Goal: Task Accomplishment & Management: Complete application form

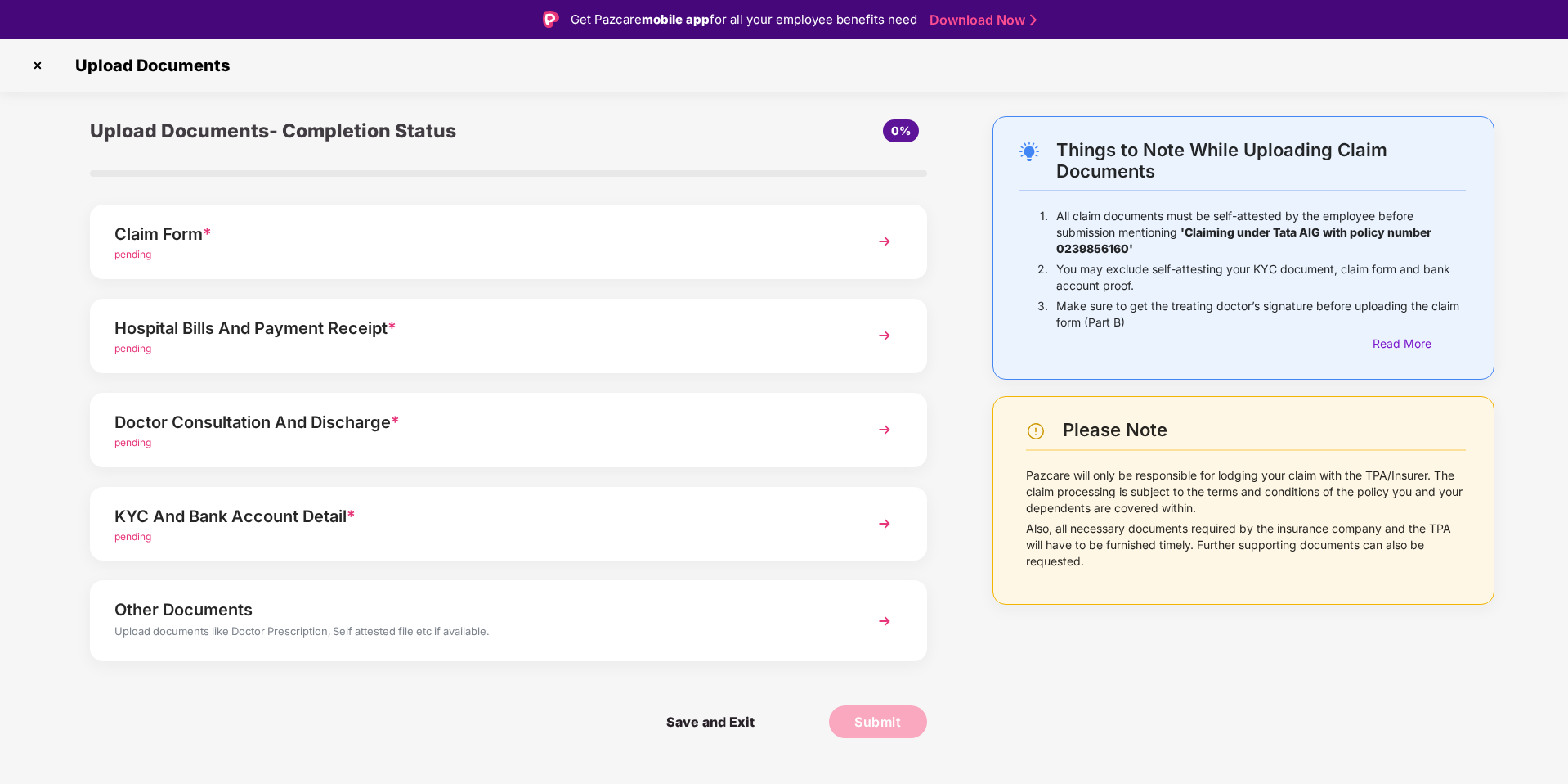
click at [514, 248] on div "pending" at bounding box center [475, 254] width 722 height 15
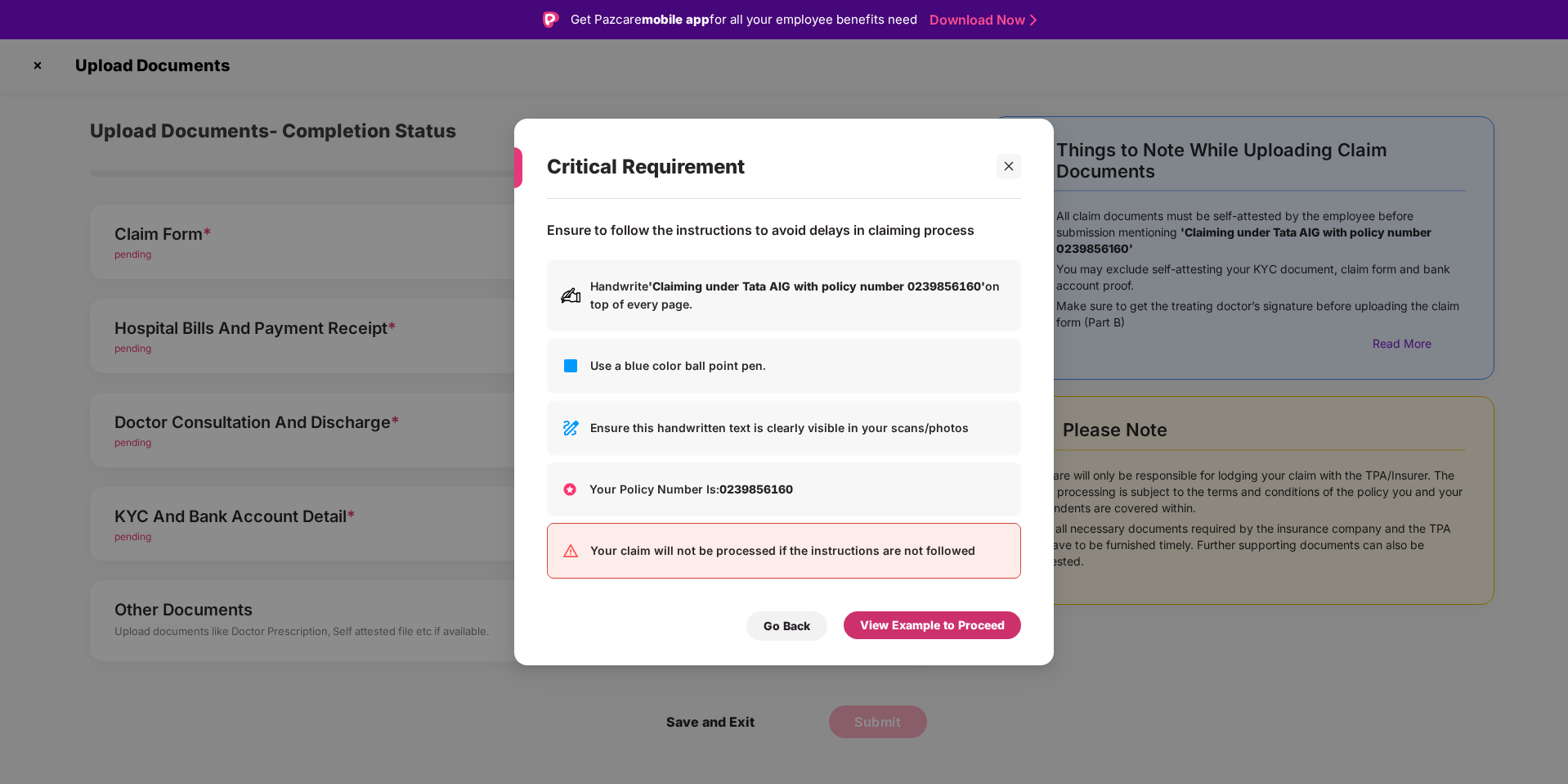
click at [903, 627] on div "View Example to Proceed" at bounding box center [932, 624] width 144 height 18
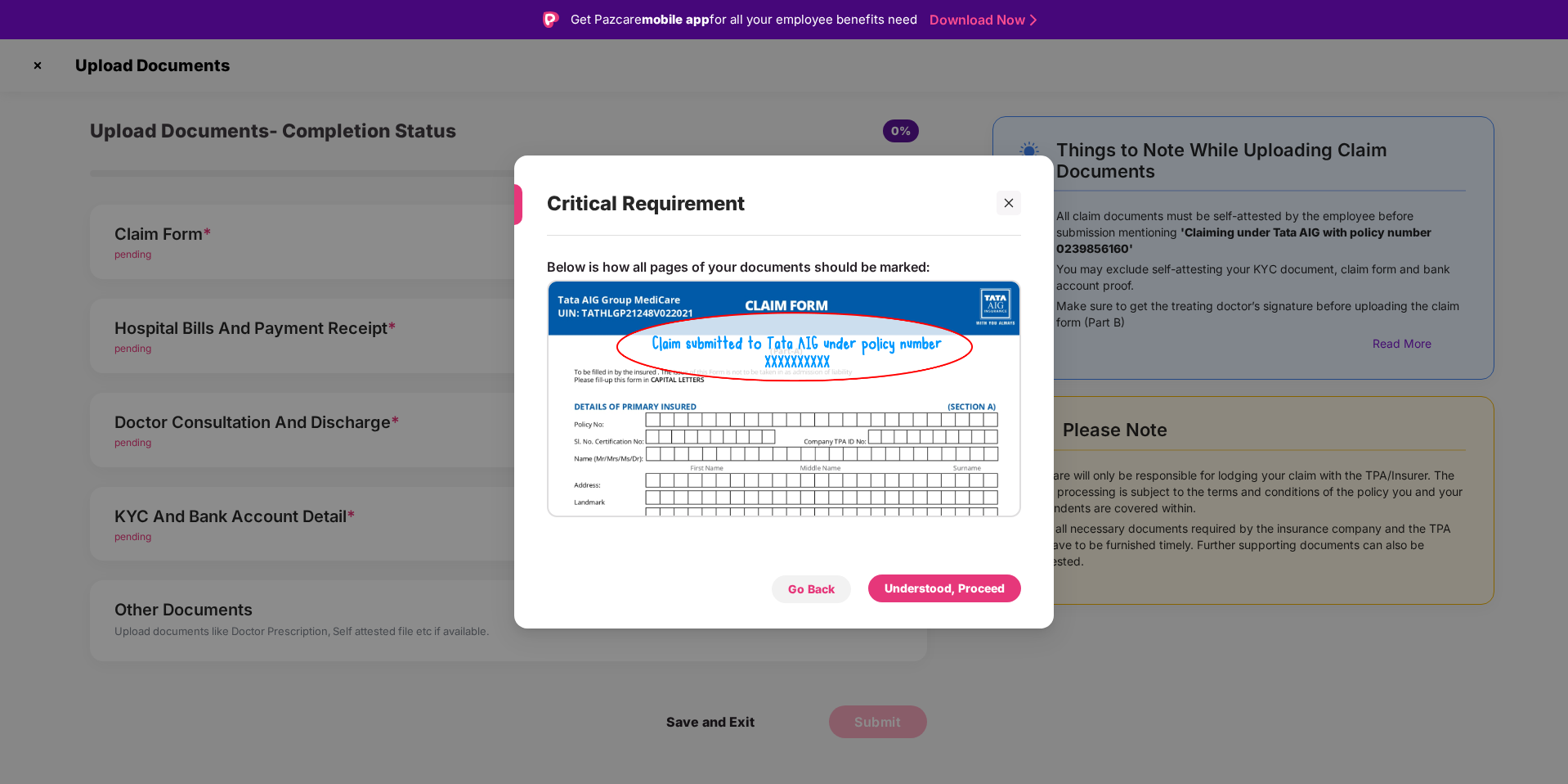
click at [821, 596] on div "Go Back" at bounding box center [811, 589] width 46 height 18
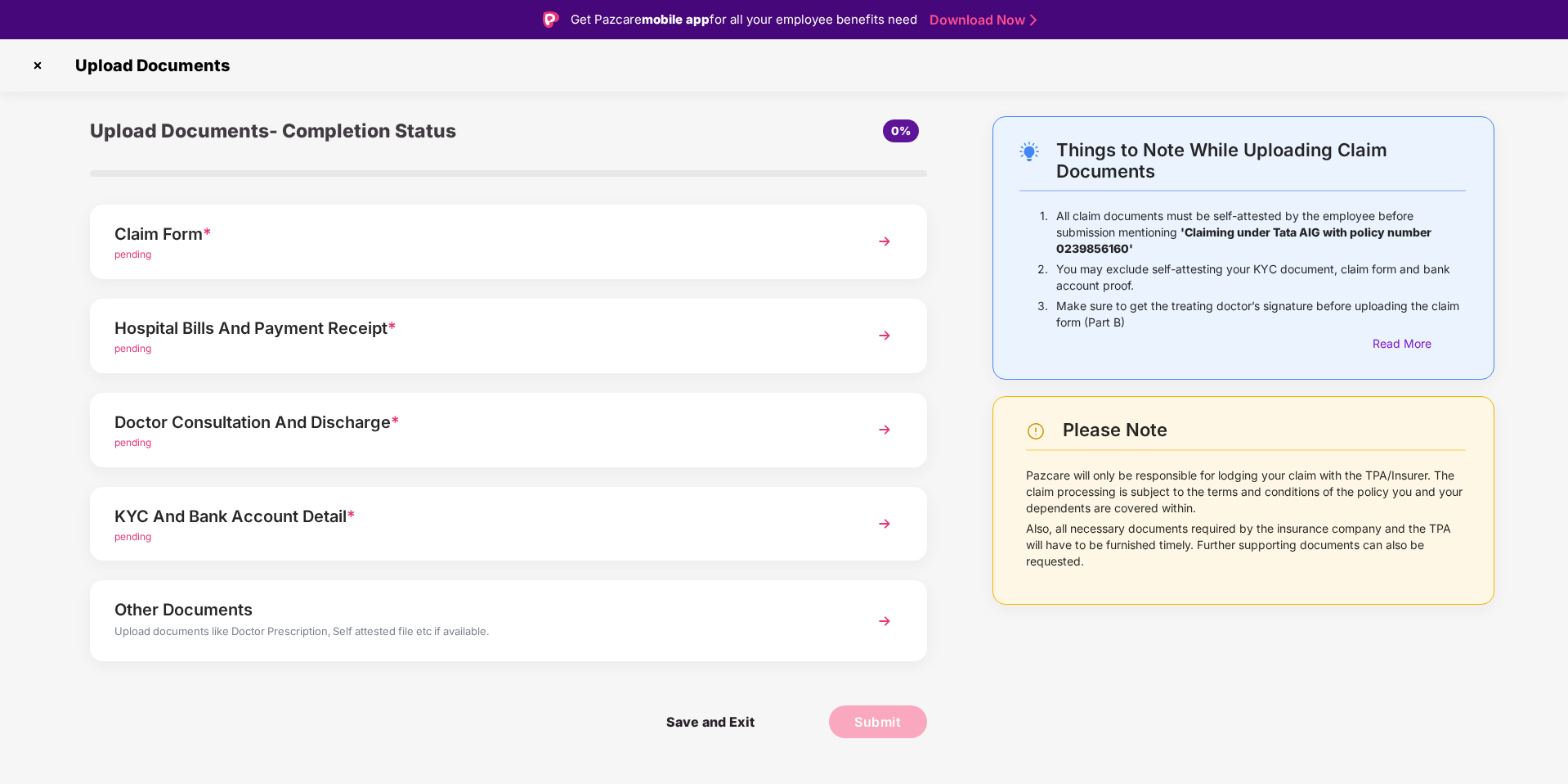
click at [581, 271] on div "Claim Form * pending" at bounding box center [509, 242] width 837 height 75
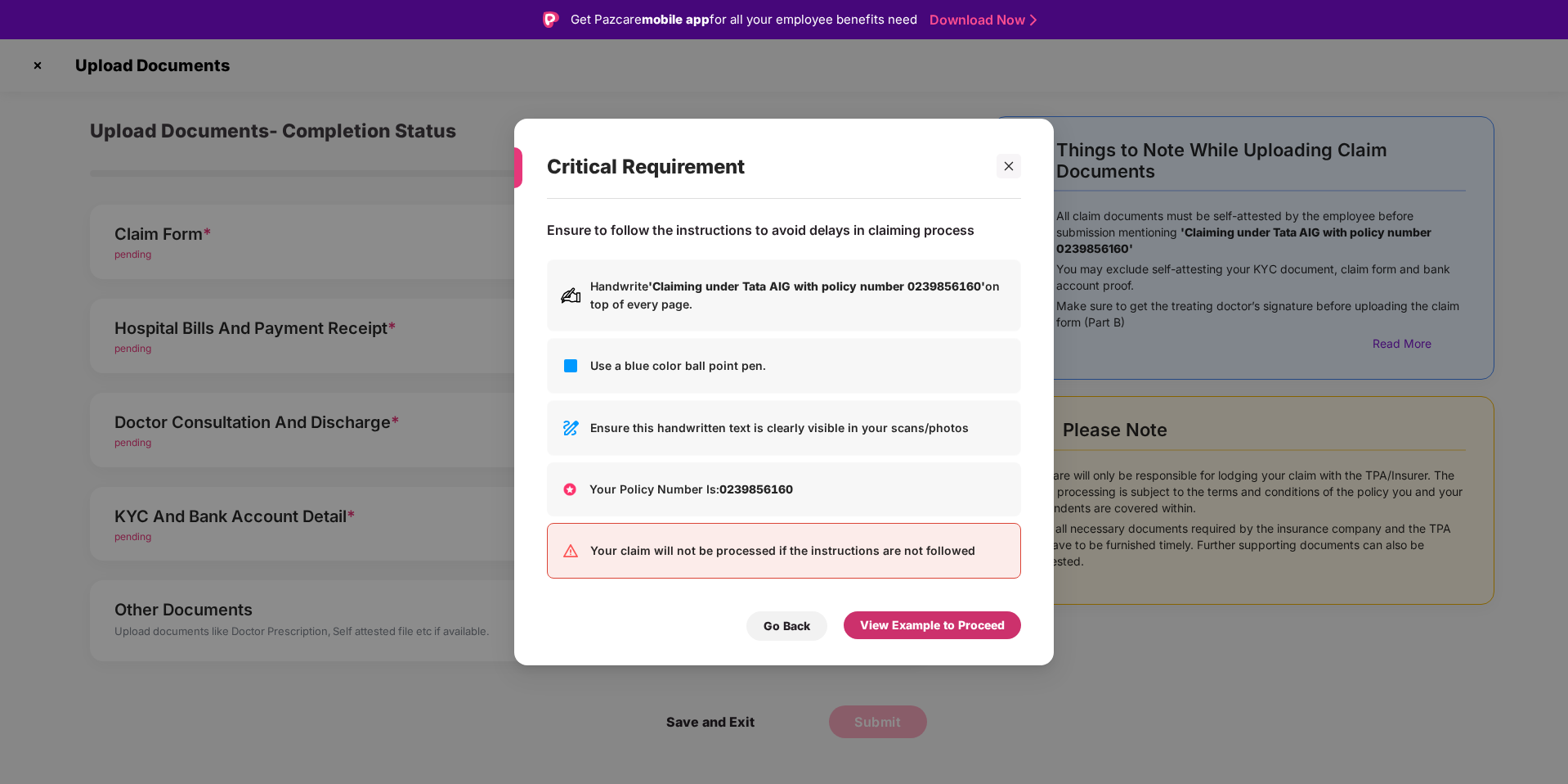
click at [931, 632] on div "View Example to Proceed" at bounding box center [932, 624] width 144 height 18
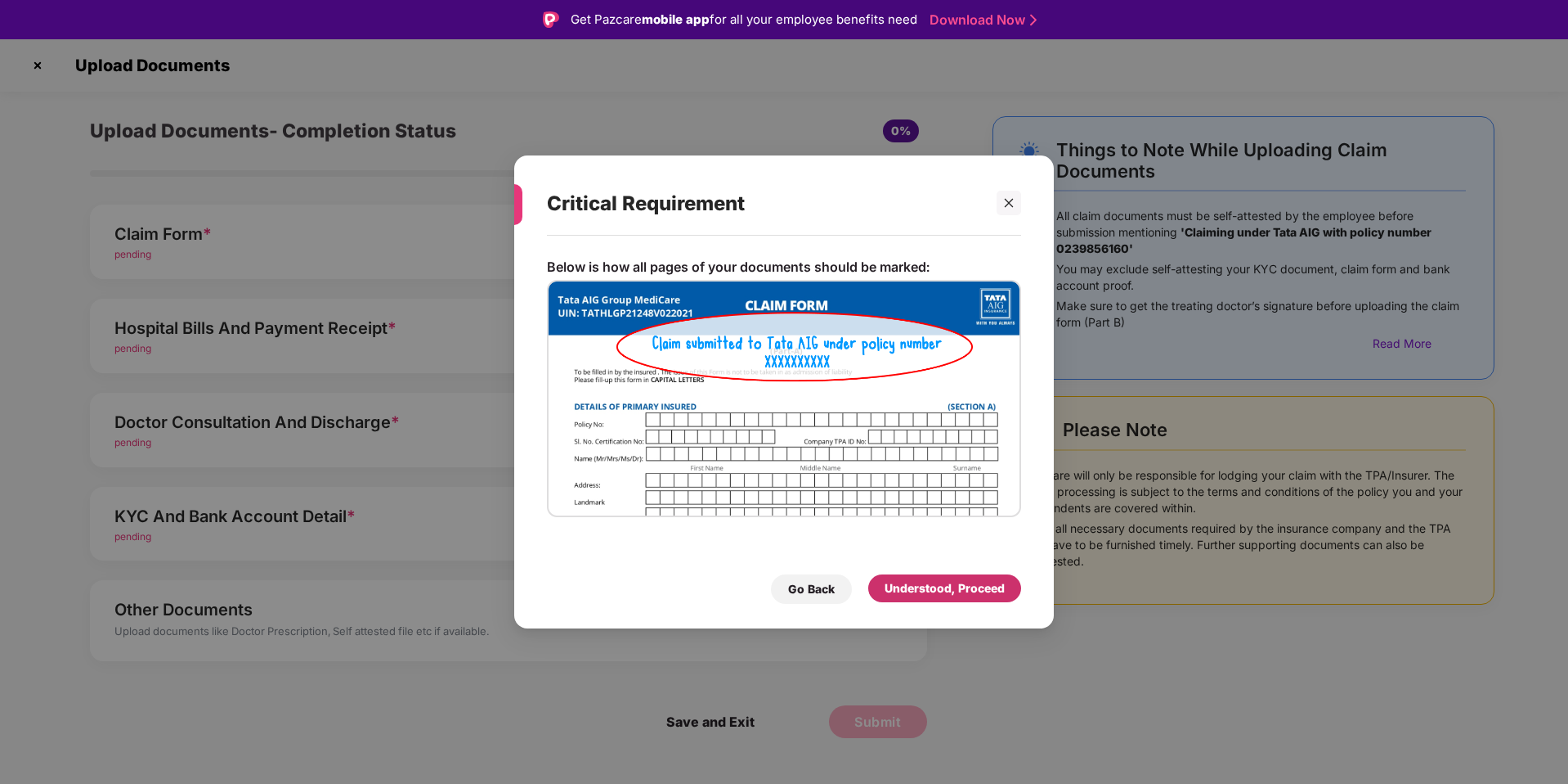
click at [938, 597] on div "Understood, Proceed" at bounding box center [945, 588] width 120 height 18
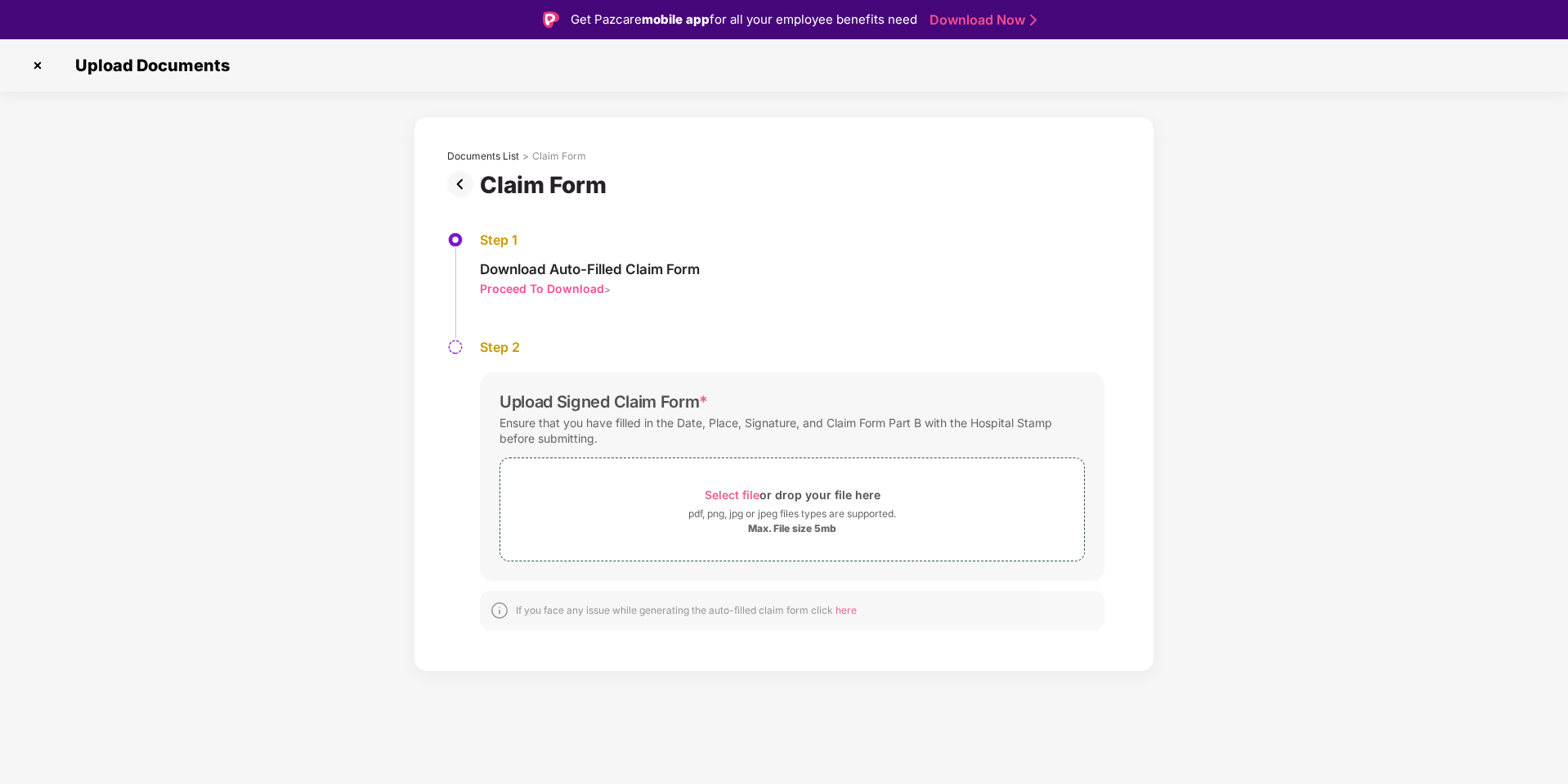
click at [564, 297] on div "Step 1 Download Auto-Filled Claim Form Proceed To Download >" at bounding box center [784, 285] width 674 height 107
click at [562, 289] on div "Proceed To Download" at bounding box center [542, 288] width 125 height 15
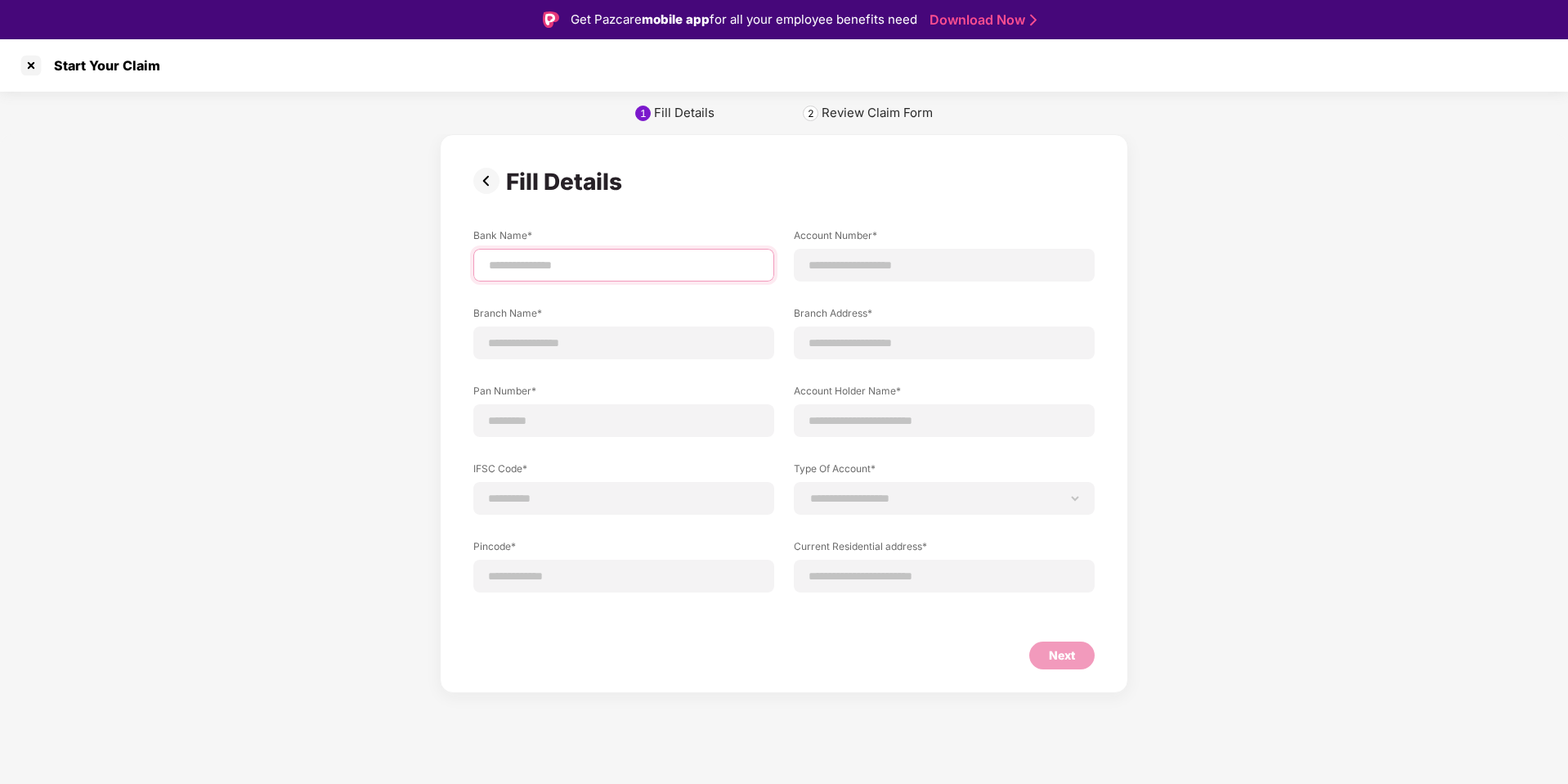
click at [567, 268] on input at bounding box center [624, 266] width 273 height 17
type input "*********"
click at [917, 250] on div at bounding box center [944, 265] width 301 height 33
click at [906, 266] on input at bounding box center [944, 266] width 273 height 17
type input "**********"
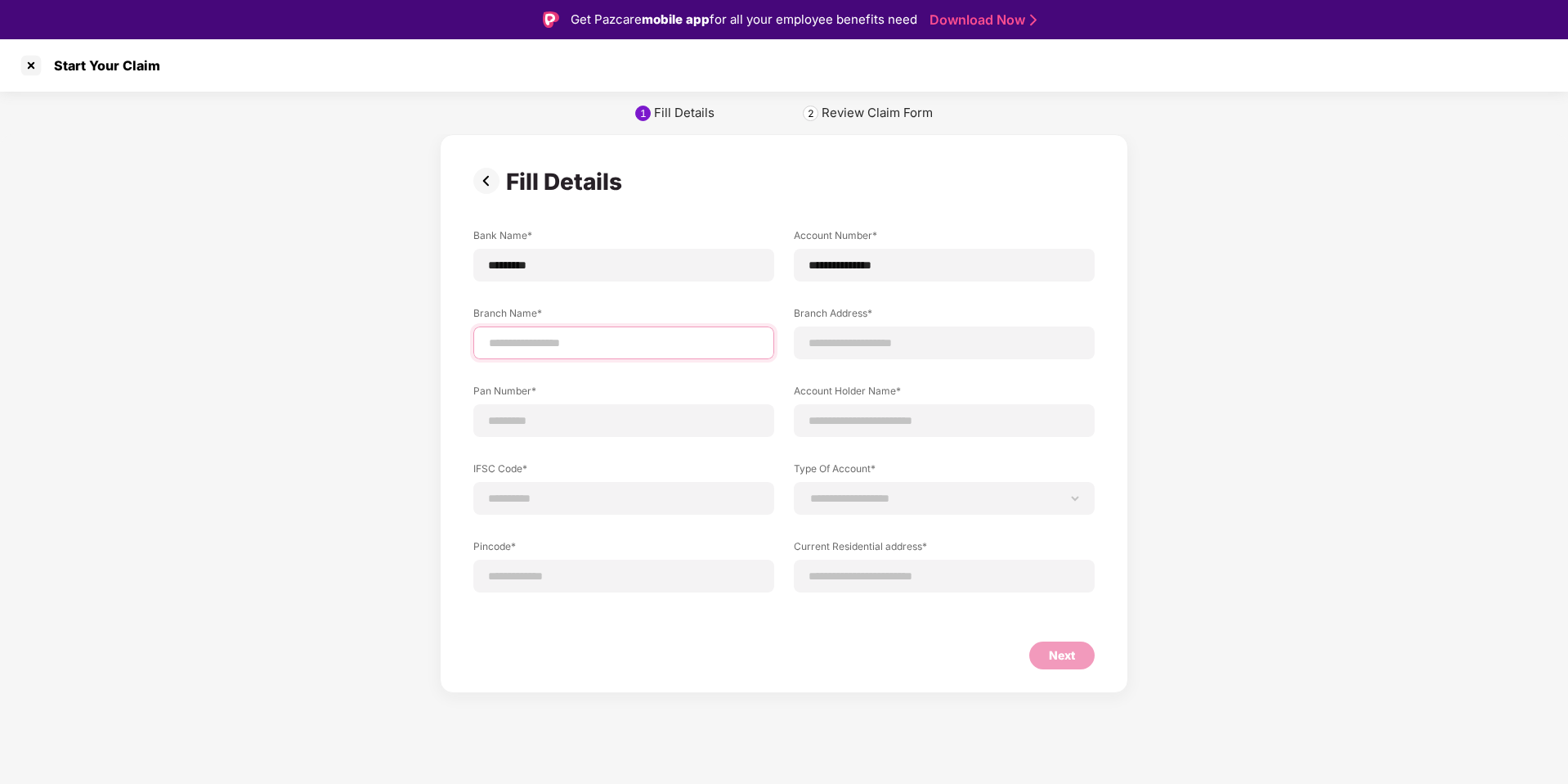
click at [683, 343] on input at bounding box center [624, 343] width 273 height 17
type input "**********"
click at [885, 346] on input at bounding box center [944, 343] width 273 height 17
type input "**********"
click at [631, 433] on div at bounding box center [624, 420] width 301 height 33
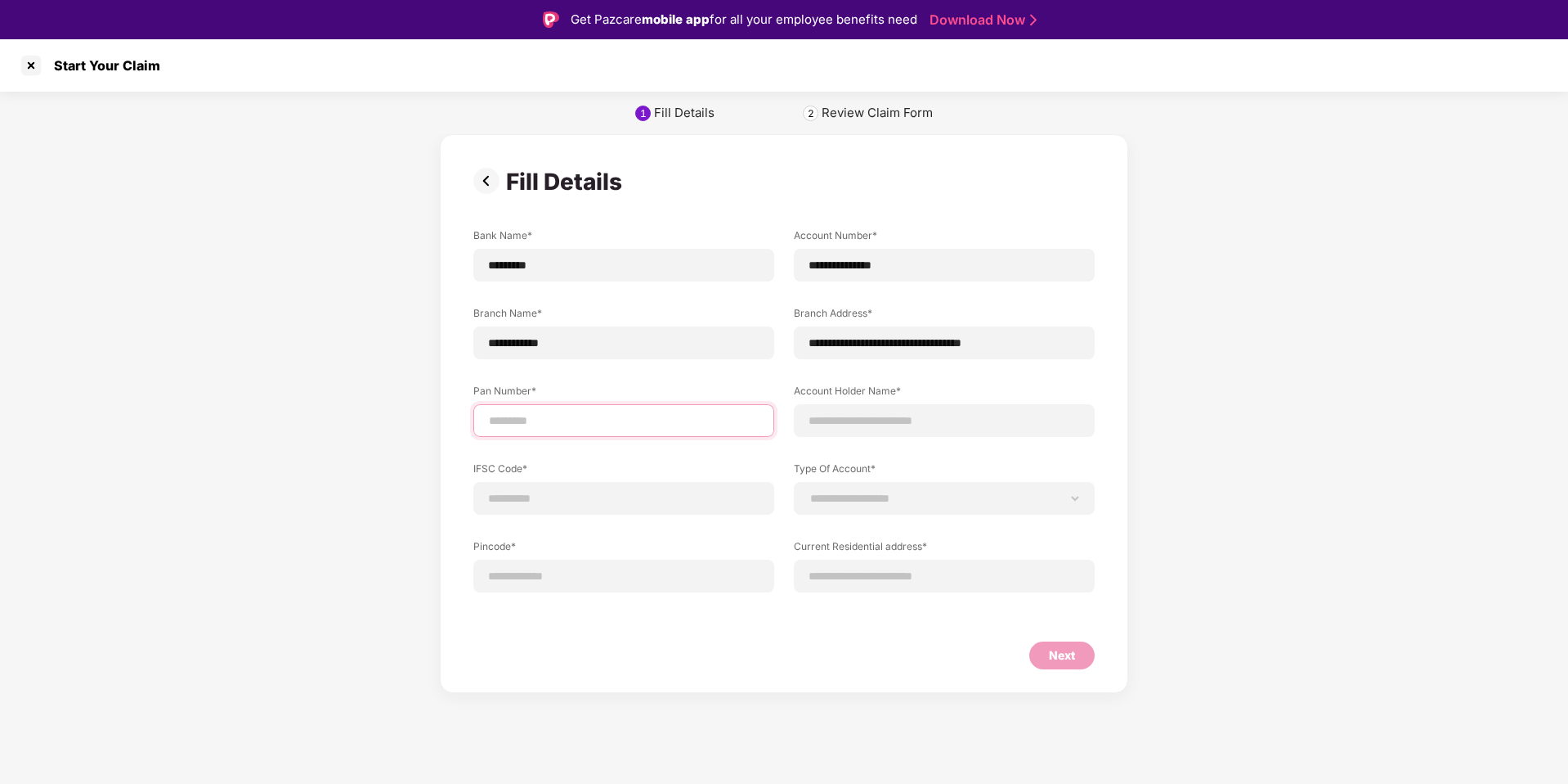
click at [637, 424] on input at bounding box center [624, 421] width 273 height 17
type input "**********"
drag, startPoint x: 879, startPoint y: 418, endPoint x: 885, endPoint y: 445, distance: 27.7
click at [879, 418] on input at bounding box center [944, 421] width 273 height 17
type input "**********"
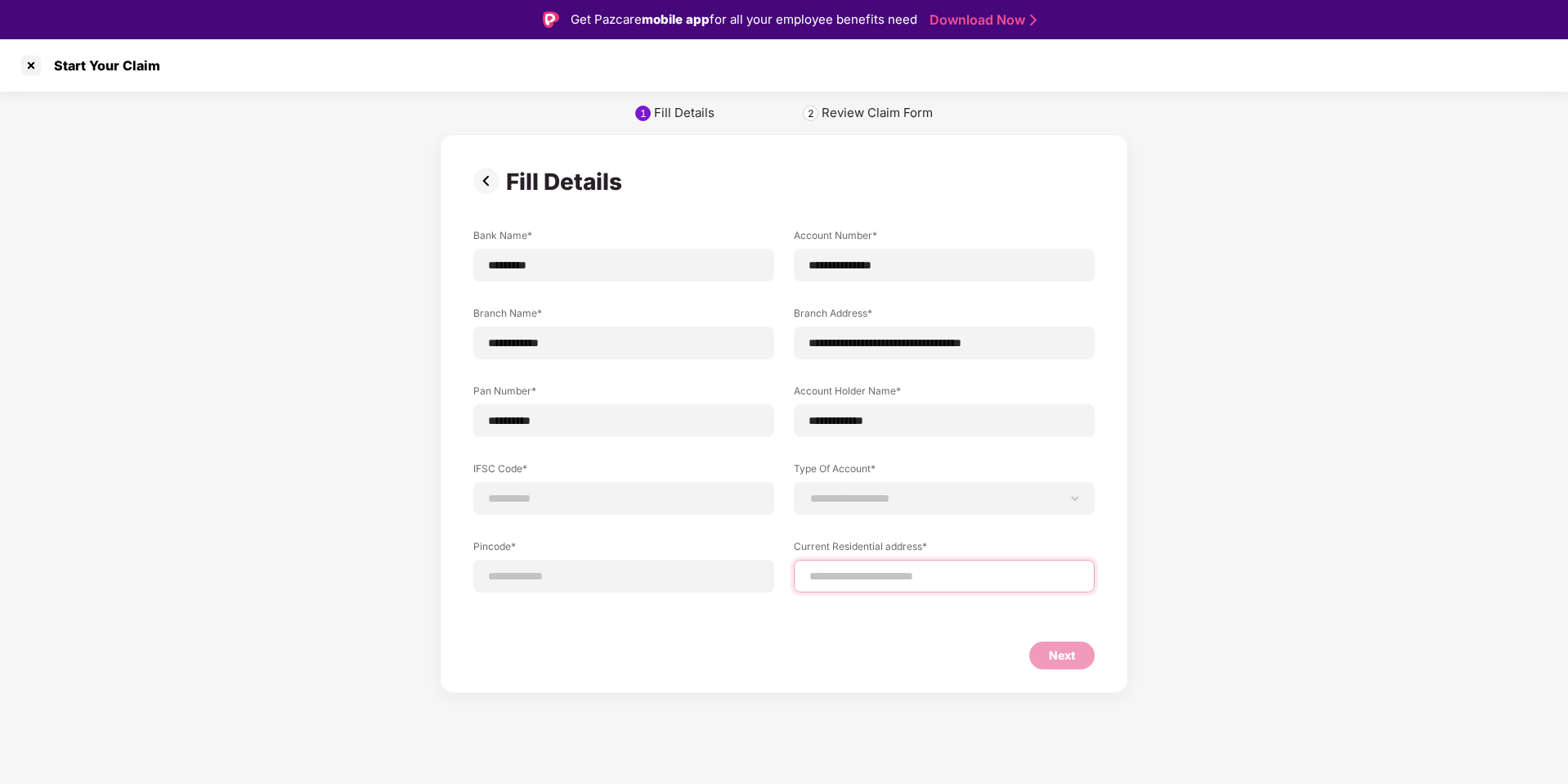
type input "**********"
click at [616, 497] on input at bounding box center [624, 499] width 273 height 17
type input "**********"
click at [918, 496] on select "**********" at bounding box center [944, 498] width 273 height 13
select select "*******"
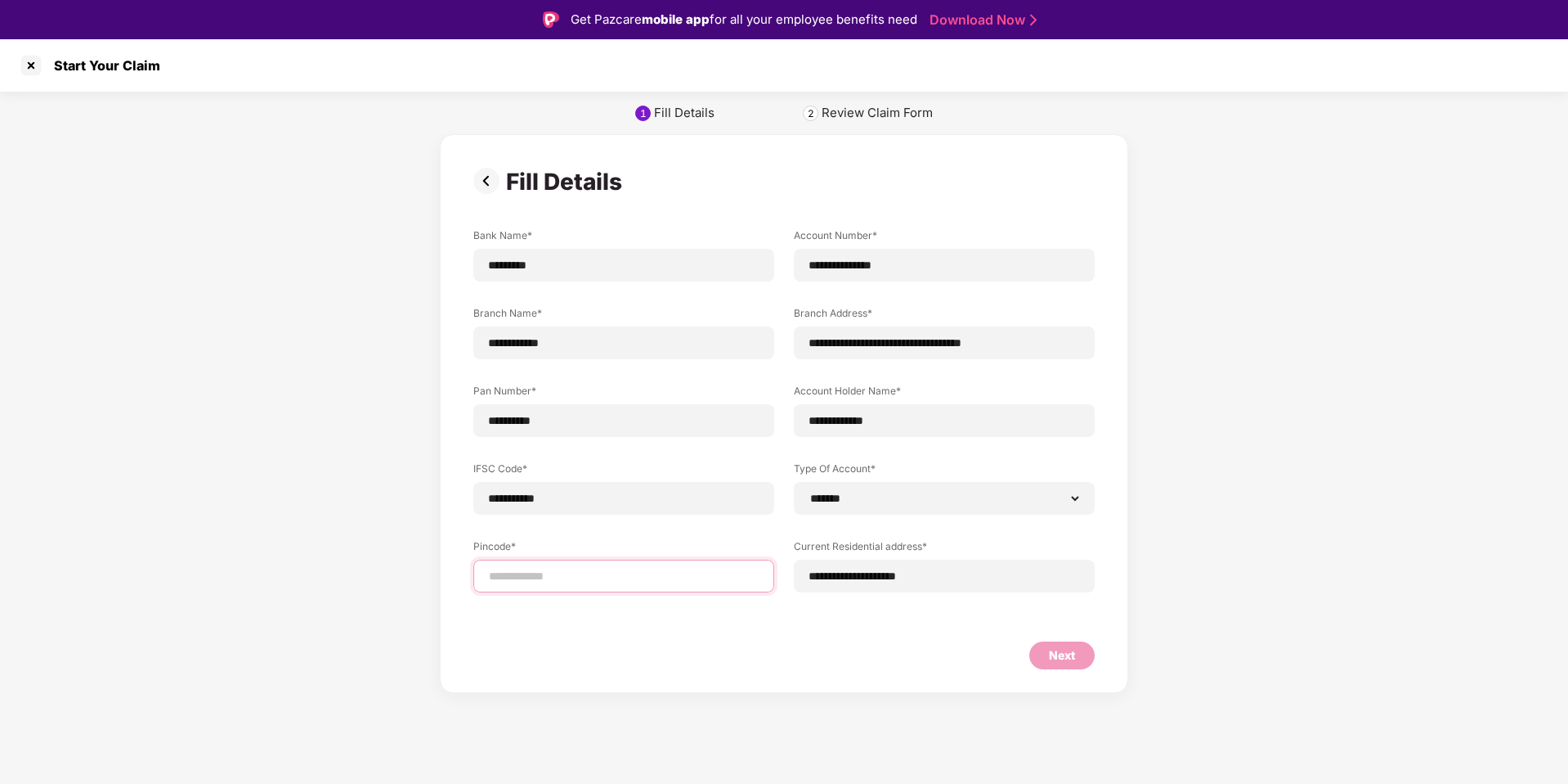
click at [633, 579] on input at bounding box center [624, 576] width 273 height 17
select select "*******"
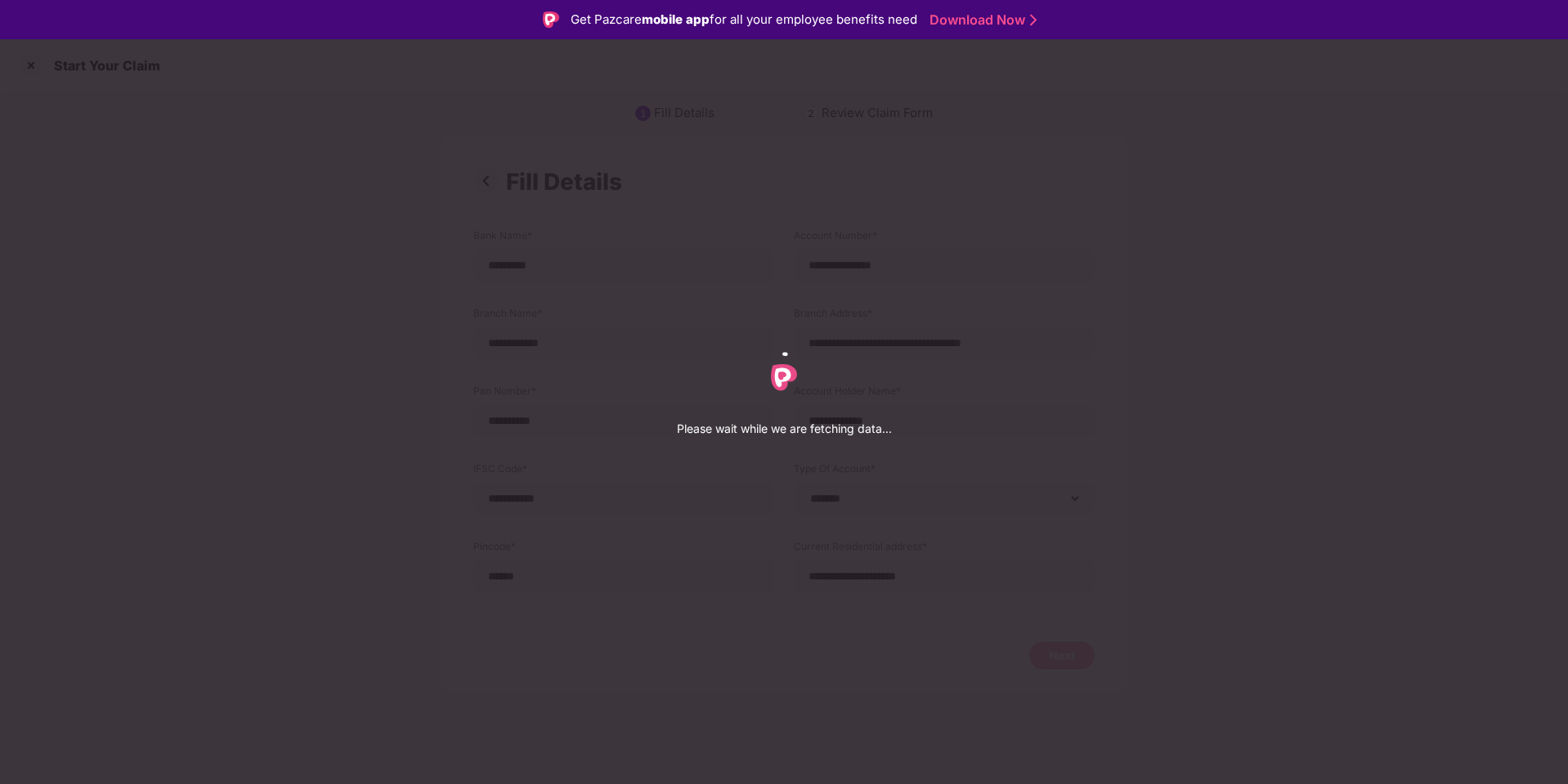
select select "*******"
select select "**********"
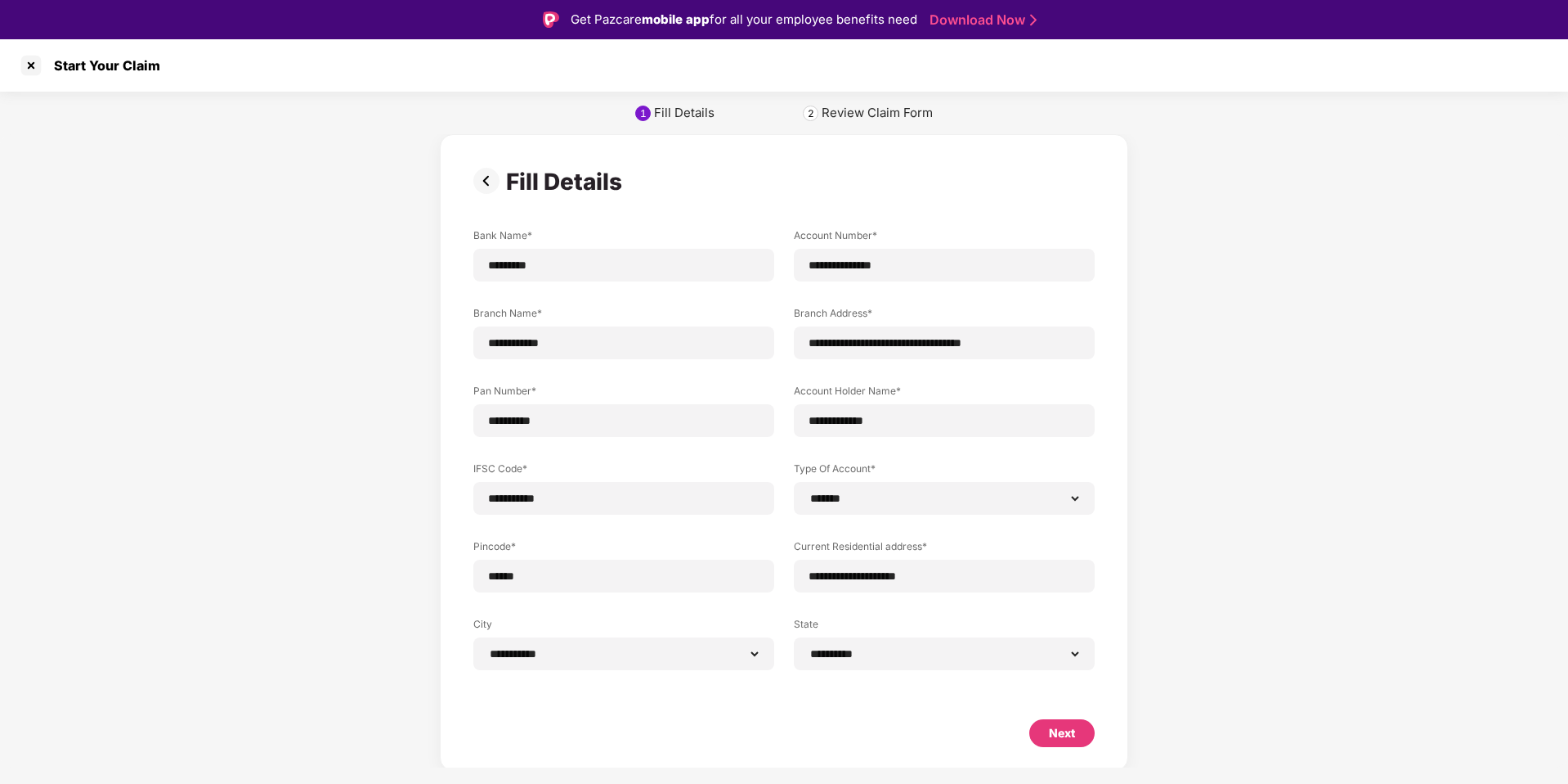
click at [1059, 735] on div "Next" at bounding box center [1062, 732] width 26 height 18
select select "*******"
select select "**********"
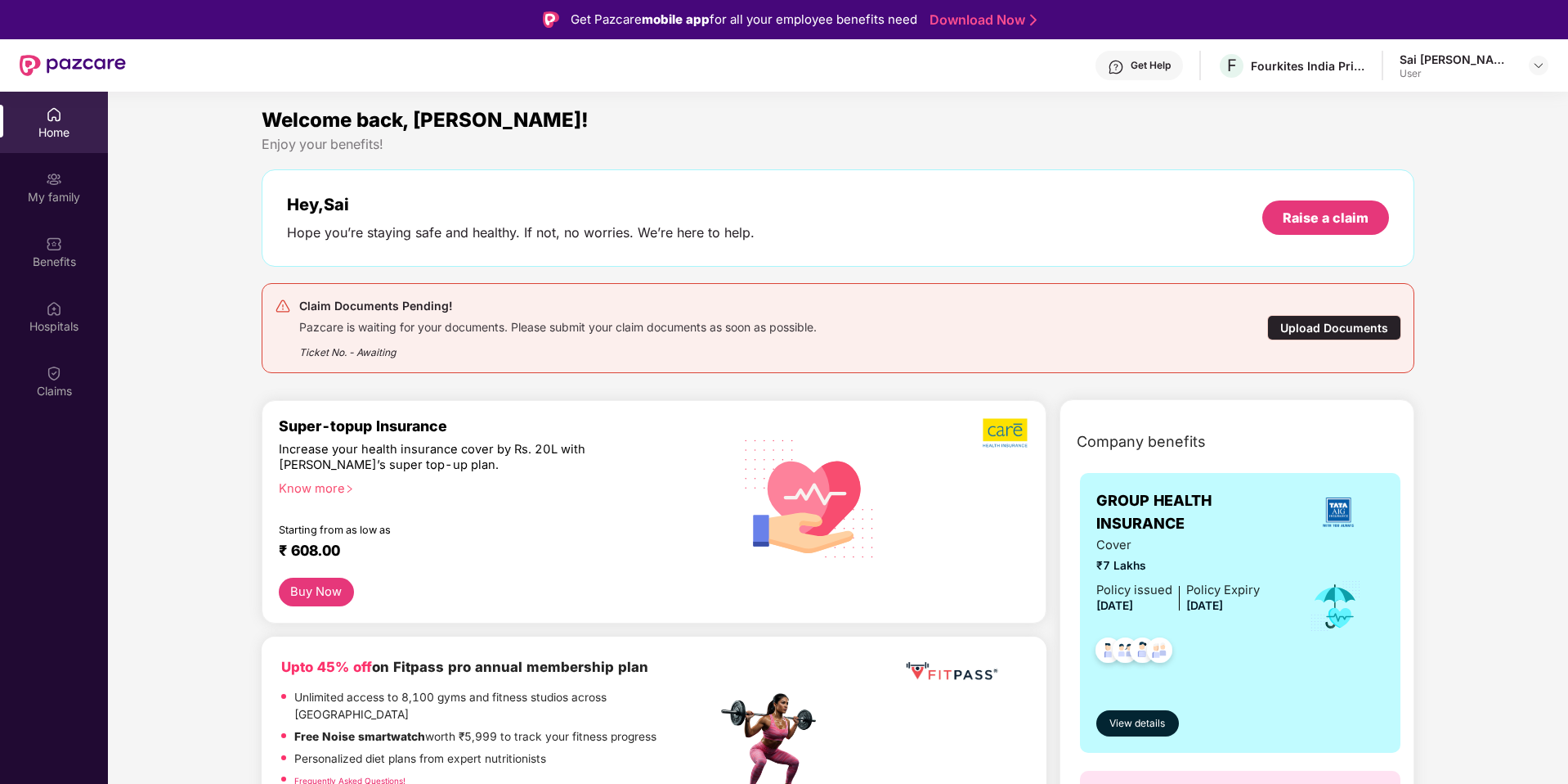
click at [1341, 330] on div "Upload Documents" at bounding box center [1334, 327] width 134 height 25
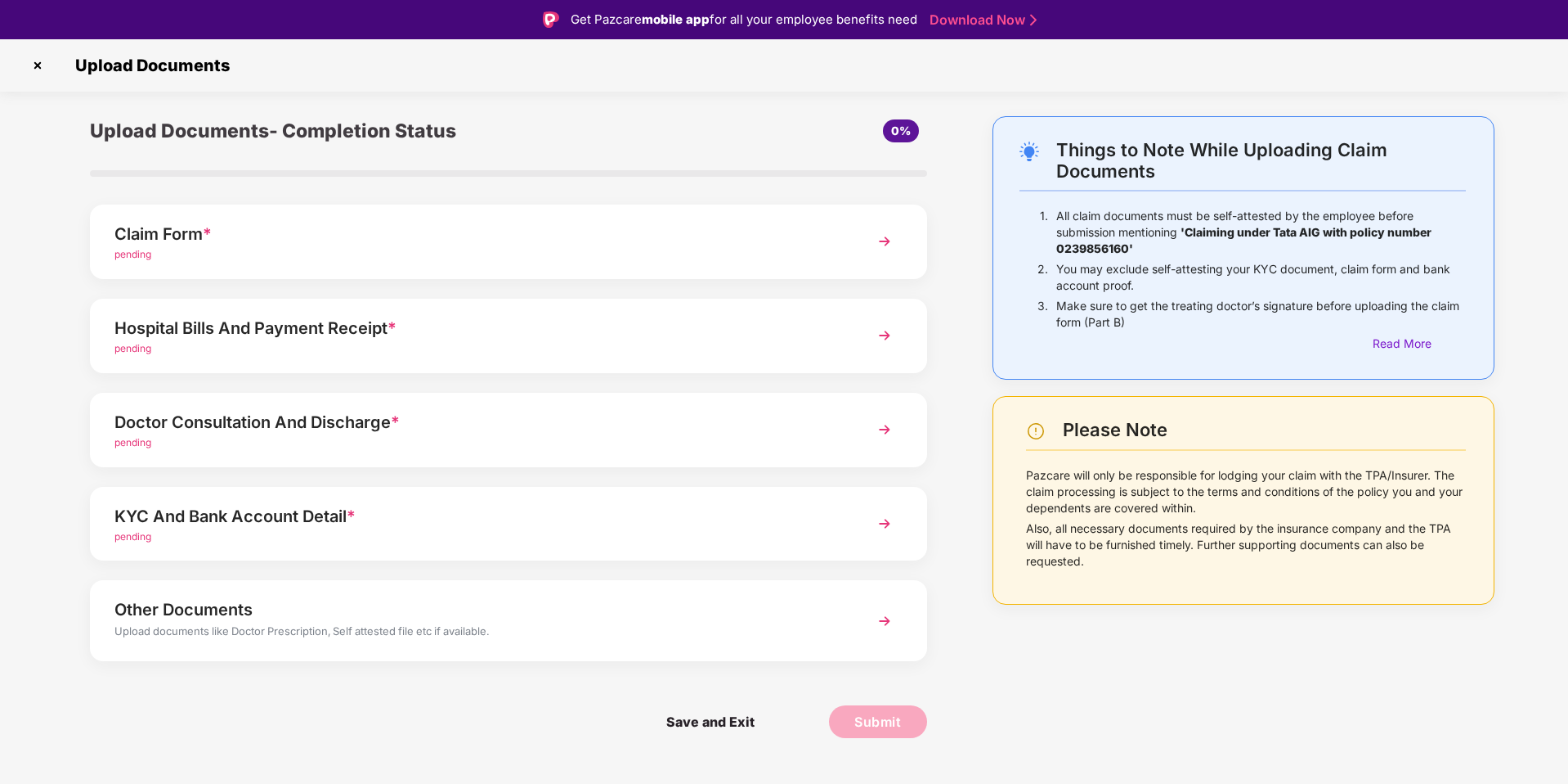
click at [487, 242] on div "Claim Form *" at bounding box center [475, 234] width 722 height 26
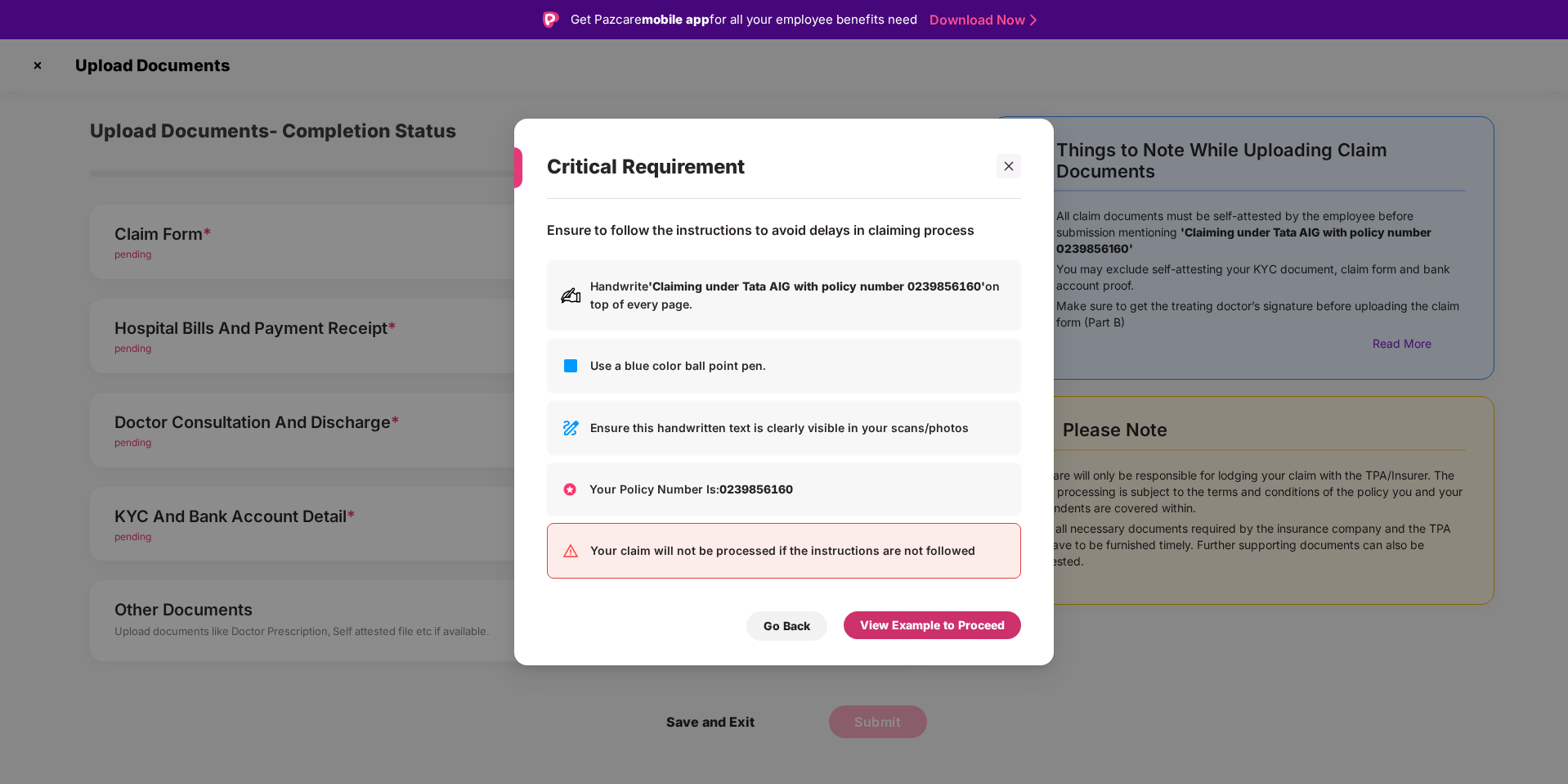
click at [933, 633] on div "View Example to Proceed" at bounding box center [932, 624] width 144 height 18
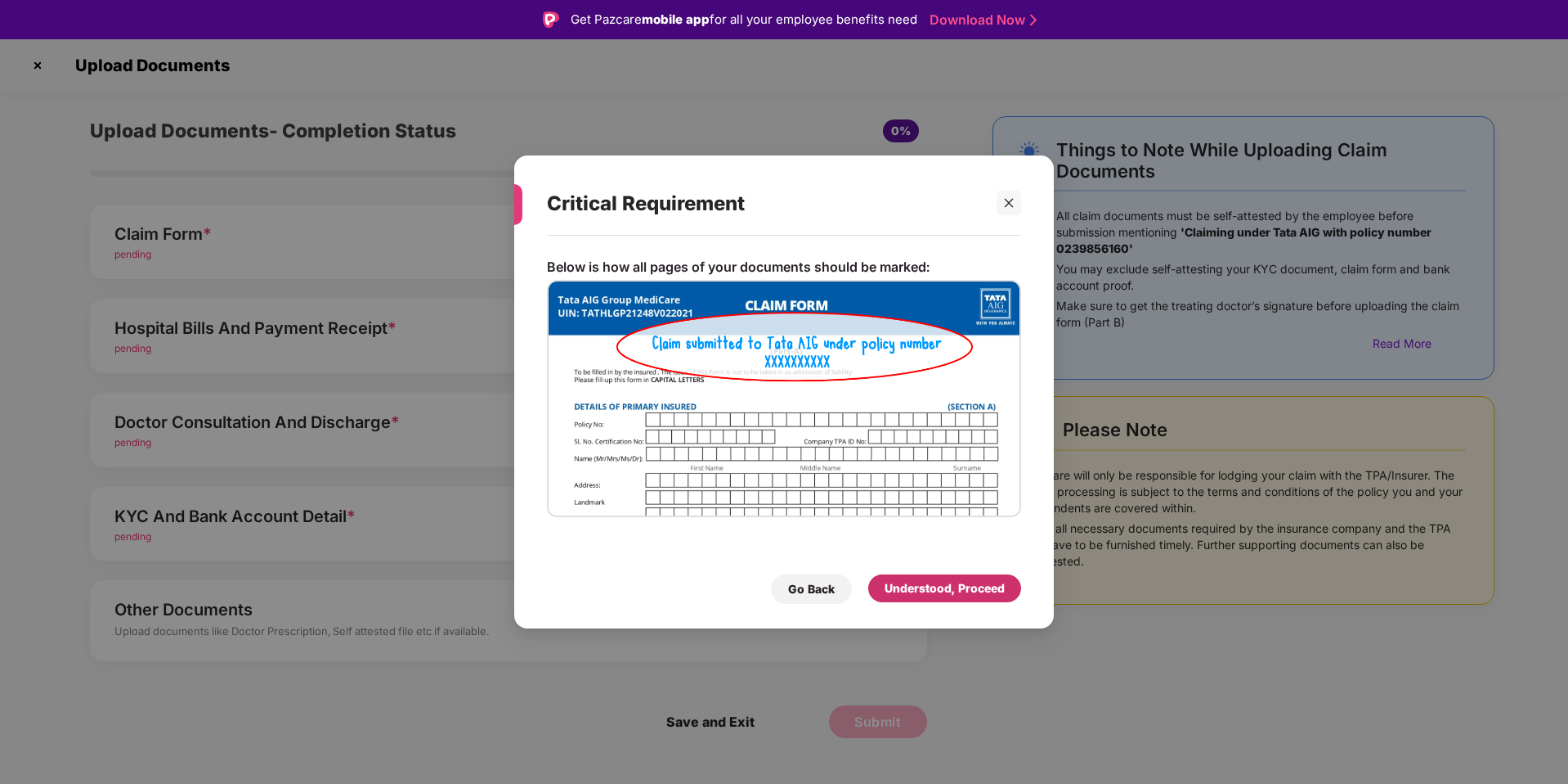
click at [923, 579] on div "Understood, Proceed" at bounding box center [945, 588] width 120 height 18
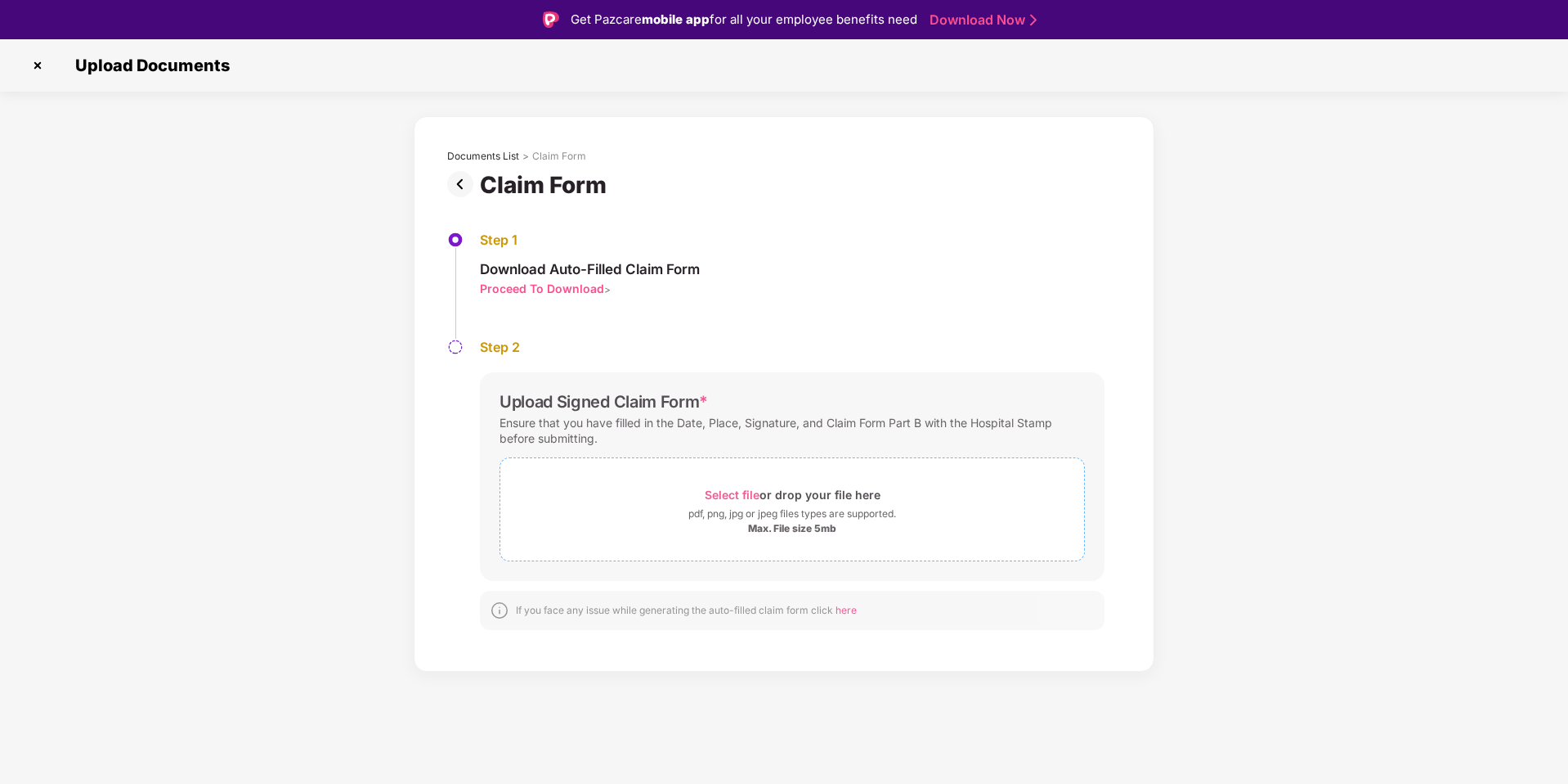
click at [735, 494] on span "Select file" at bounding box center [732, 494] width 55 height 14
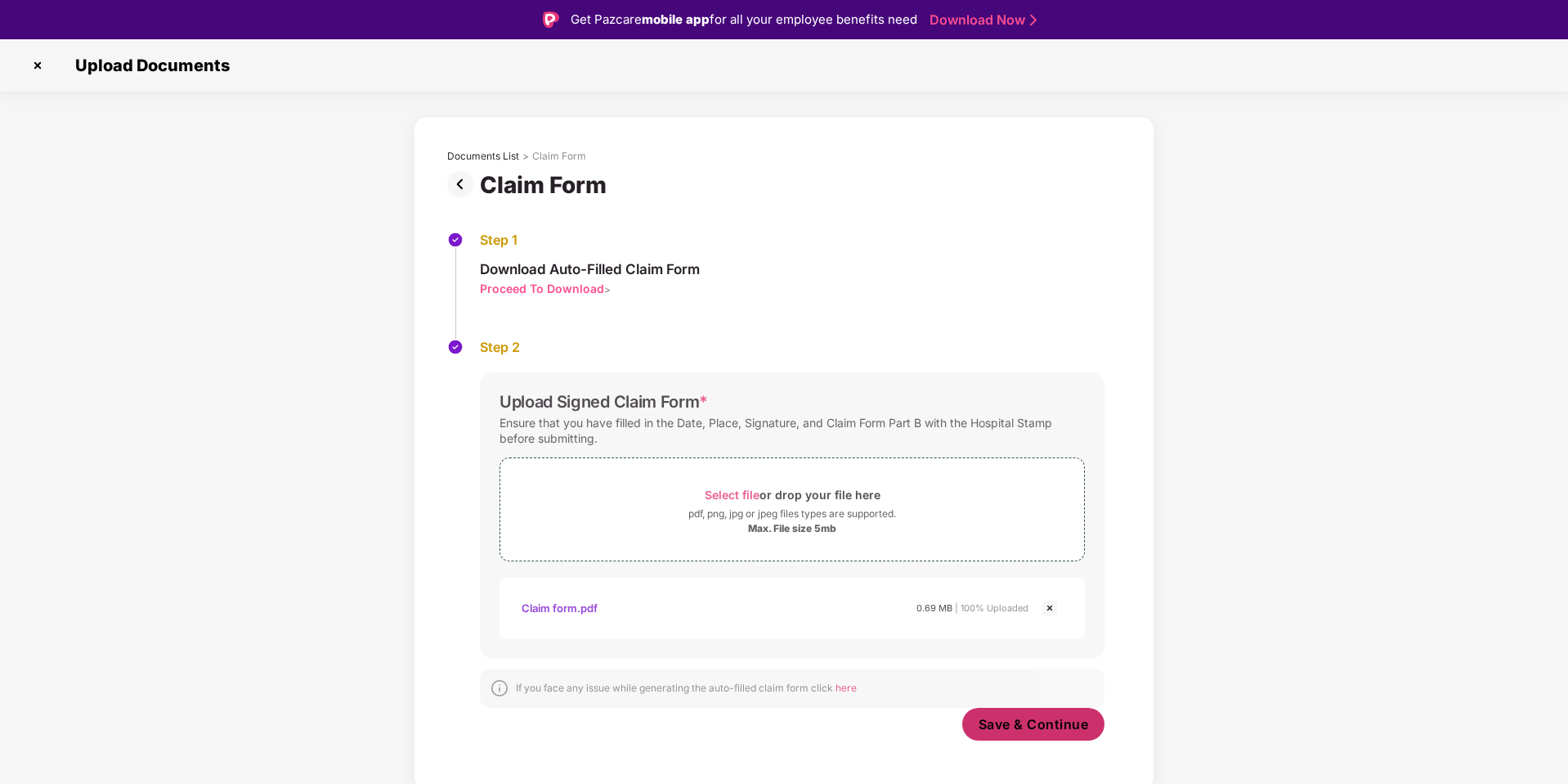
click at [1034, 733] on button "Save & Continue" at bounding box center [1034, 724] width 143 height 33
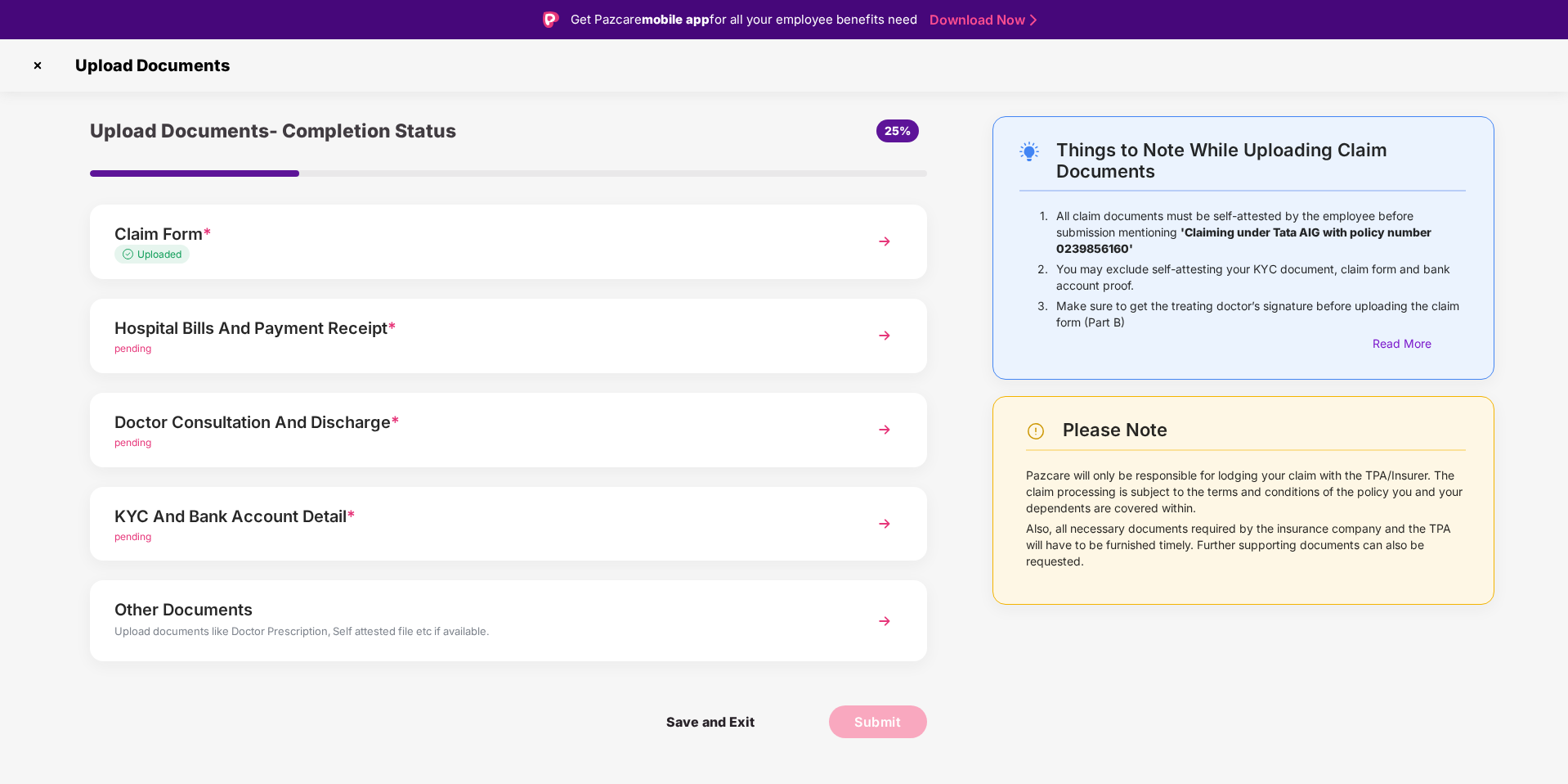
click at [459, 325] on div "Hospital Bills And Payment Receipt *" at bounding box center [475, 328] width 722 height 26
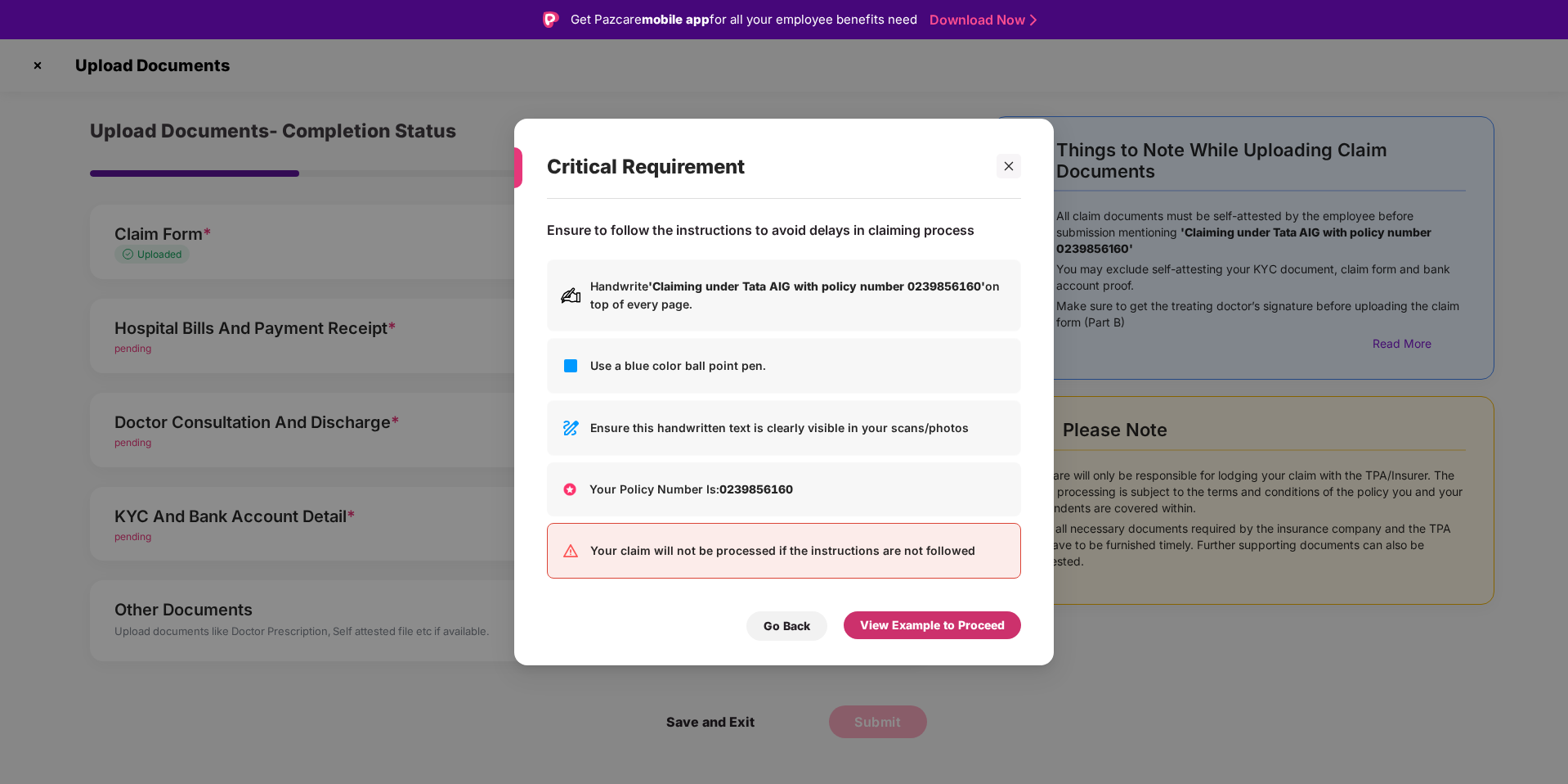
click at [932, 618] on div "View Example to Proceed" at bounding box center [932, 624] width 144 height 18
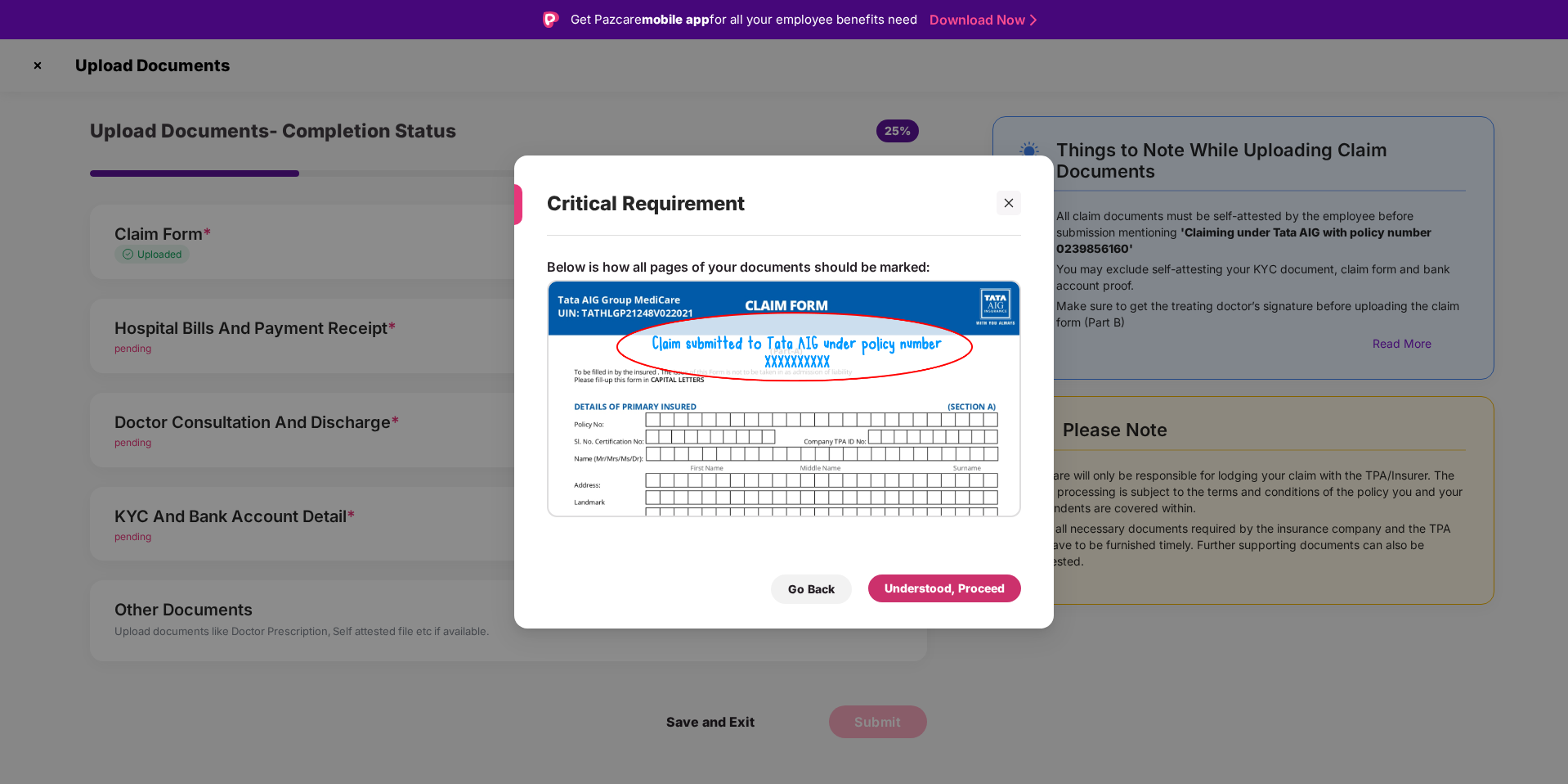
click at [934, 584] on div "Understood, Proceed" at bounding box center [945, 588] width 120 height 18
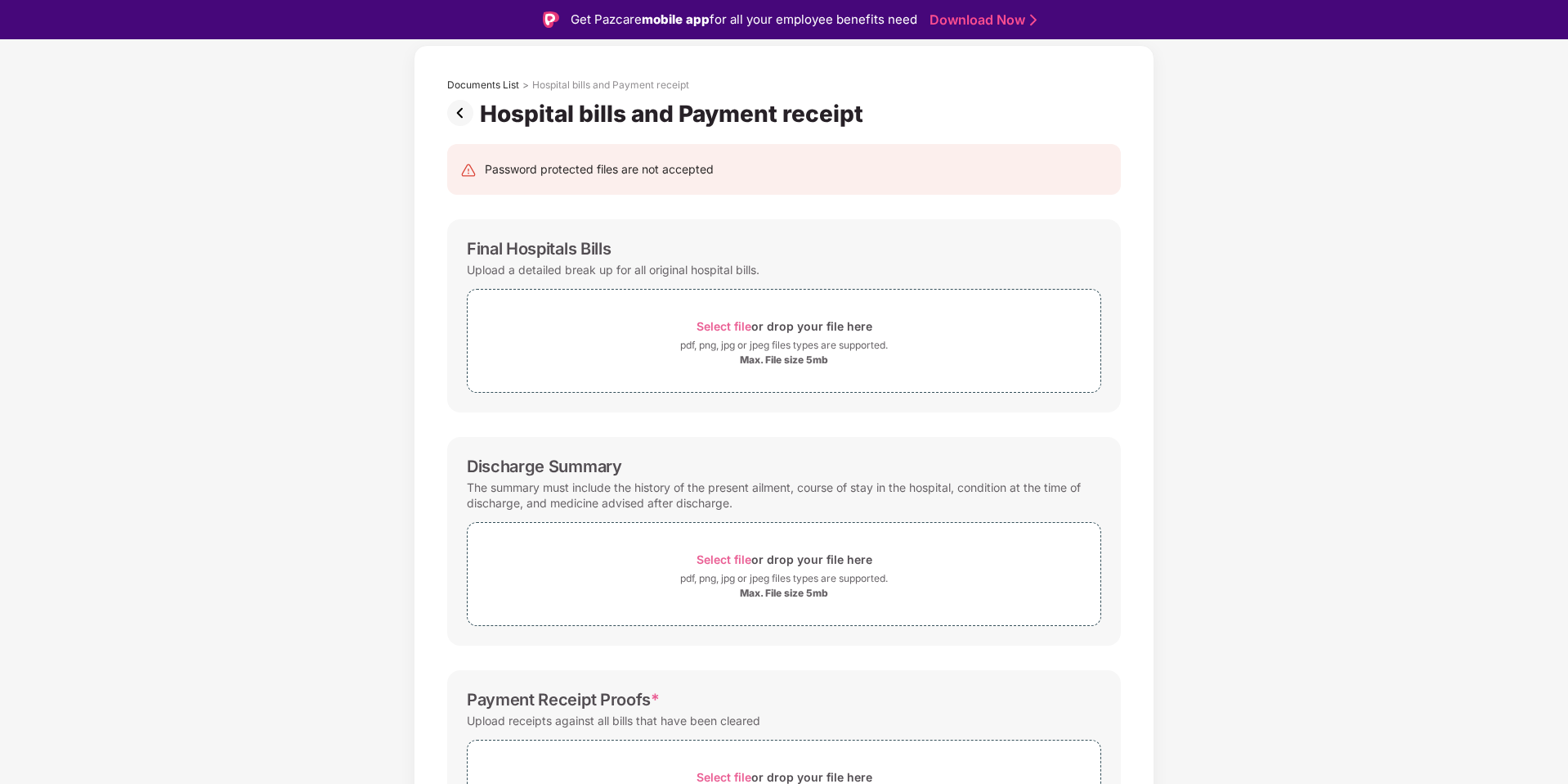
scroll to position [211, 0]
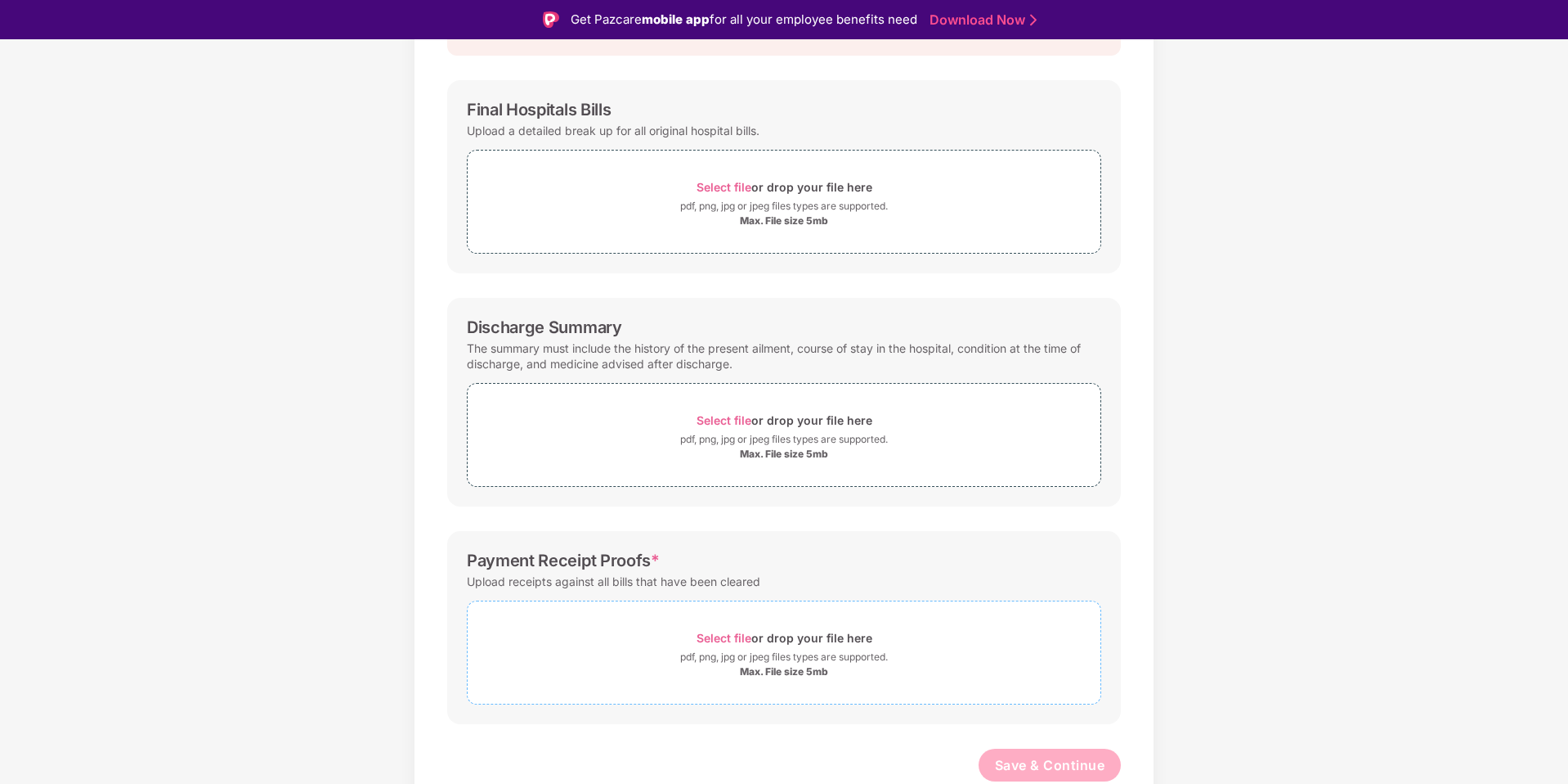
click at [738, 634] on span "Select file" at bounding box center [724, 638] width 55 height 14
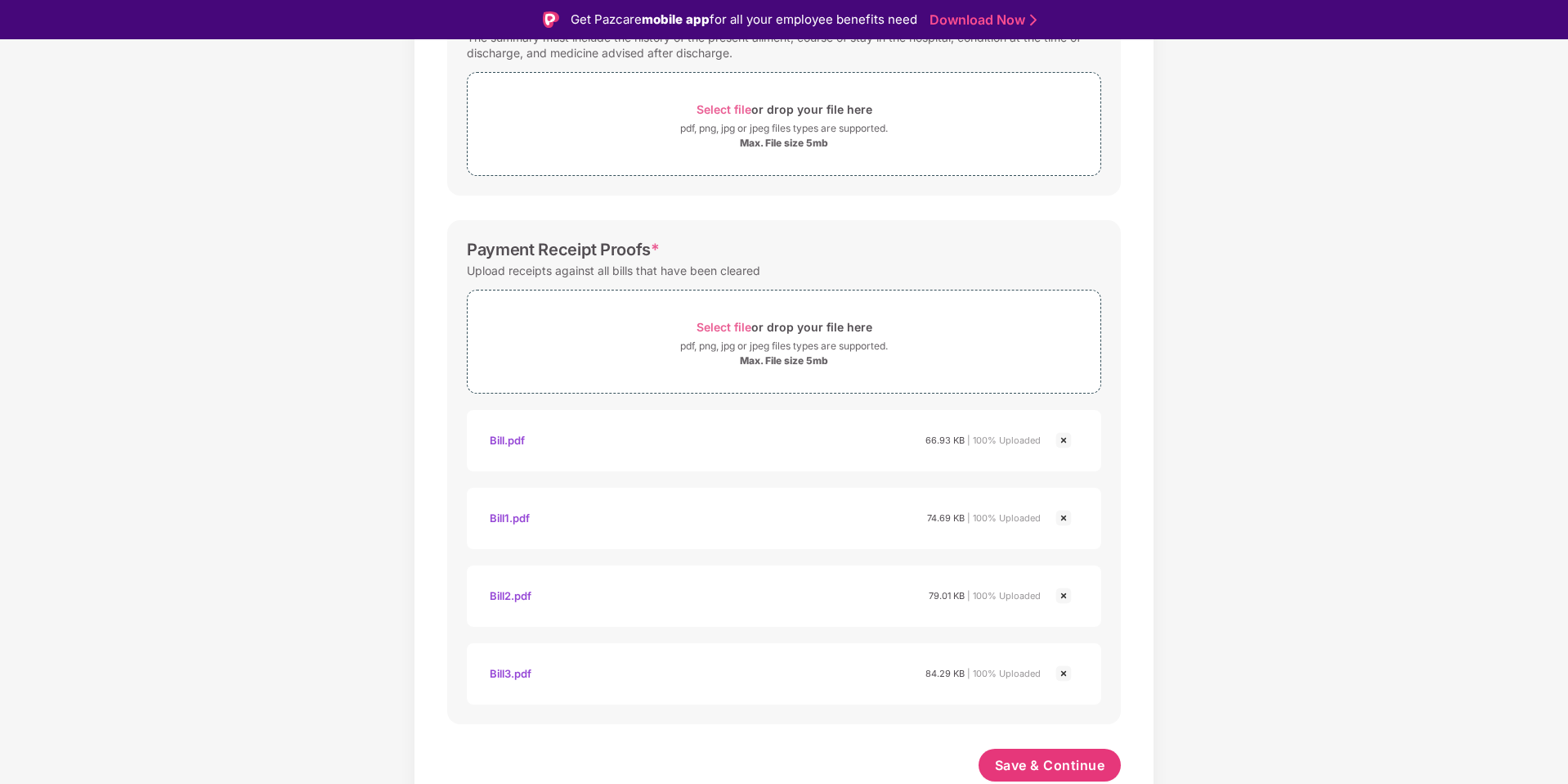
scroll to position [521, 0]
click at [1048, 766] on span "Save & Continue" at bounding box center [1050, 764] width 110 height 18
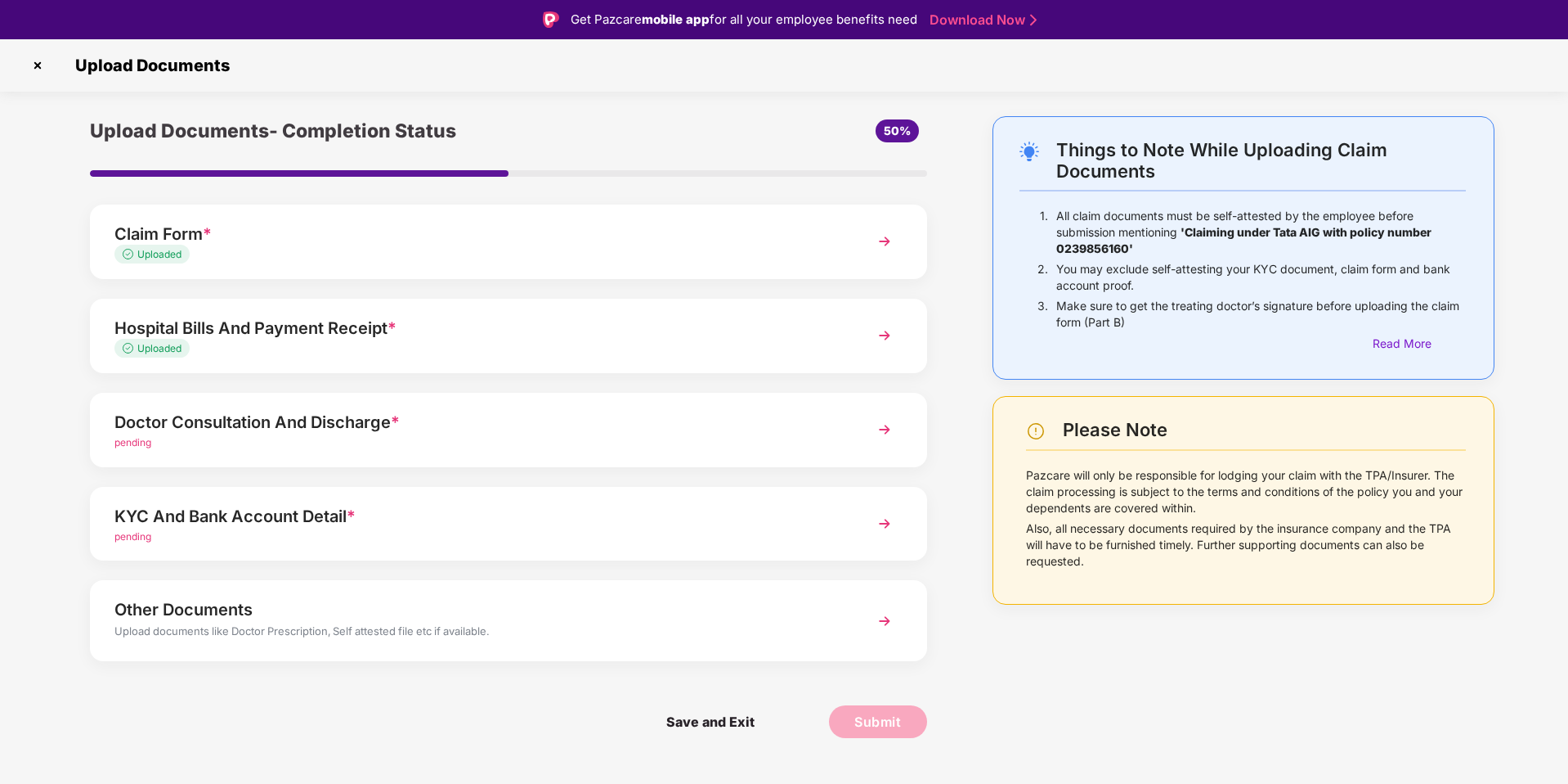
click at [303, 436] on div "pending" at bounding box center [475, 443] width 722 height 15
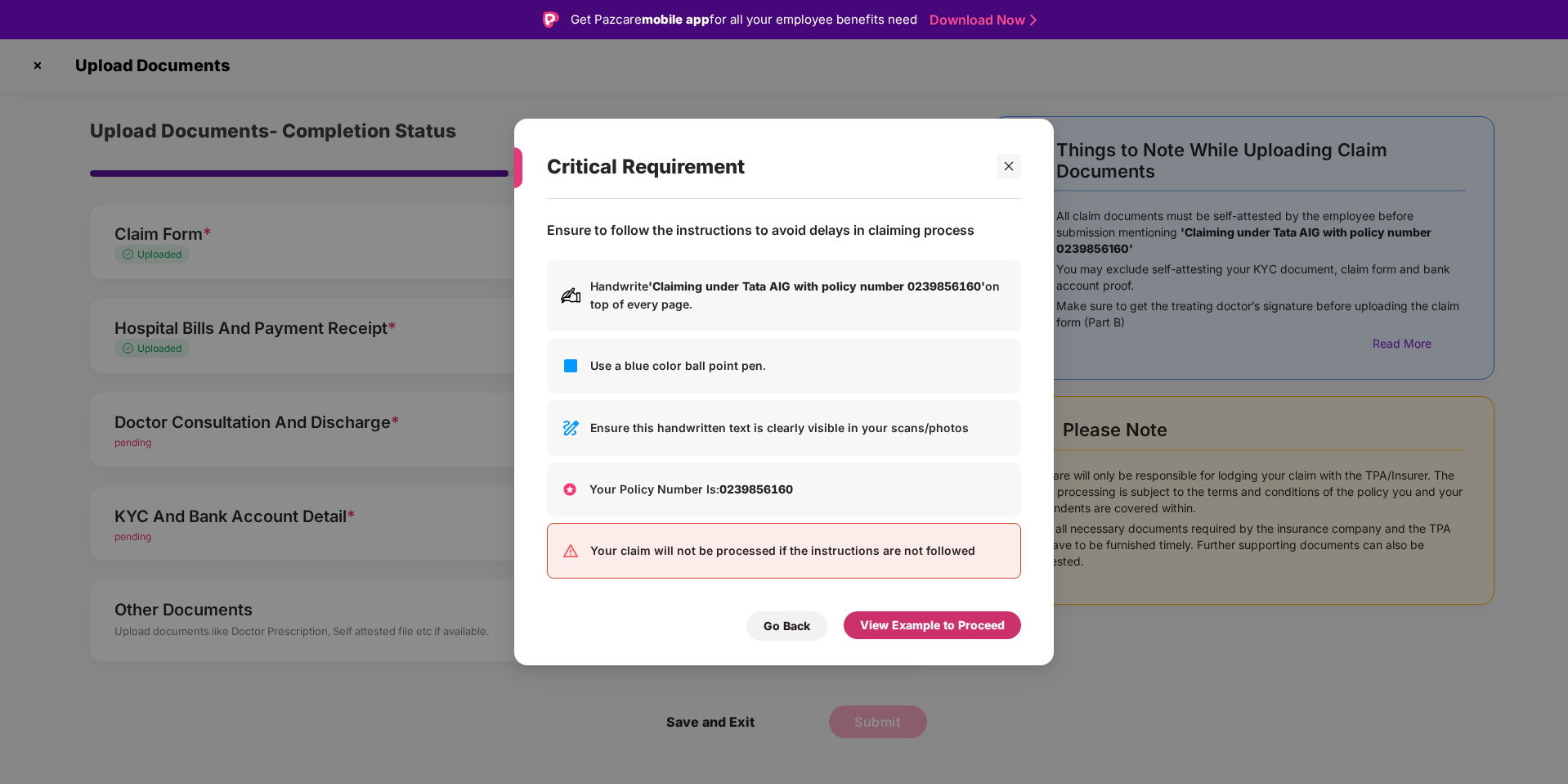
drag, startPoint x: 914, startPoint y: 622, endPoint x: 903, endPoint y: 621, distance: 11.0
click at [914, 622] on div "View Example to Proceed" at bounding box center [932, 624] width 144 height 18
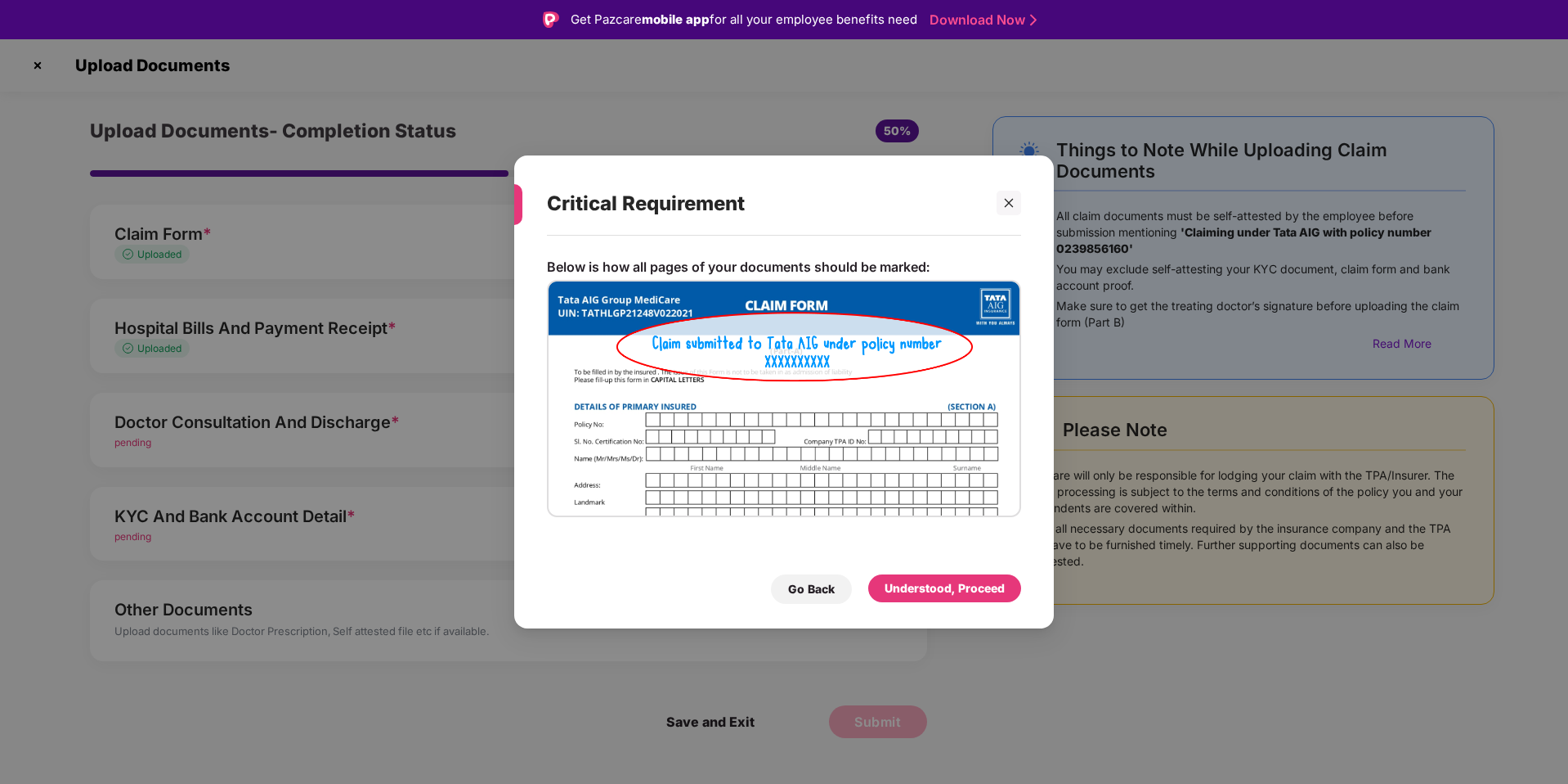
click at [911, 603] on div "Understood, Proceed" at bounding box center [944, 589] width 153 height 29
click at [918, 585] on div "Understood, Proceed" at bounding box center [945, 588] width 120 height 18
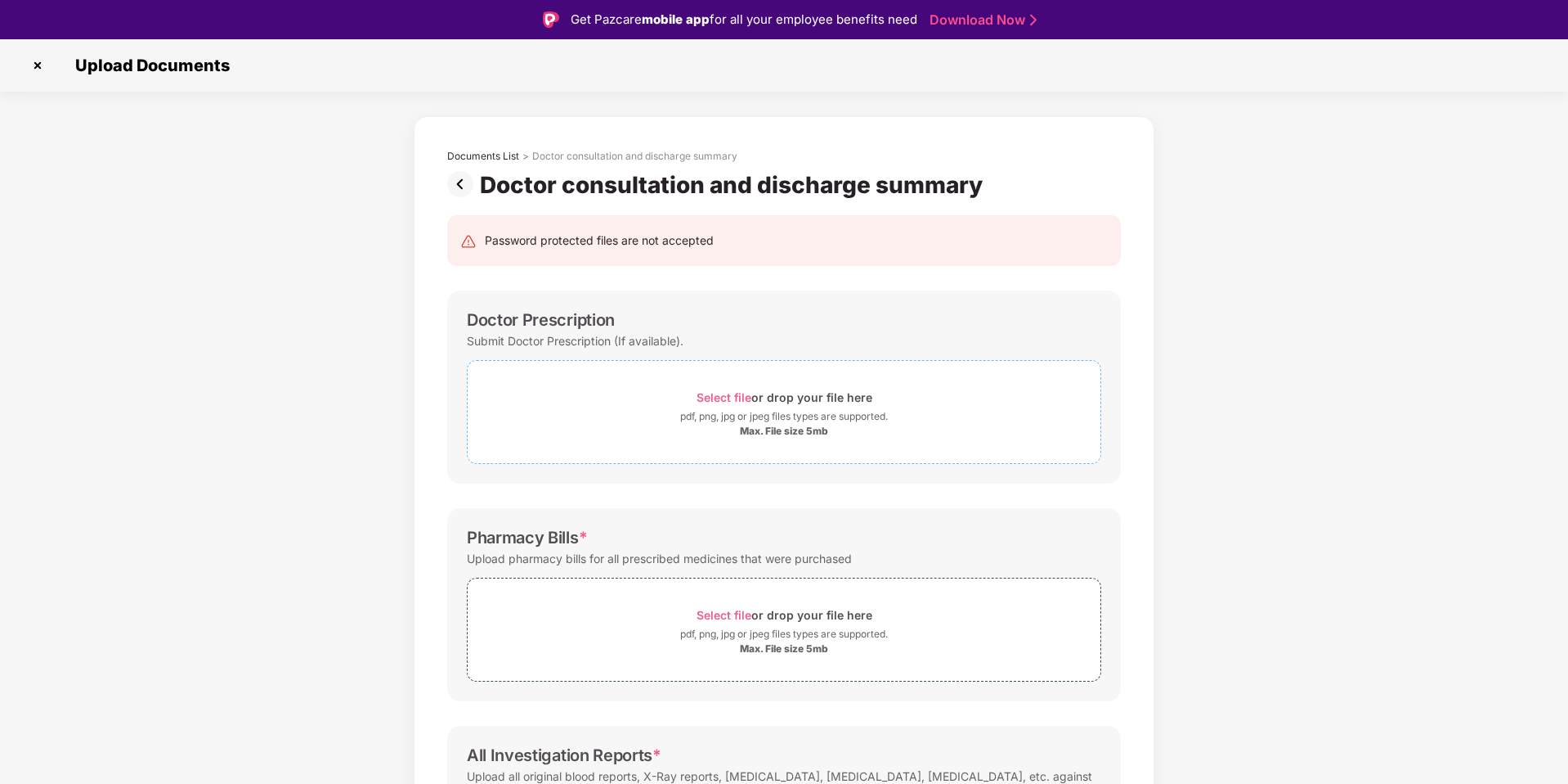
click at [729, 396] on span "Select file" at bounding box center [724, 397] width 55 height 14
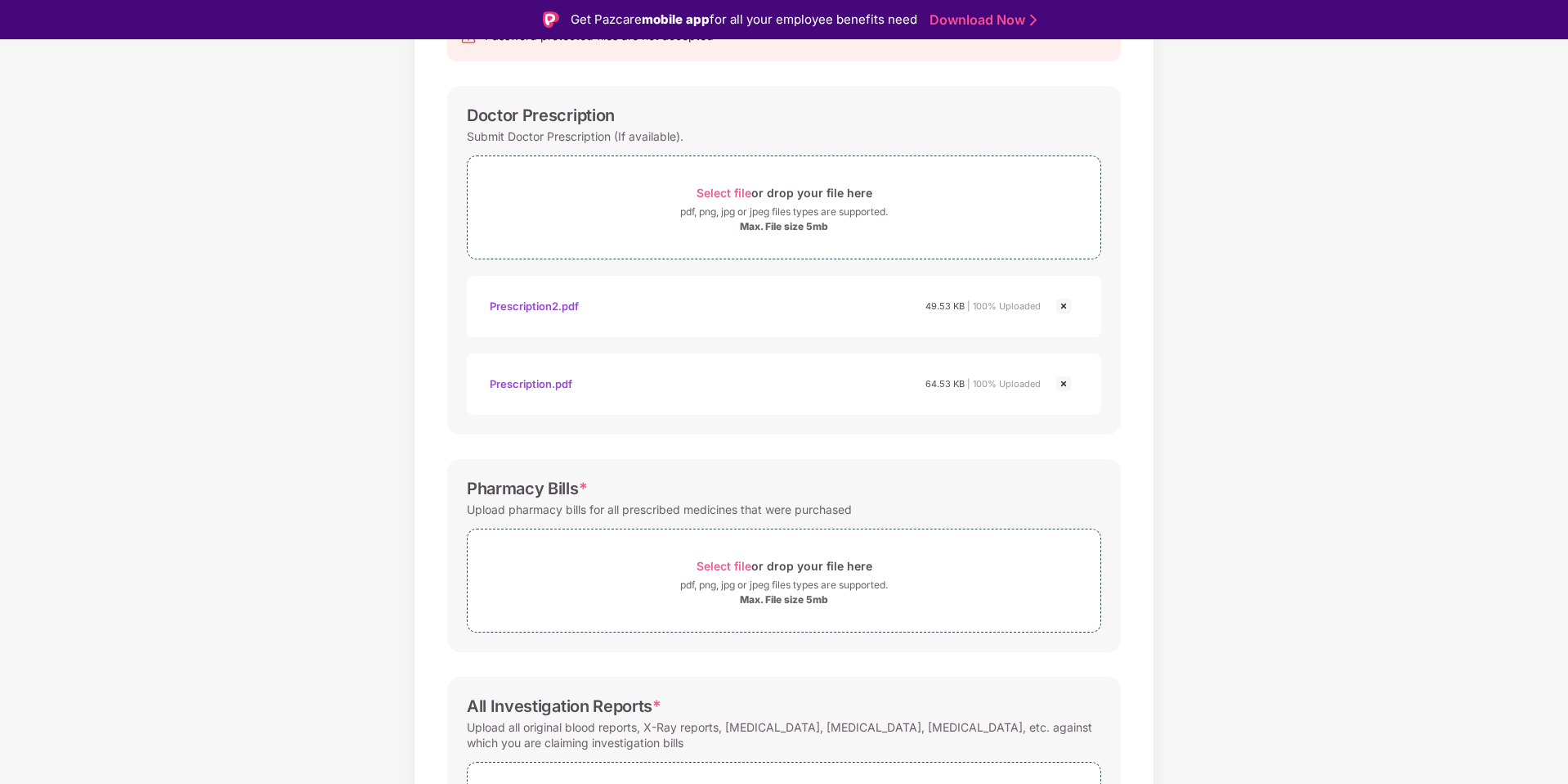
scroll to position [365, 0]
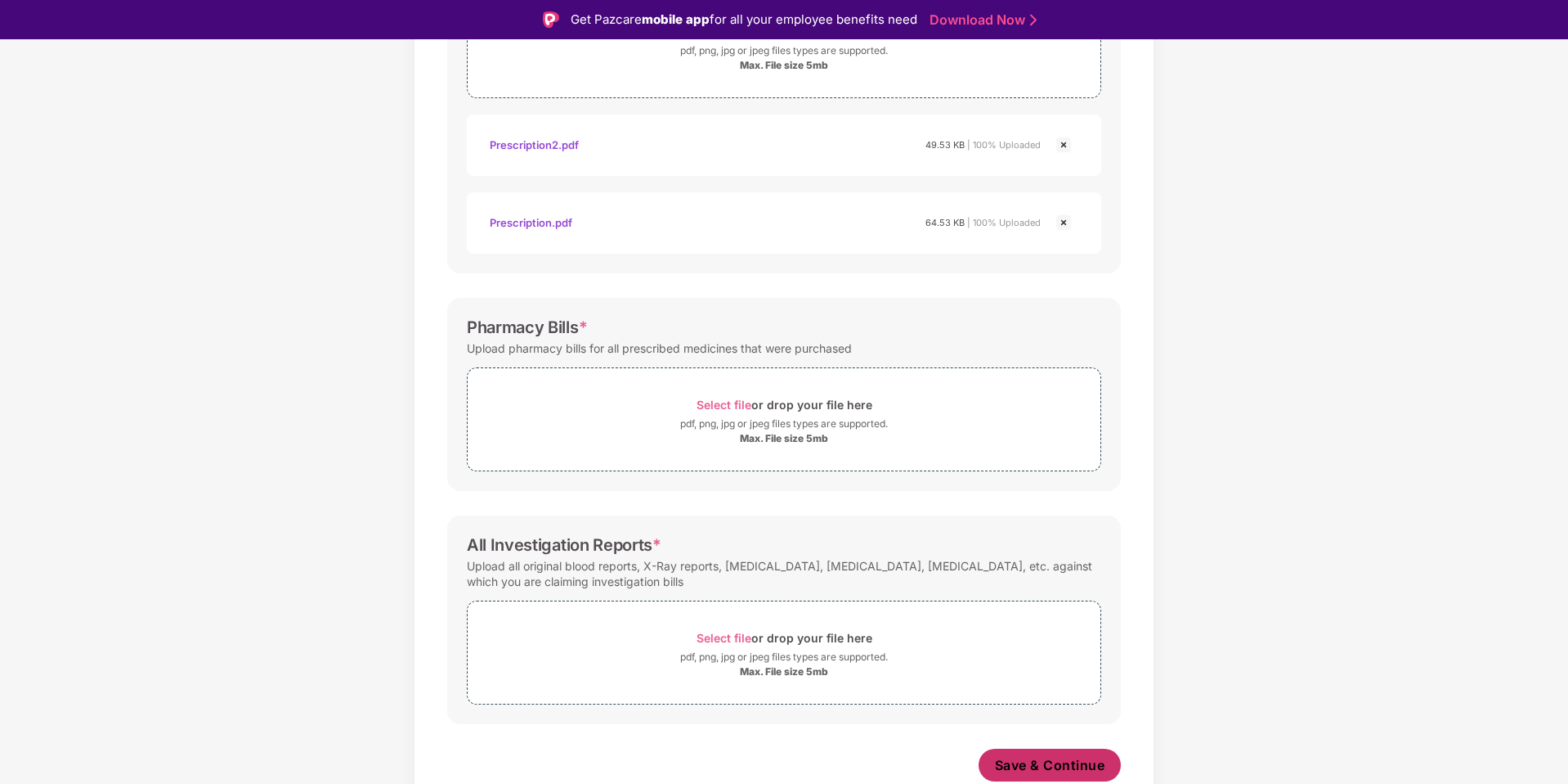
click at [1057, 762] on span "Save & Continue" at bounding box center [1050, 764] width 110 height 18
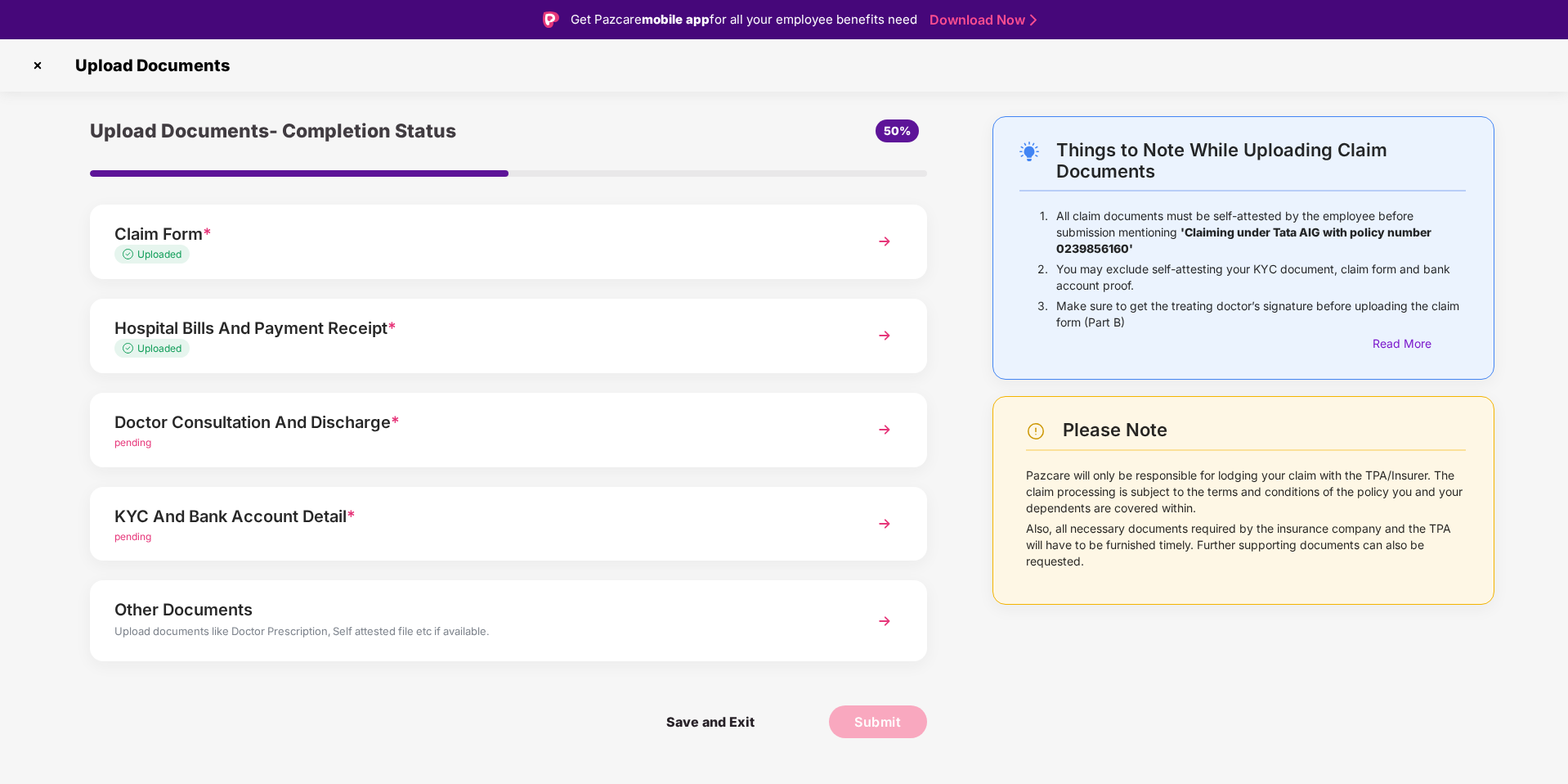
click at [523, 424] on div "Doctor Consultation And Discharge *" at bounding box center [475, 422] width 722 height 26
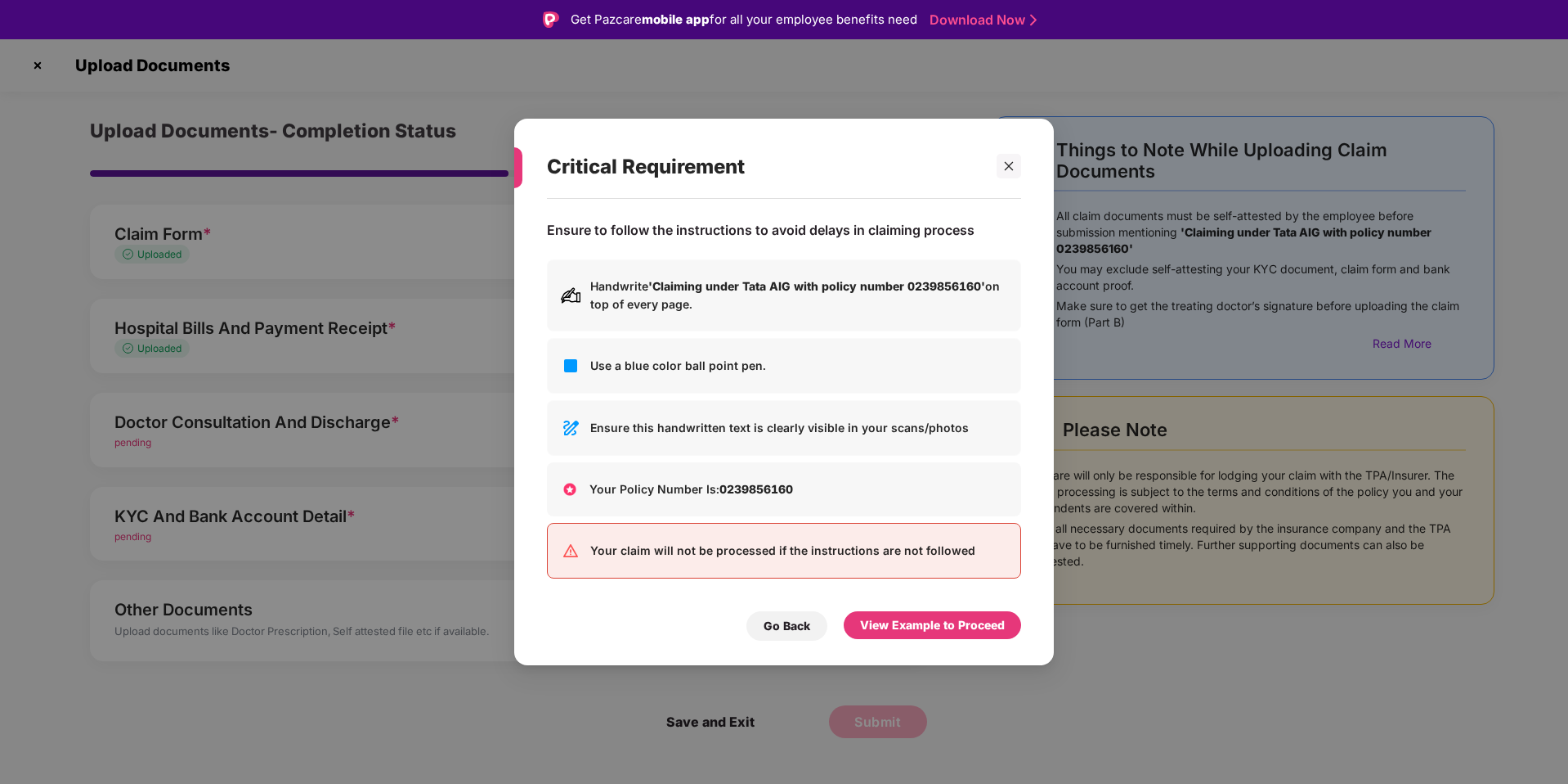
drag, startPoint x: 1009, startPoint y: 169, endPoint x: 596, endPoint y: 463, distance: 507.0
click at [1009, 169] on icon "close" at bounding box center [1008, 165] width 11 height 11
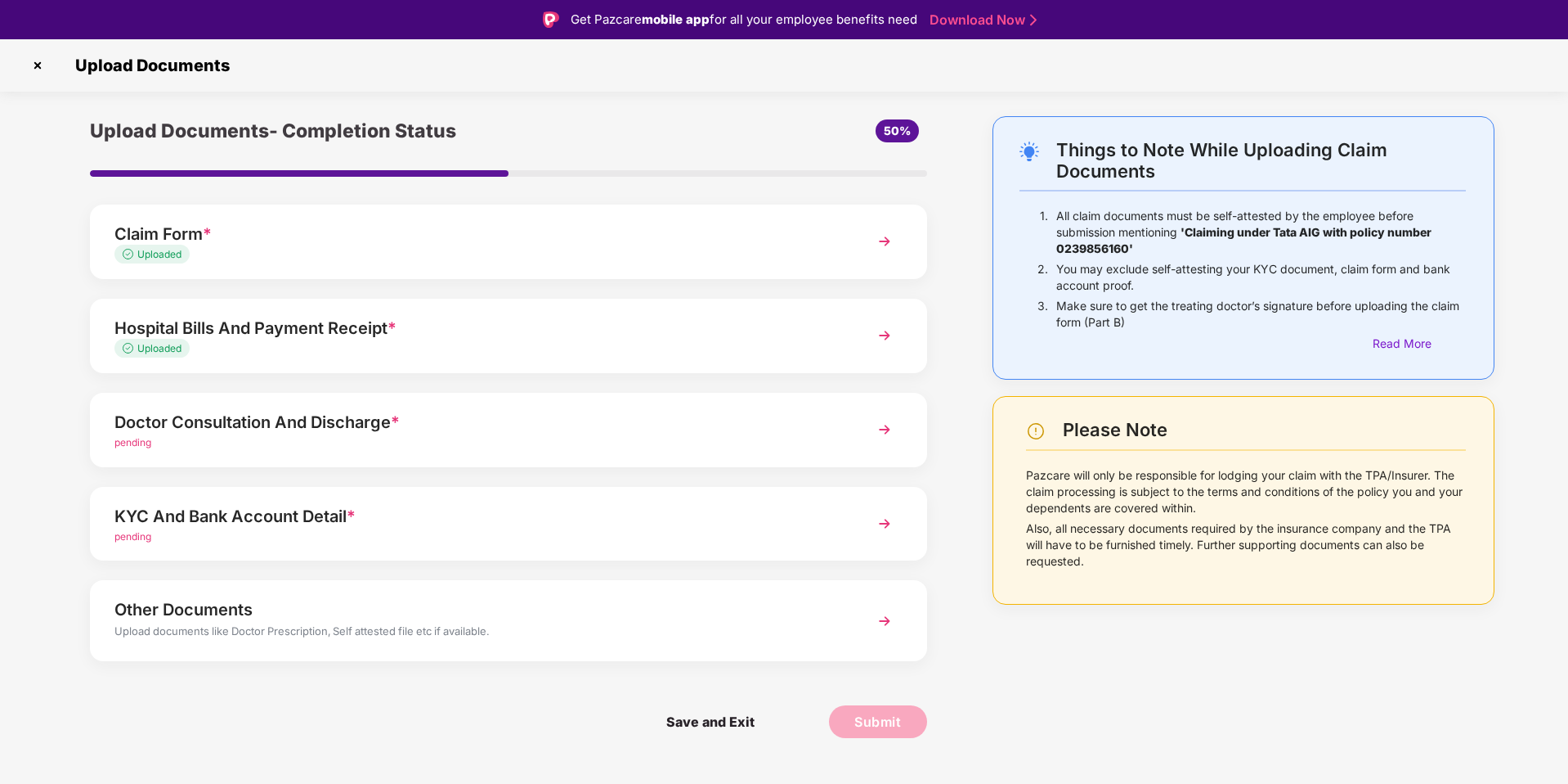
click at [545, 521] on div "KYC And Bank Account Detail *" at bounding box center [475, 516] width 722 height 26
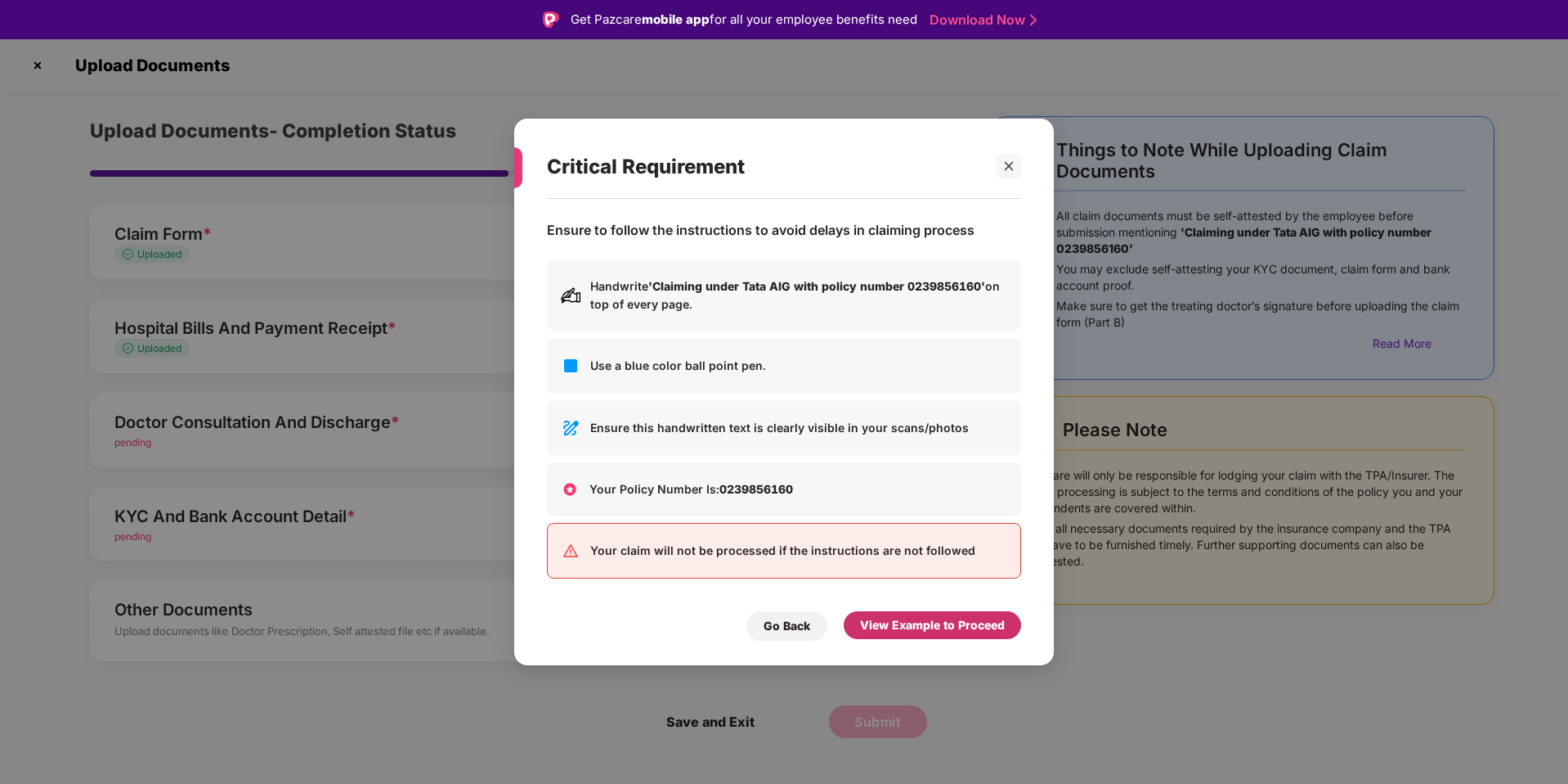
click at [906, 631] on div "View Example to Proceed" at bounding box center [932, 624] width 144 height 18
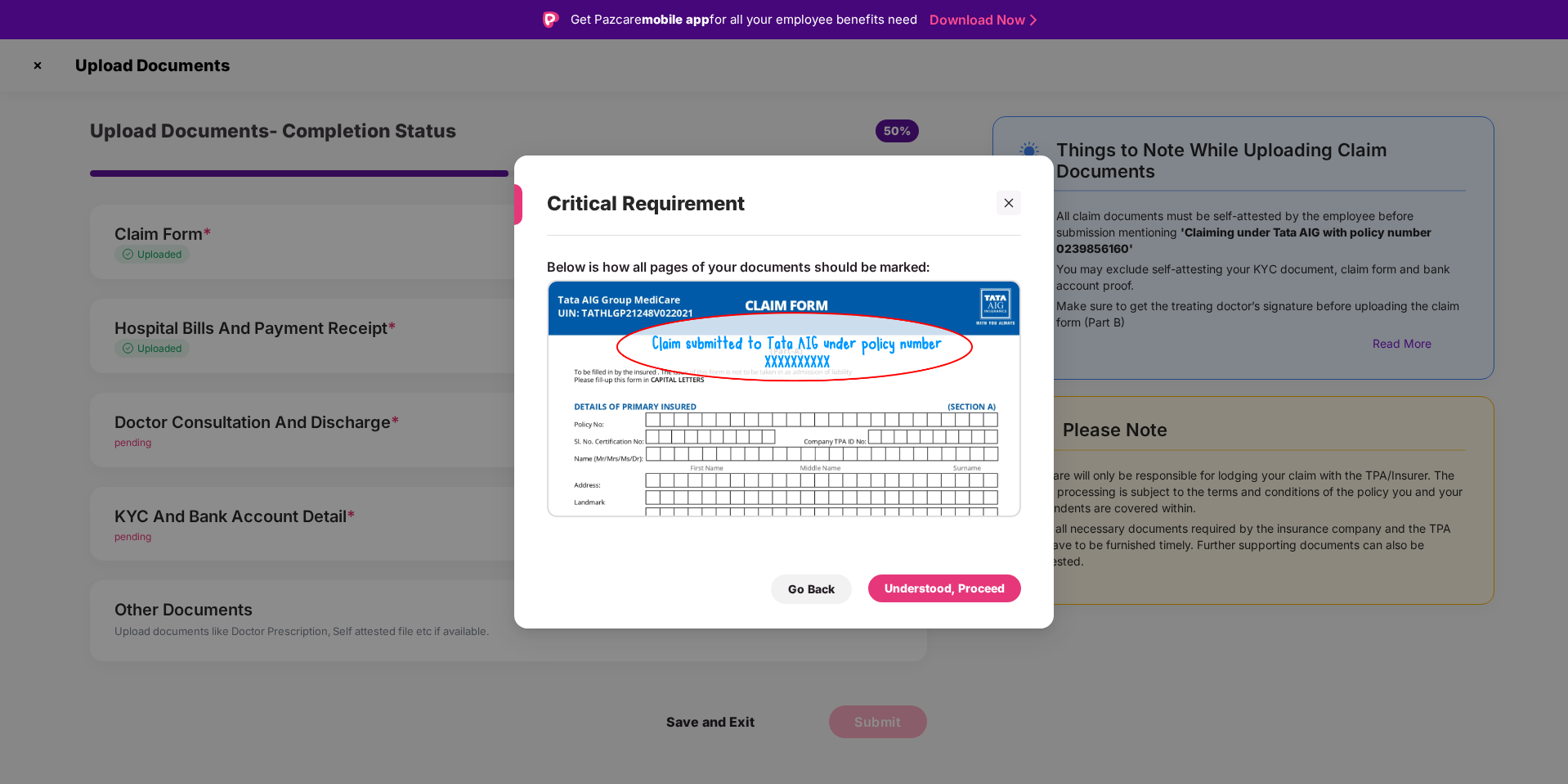
click at [917, 603] on div "Below is how all pages of your documents should be marked: Go Back Understood, …" at bounding box center [784, 424] width 540 height 377
click at [922, 587] on div "Understood, Proceed" at bounding box center [945, 588] width 120 height 18
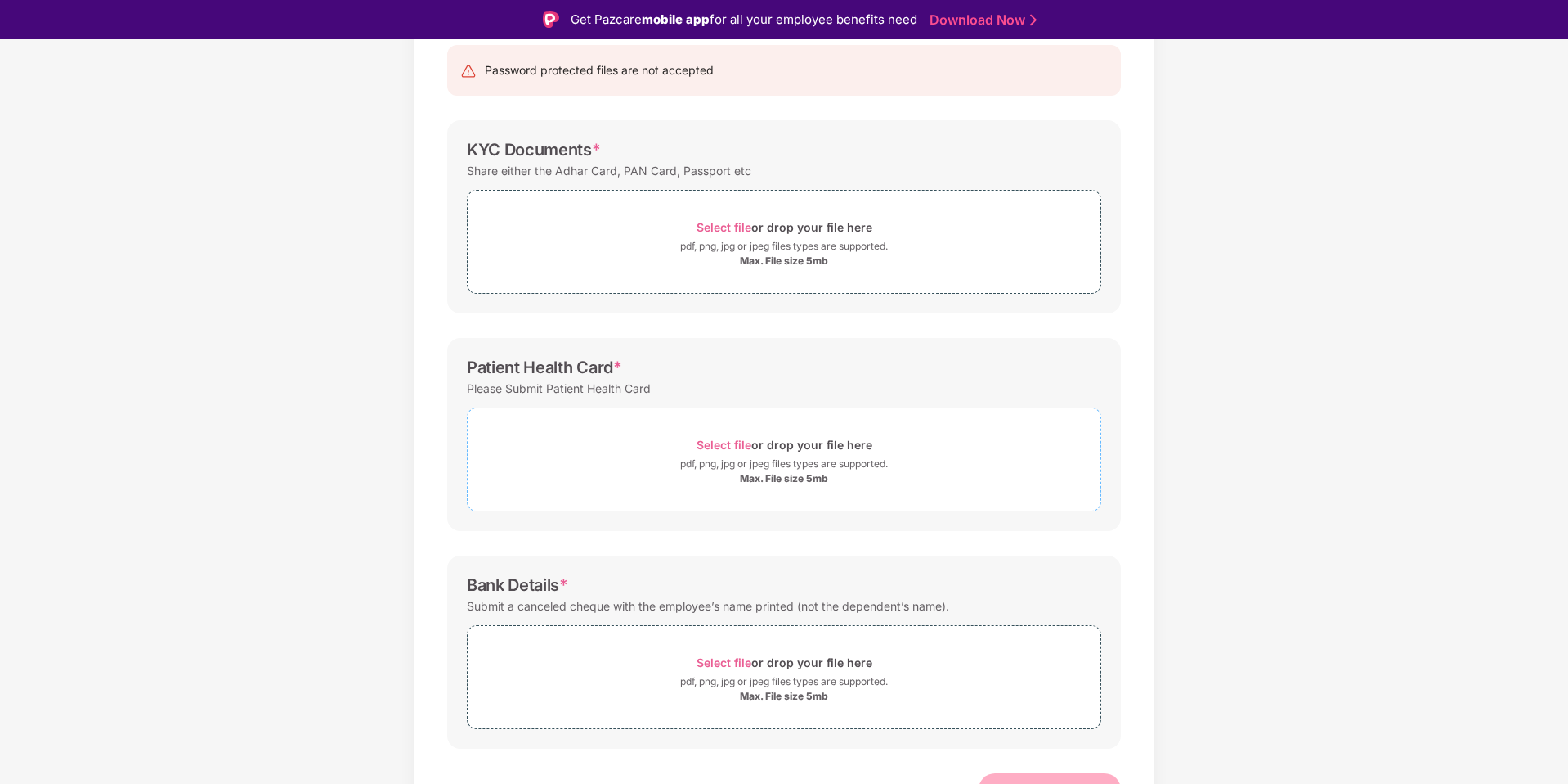
scroll to position [194, 0]
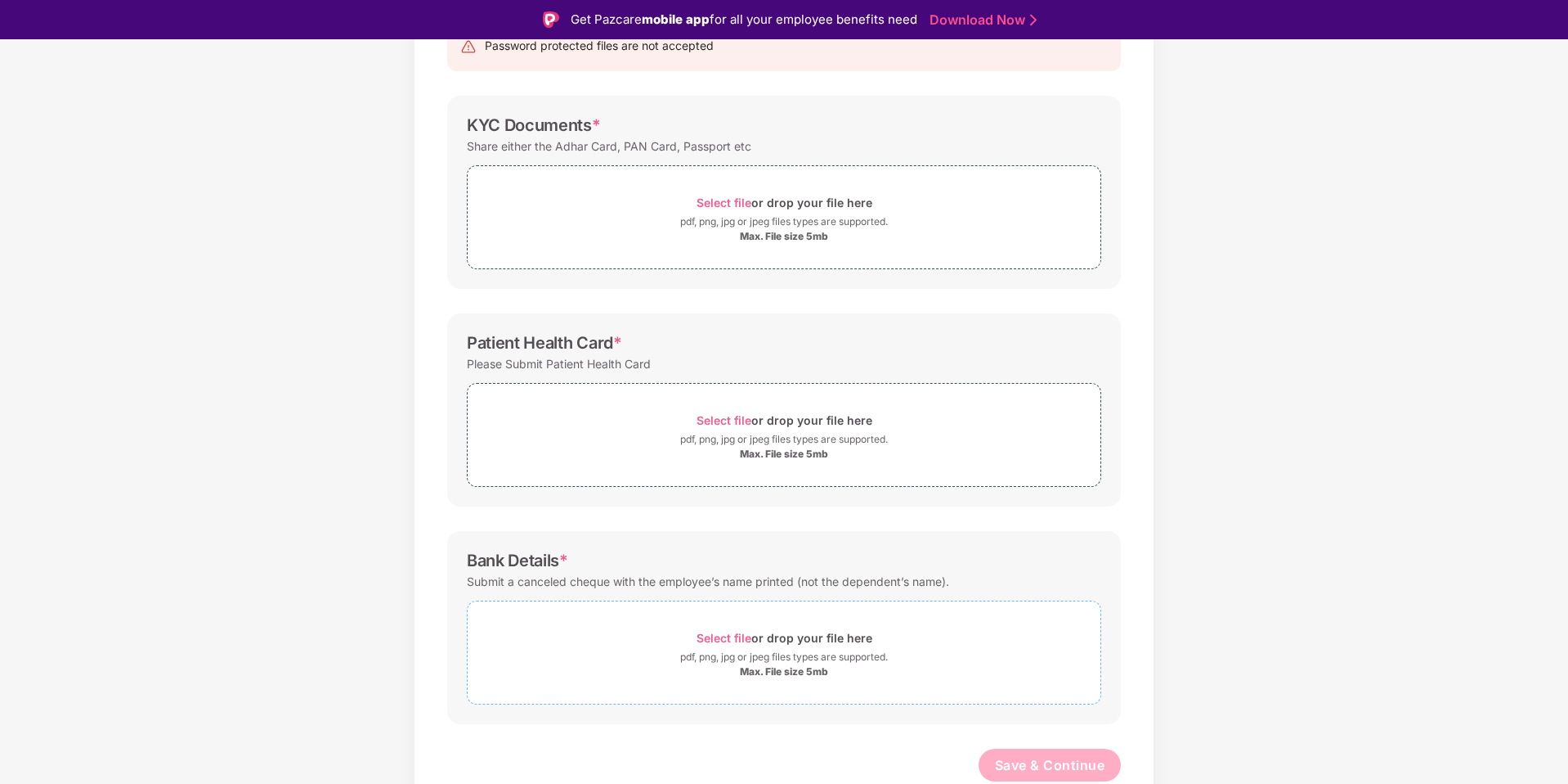
click at [745, 641] on span "Select file" at bounding box center [724, 638] width 55 height 14
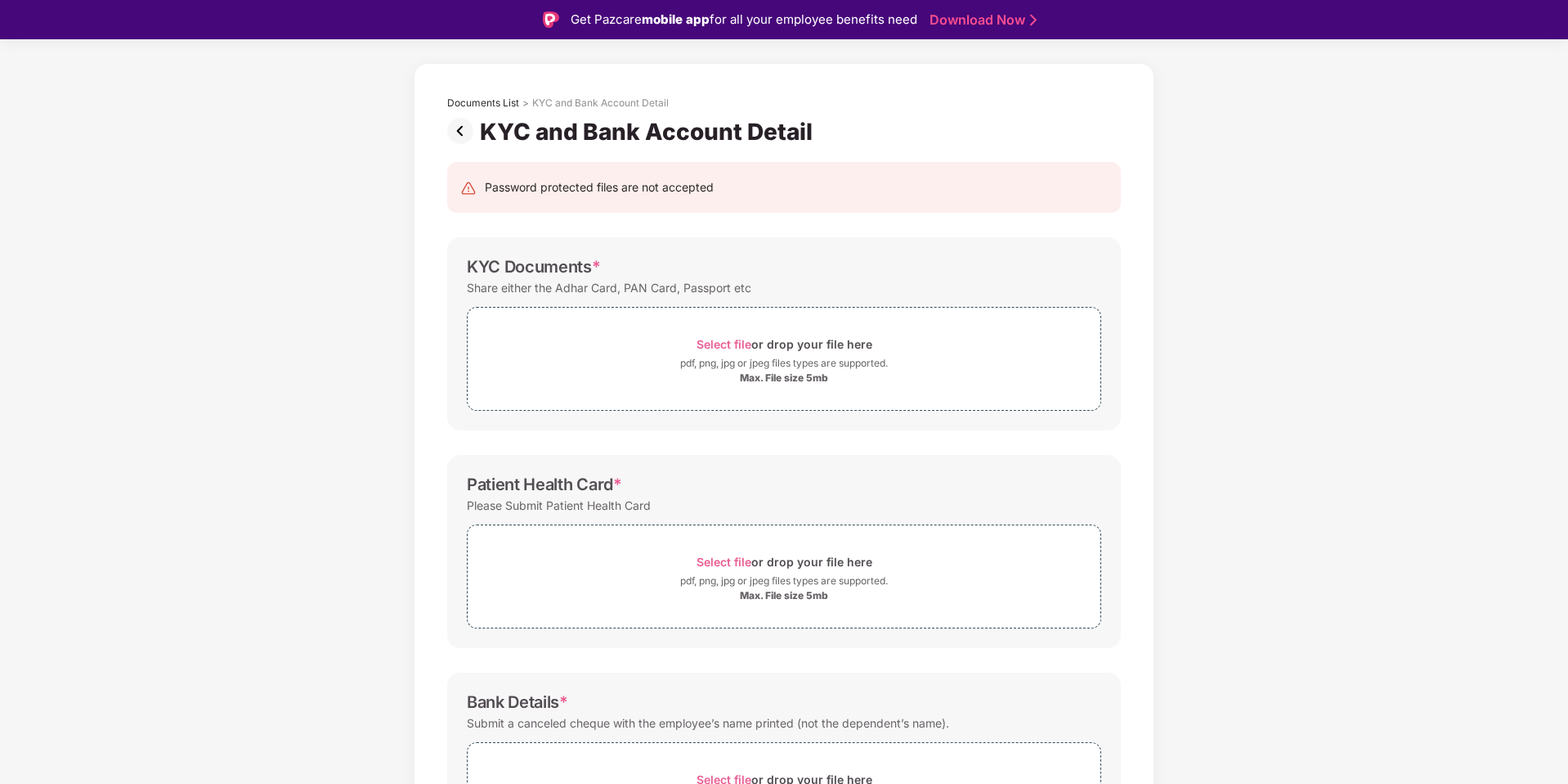
scroll to position [0, 0]
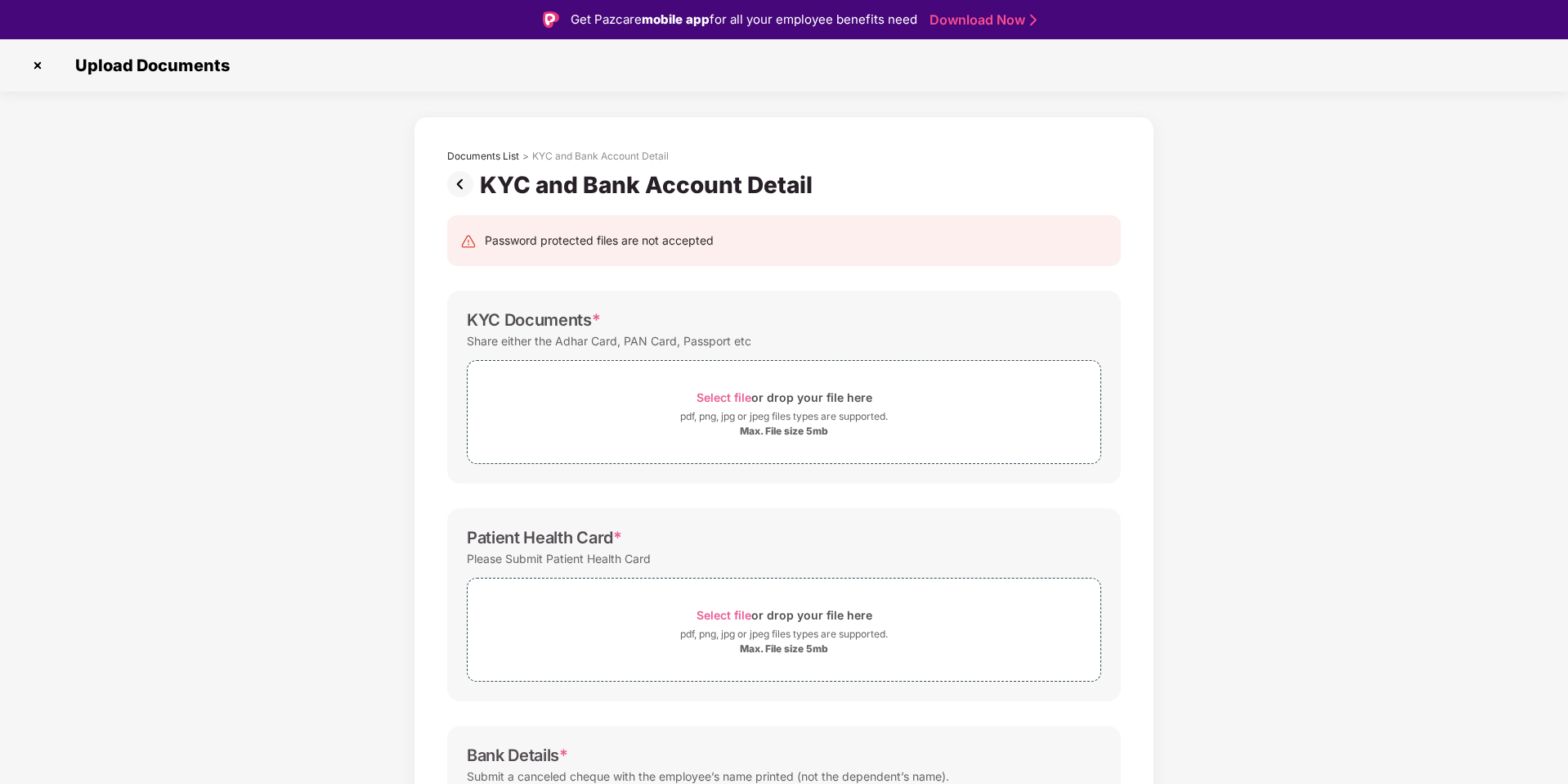
click at [461, 192] on img at bounding box center [463, 184] width 33 height 26
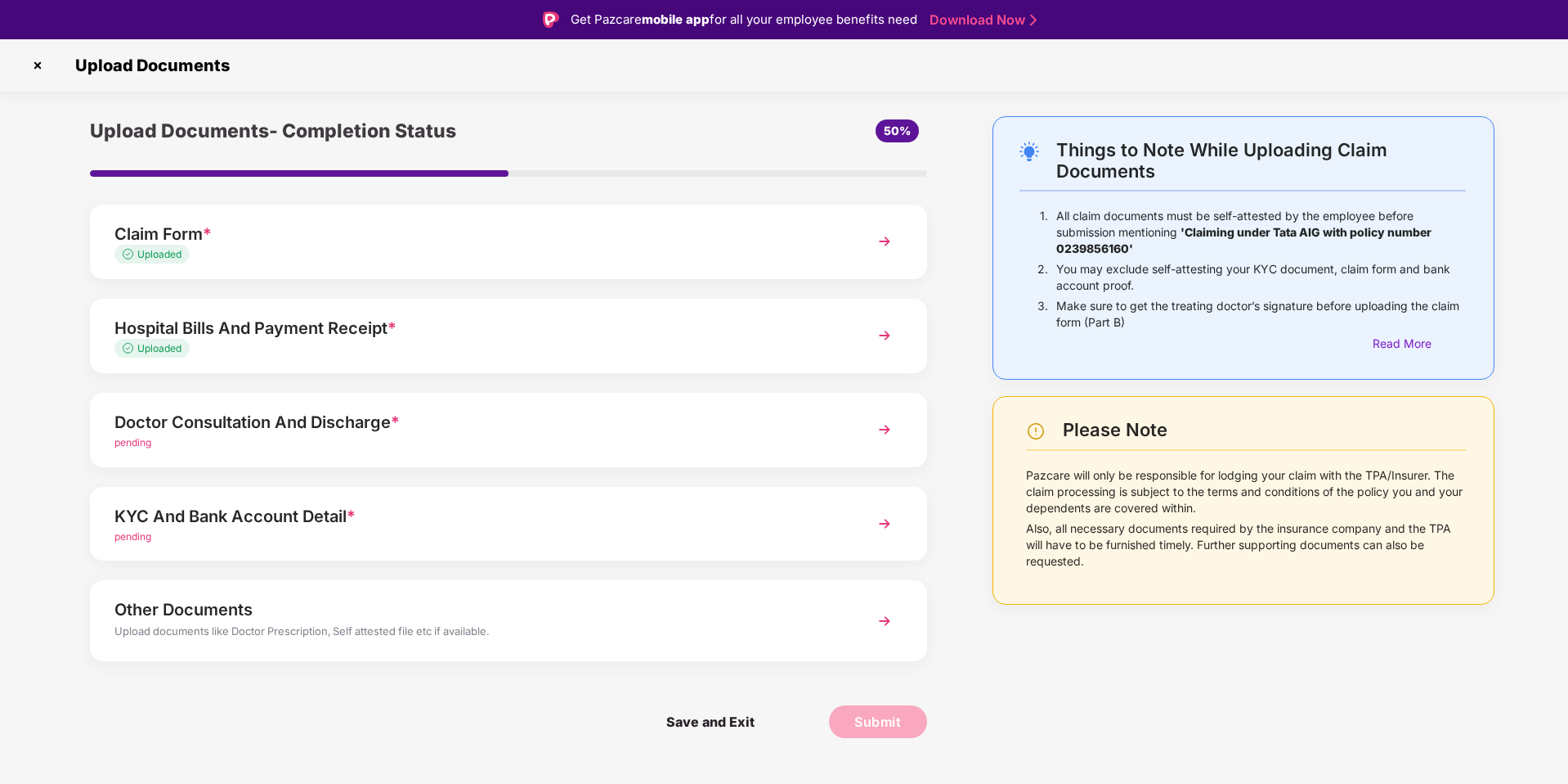
click at [383, 422] on div "Doctor Consultation And Discharge *" at bounding box center [475, 422] width 722 height 26
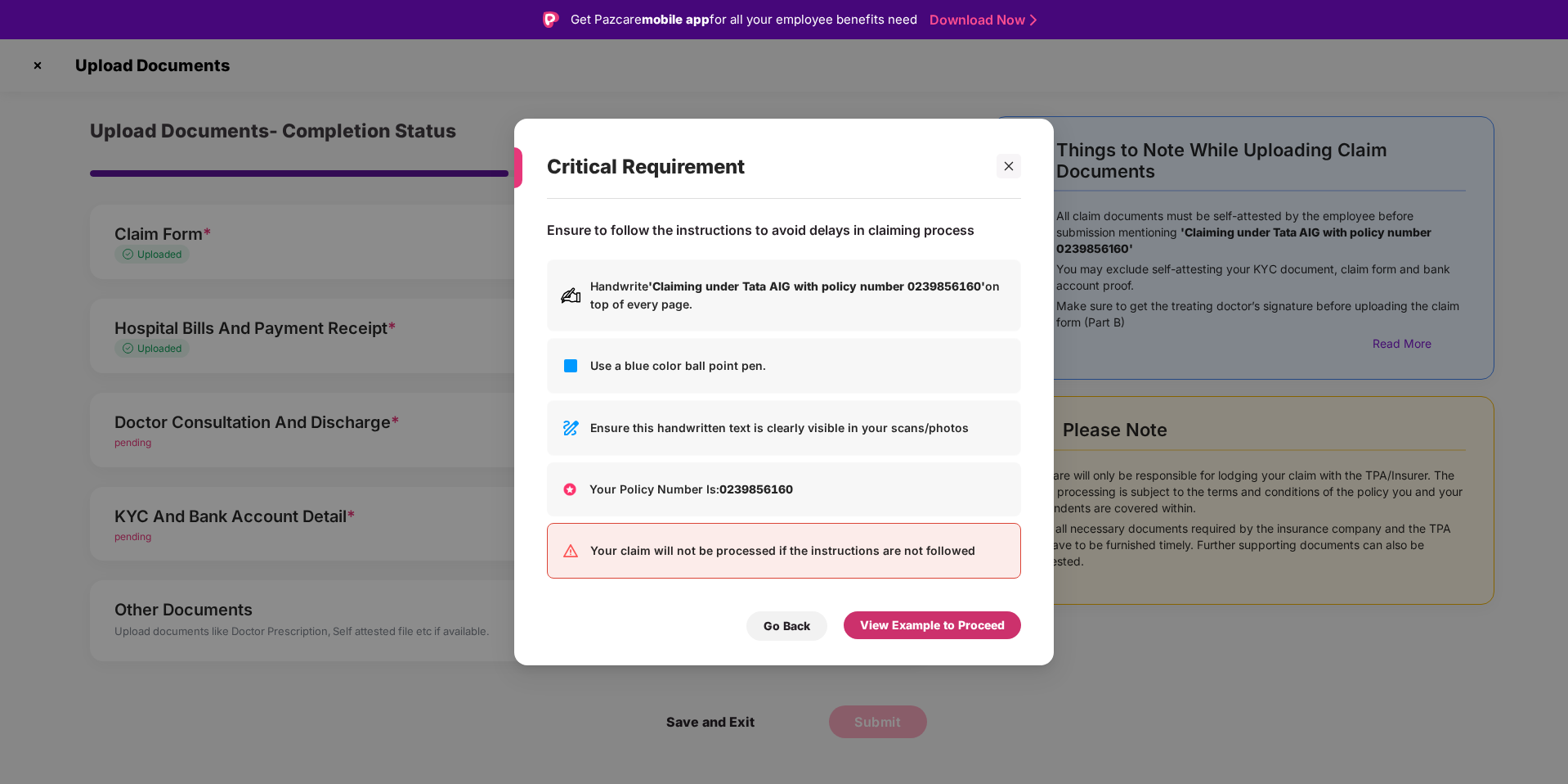
click at [979, 636] on div "View Example to Proceed" at bounding box center [932, 625] width 177 height 28
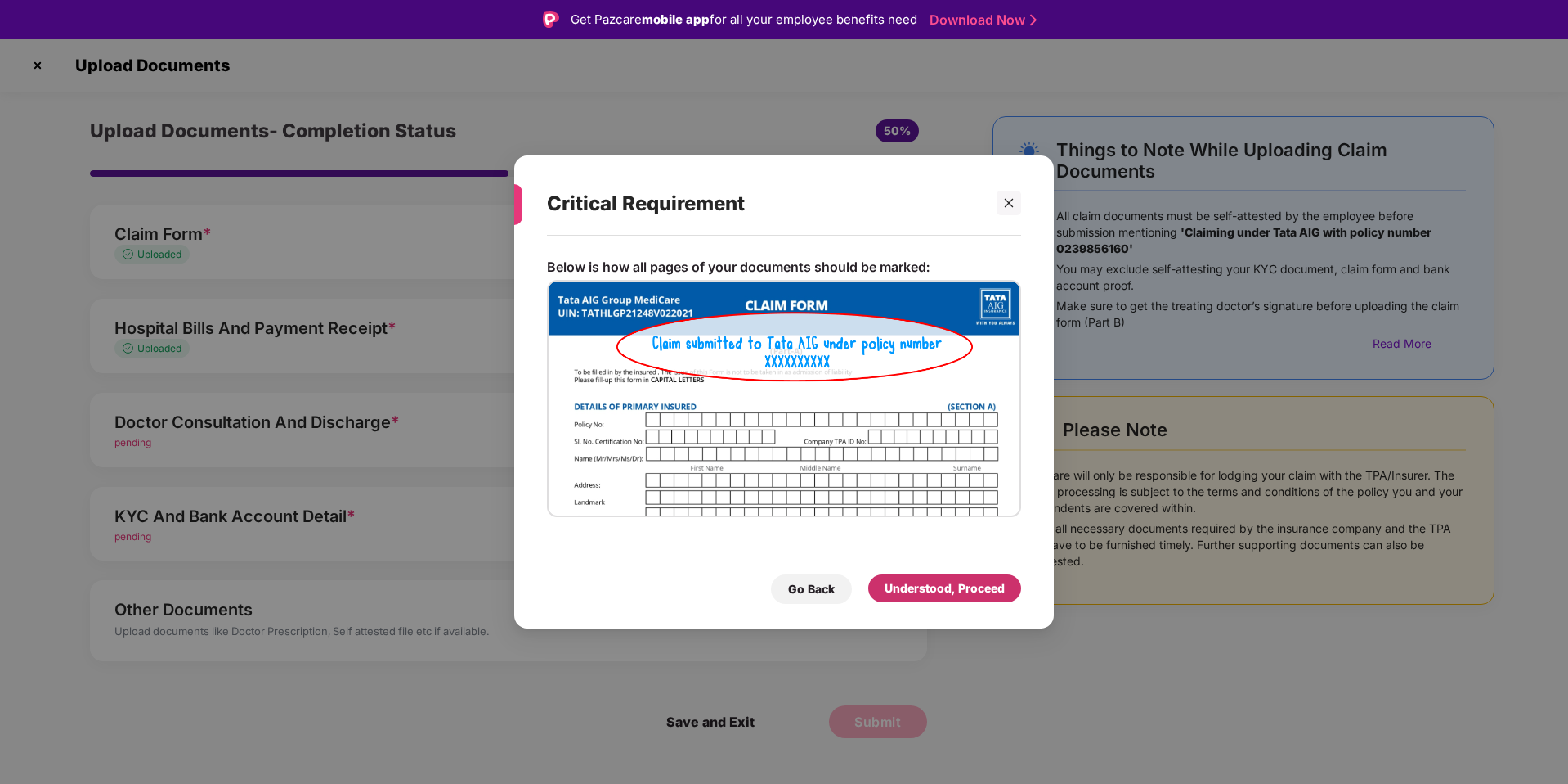
click at [969, 591] on div "Understood, Proceed" at bounding box center [945, 588] width 120 height 18
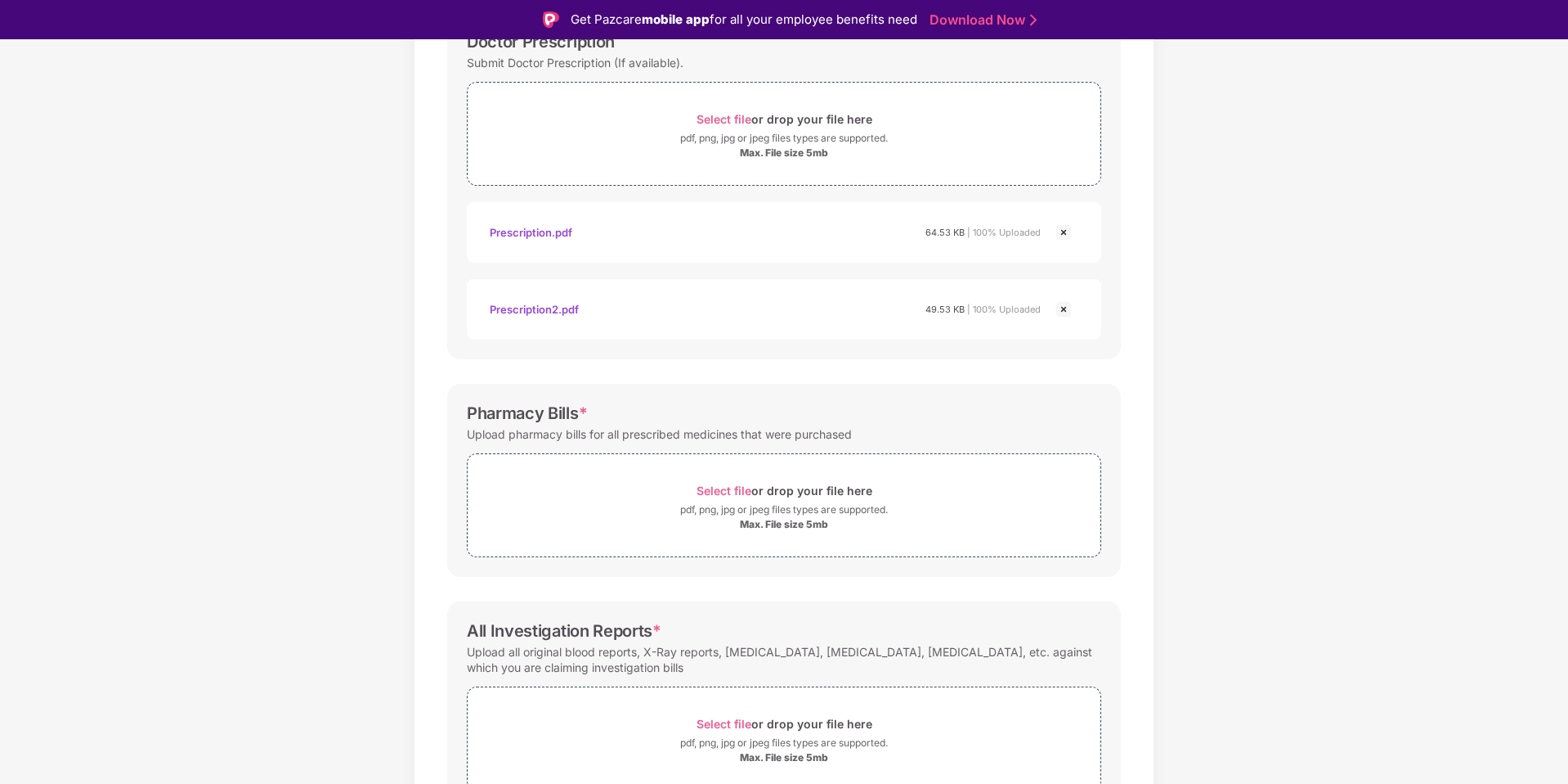
scroll to position [279, 0]
click at [705, 493] on span "Select file" at bounding box center [724, 488] width 55 height 14
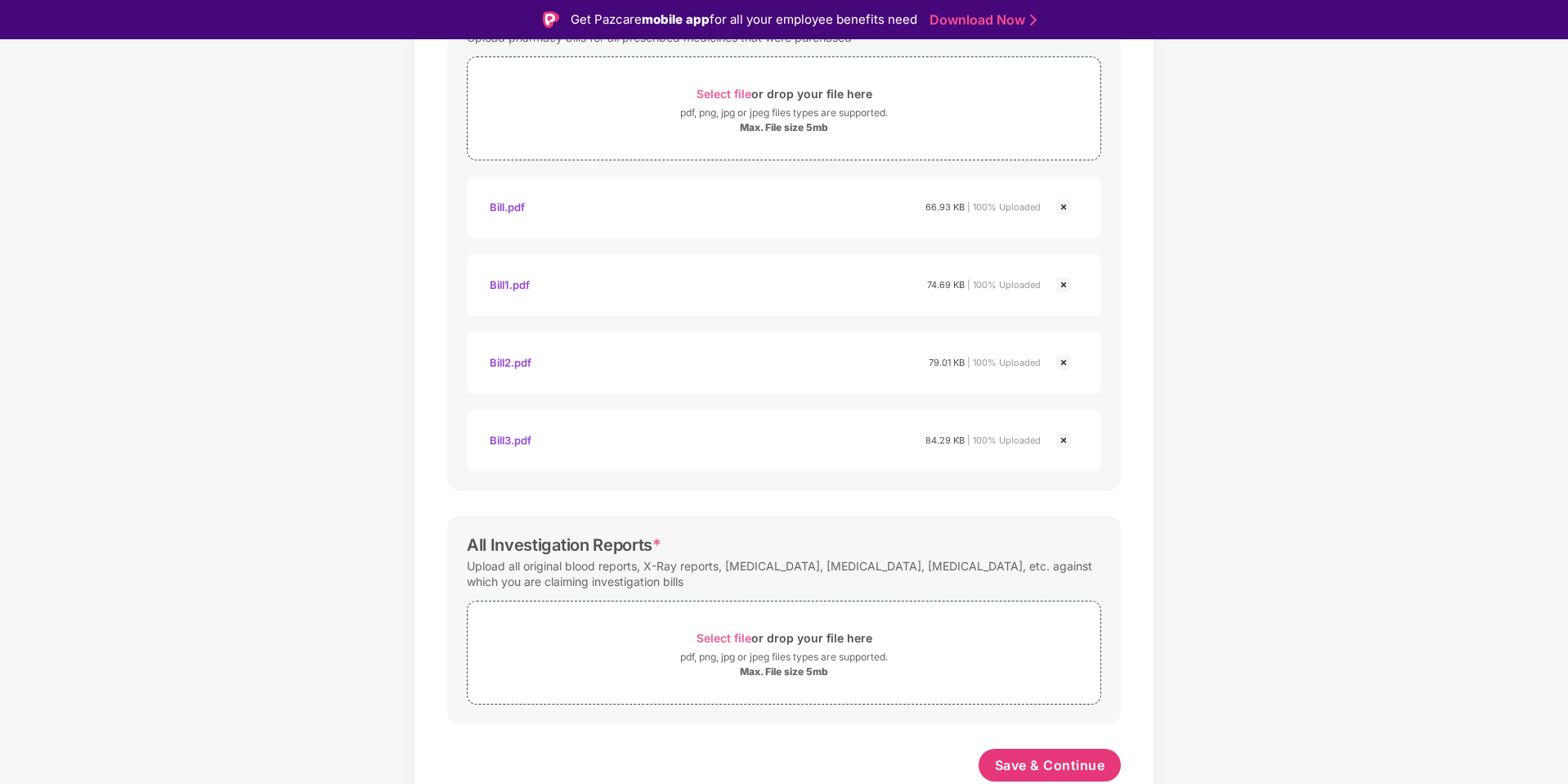
scroll to position [675, 0]
click at [1065, 762] on span "Save & Continue" at bounding box center [1050, 764] width 110 height 18
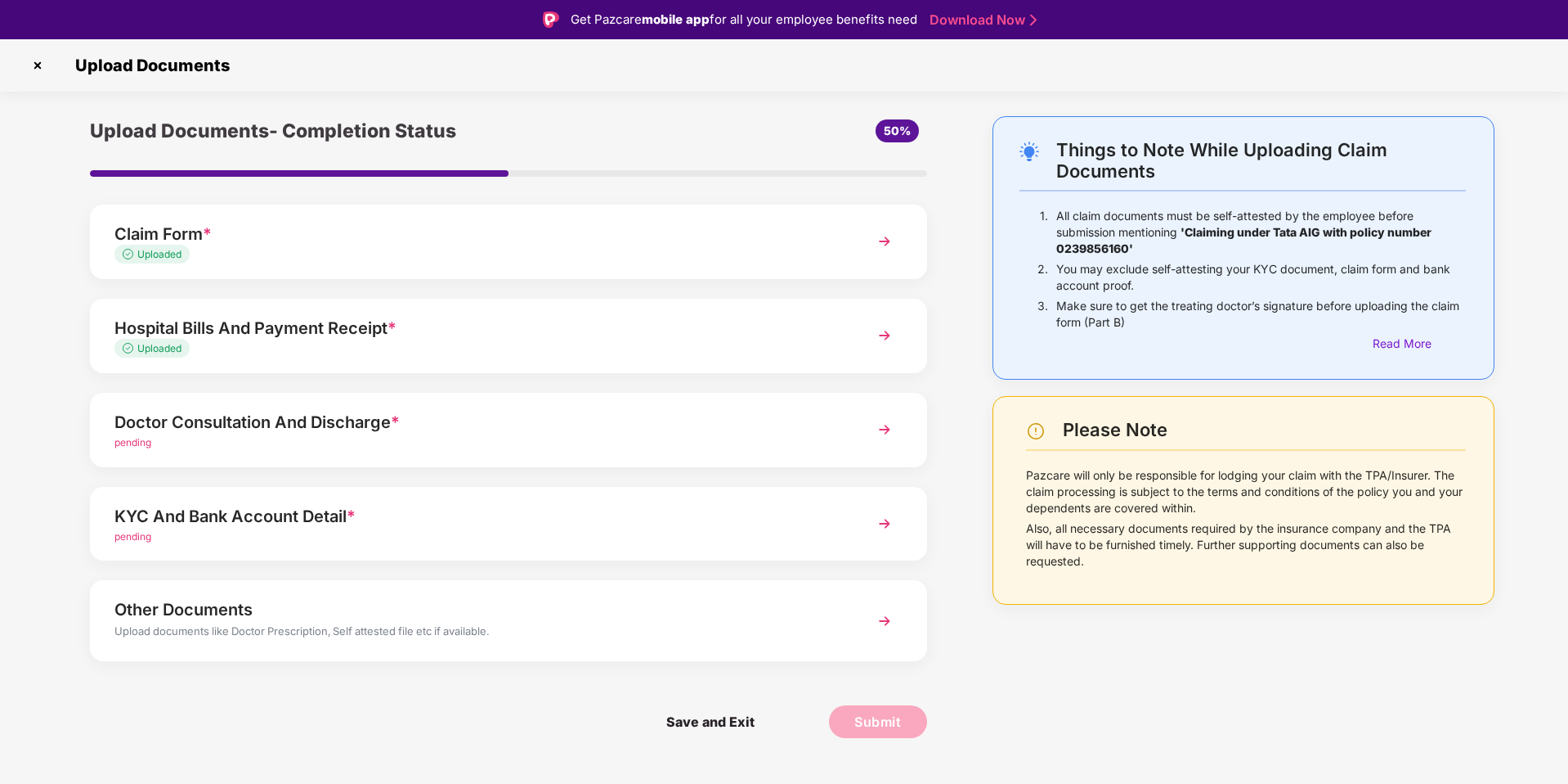
click at [281, 625] on div "Upload documents like Doctor Prescription, Self attested file etc if available." at bounding box center [475, 633] width 722 height 21
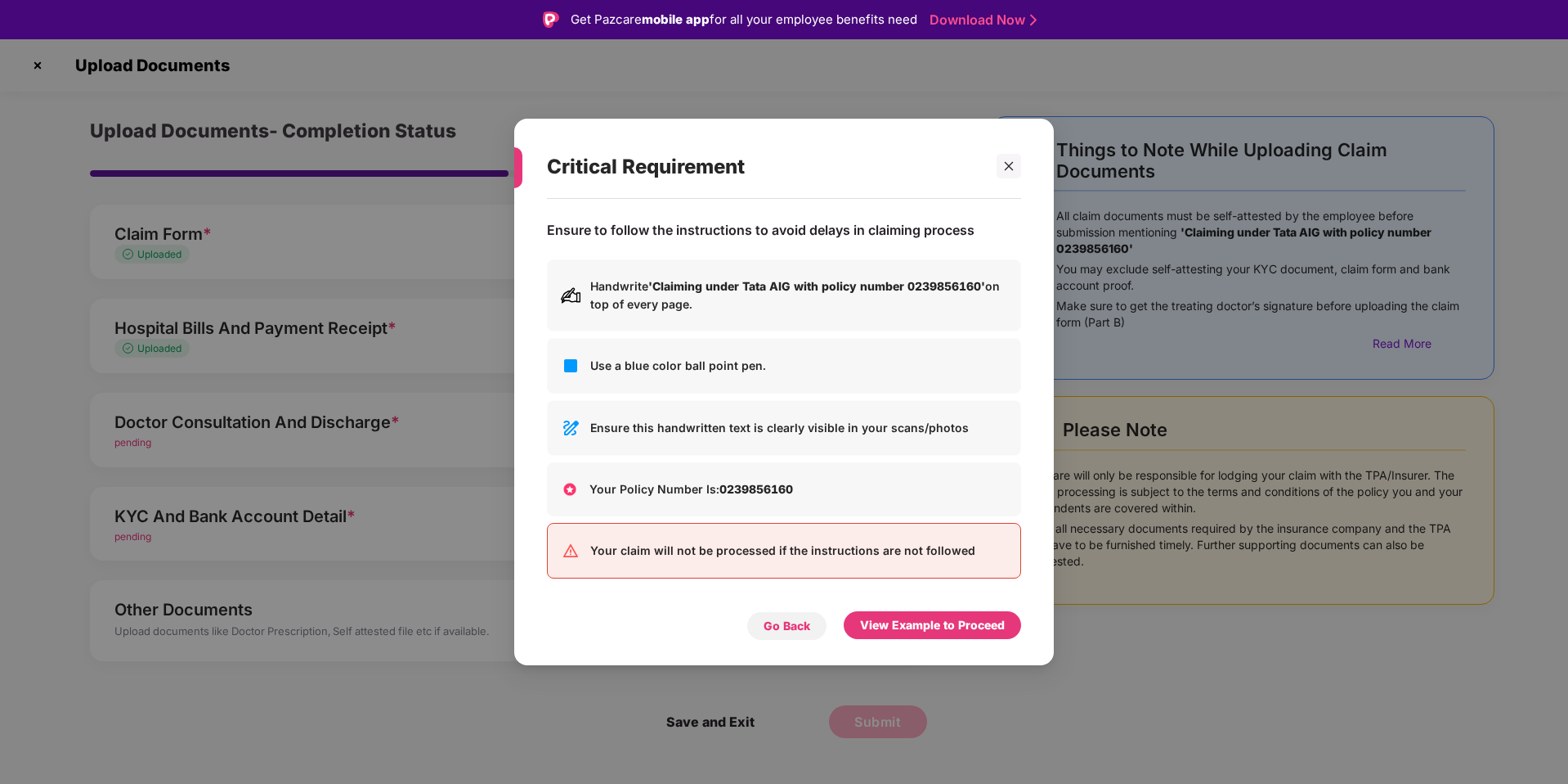
click at [790, 624] on div "Go Back" at bounding box center [787, 625] width 46 height 18
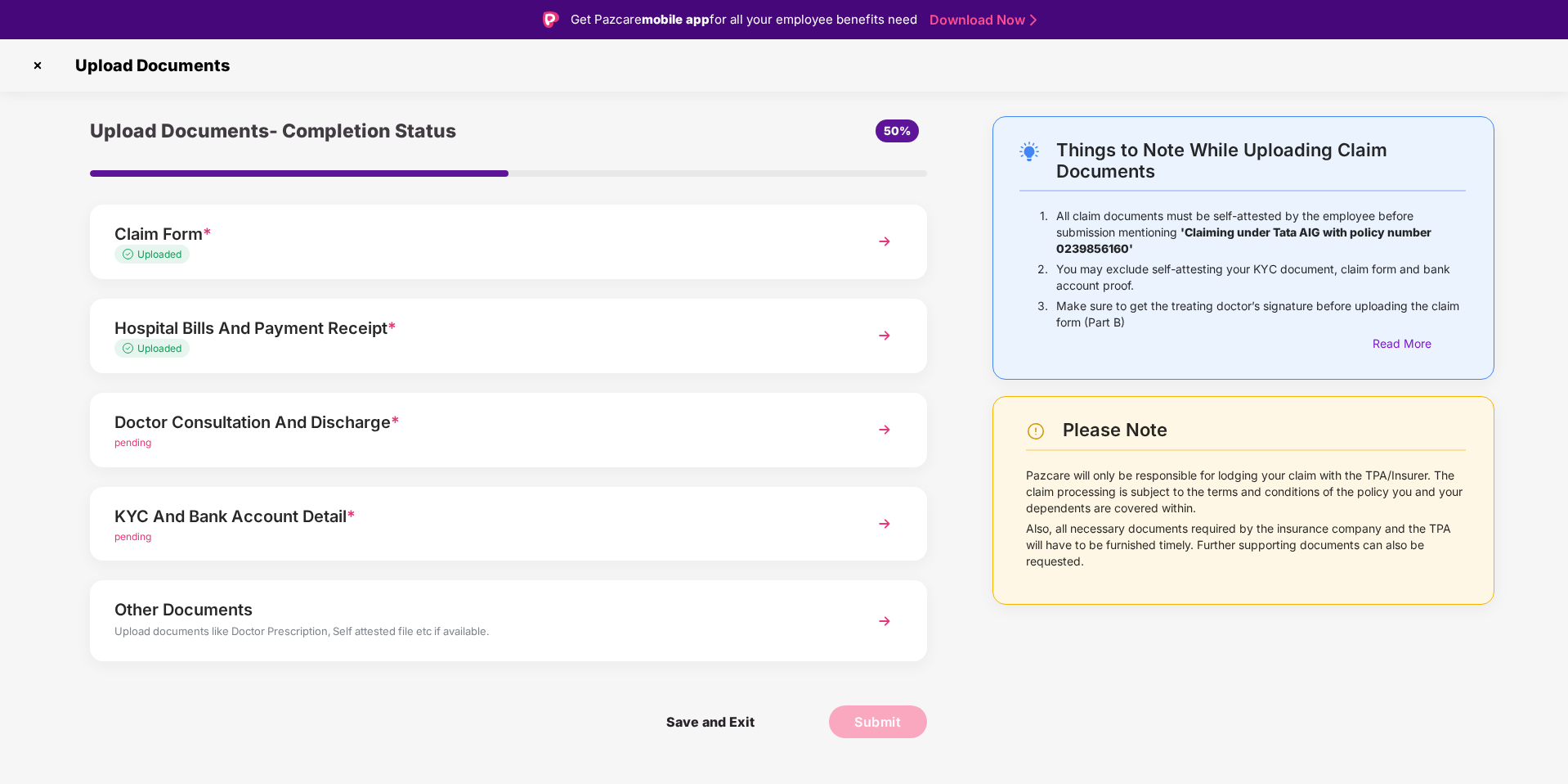
click at [418, 438] on div "pending" at bounding box center [475, 443] width 722 height 15
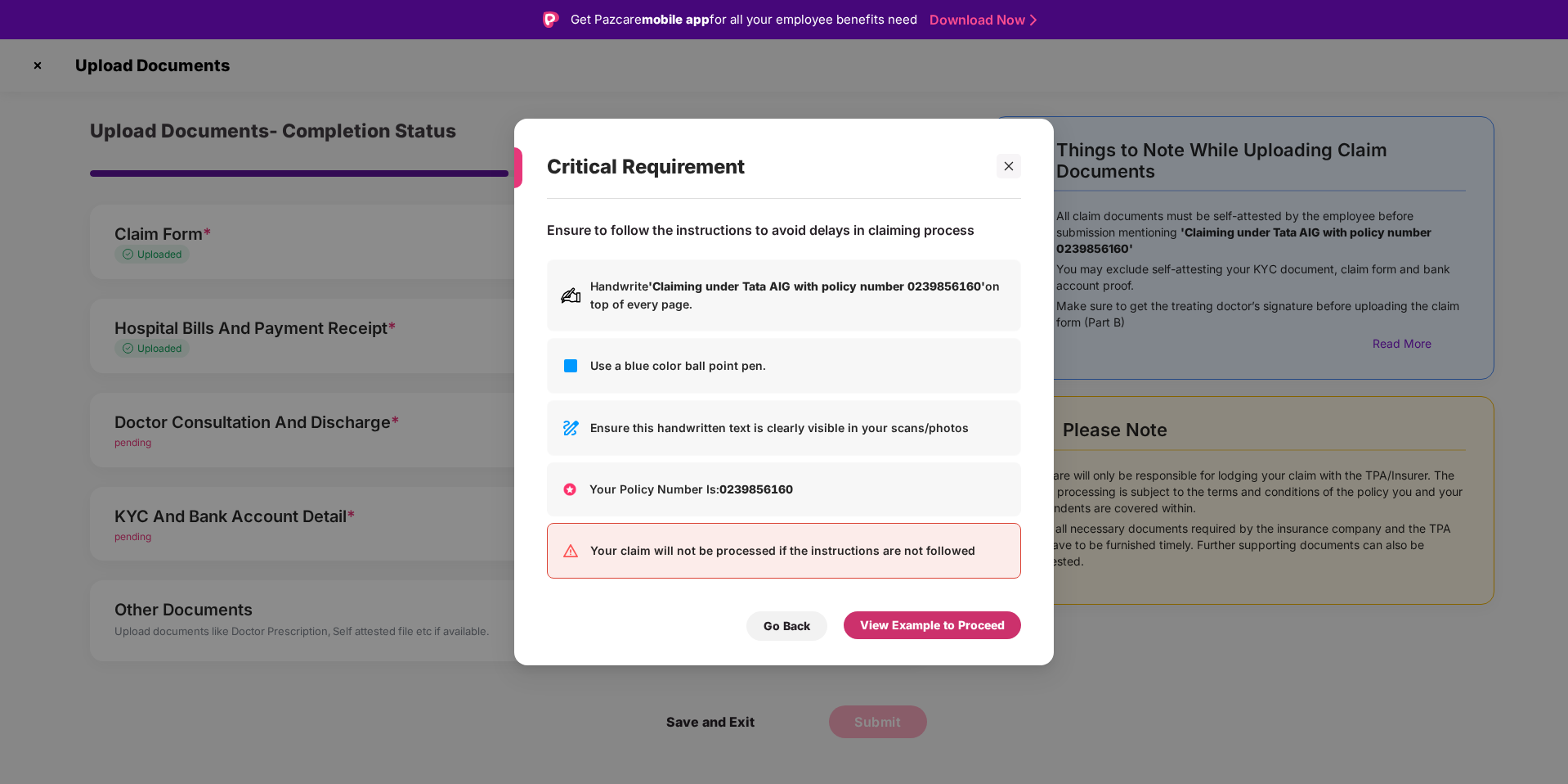
click at [925, 632] on div "View Example to Proceed" at bounding box center [932, 624] width 144 height 18
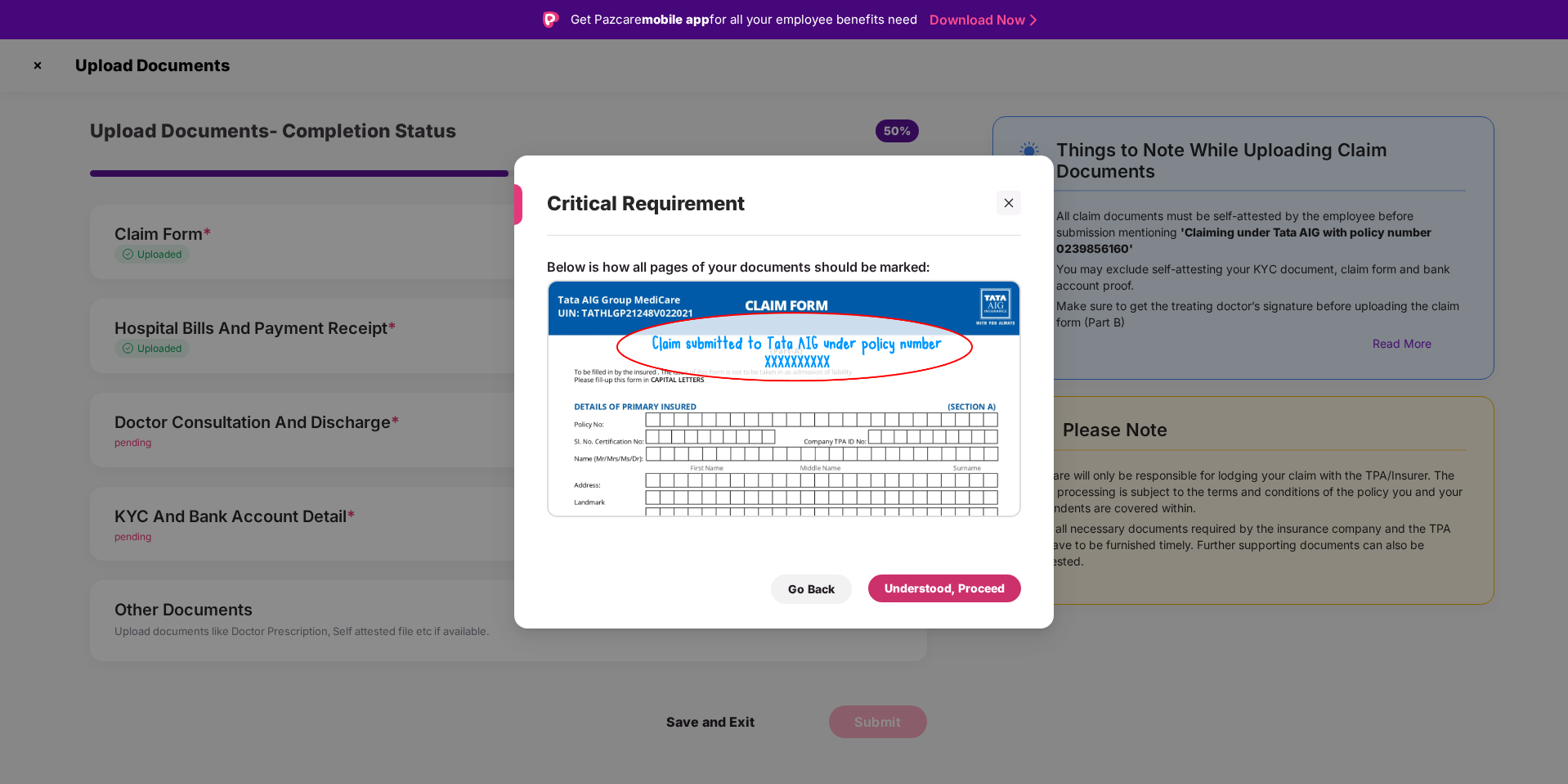
click at [933, 588] on div "Understood, Proceed" at bounding box center [945, 588] width 120 height 18
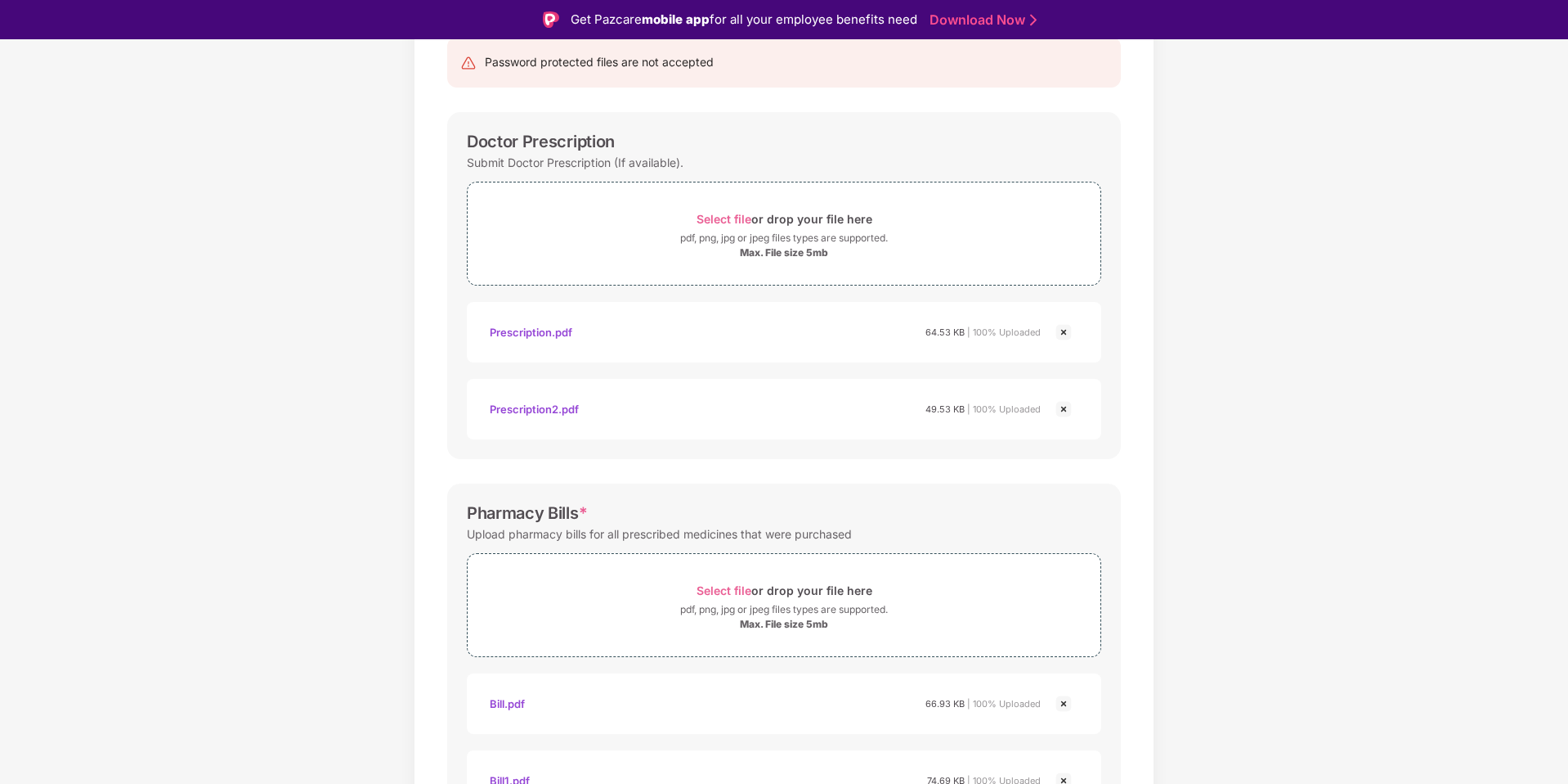
scroll to position [190, 0]
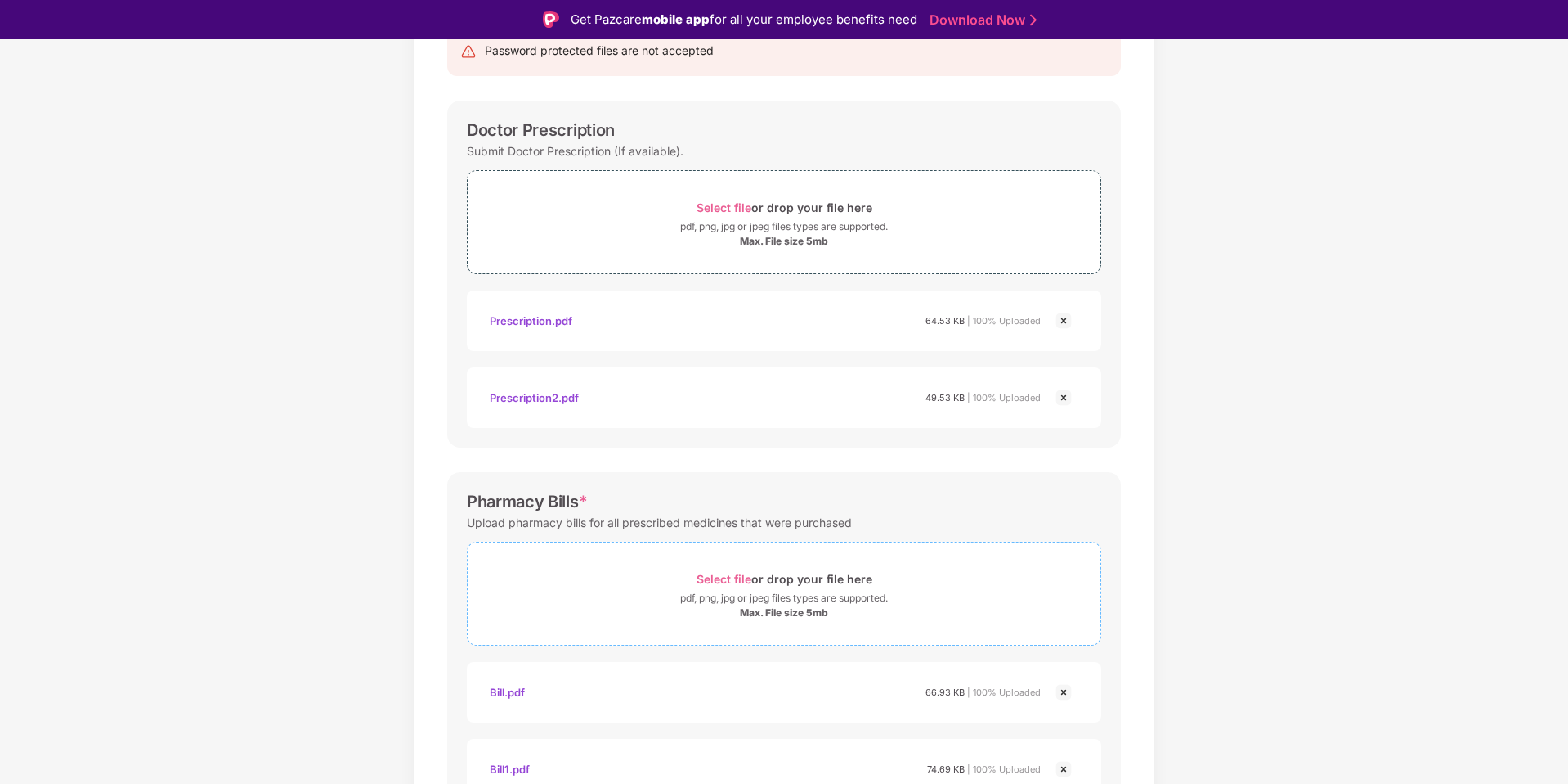
click at [702, 578] on span "Select file" at bounding box center [724, 579] width 55 height 14
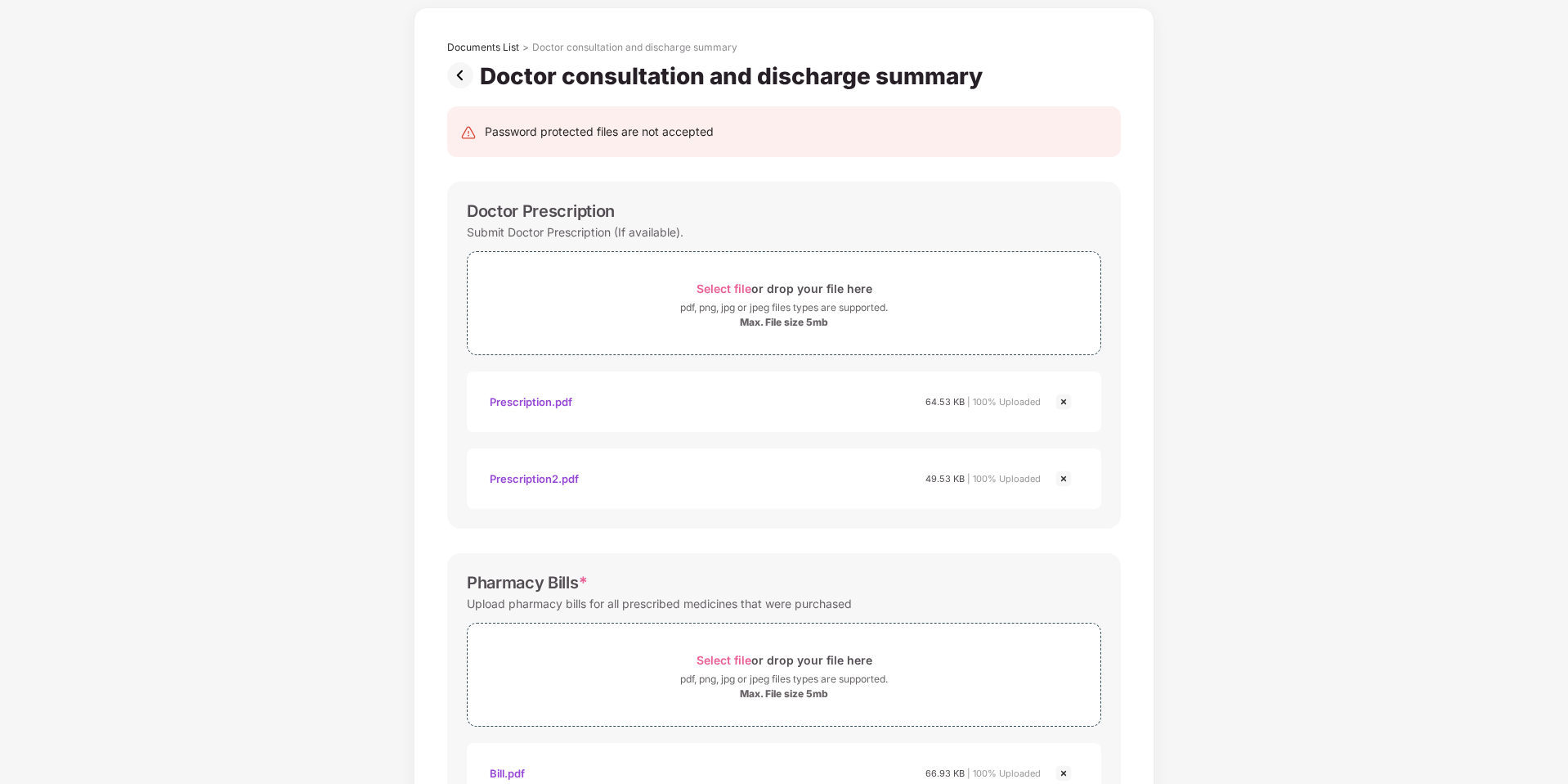
scroll to position [0, 0]
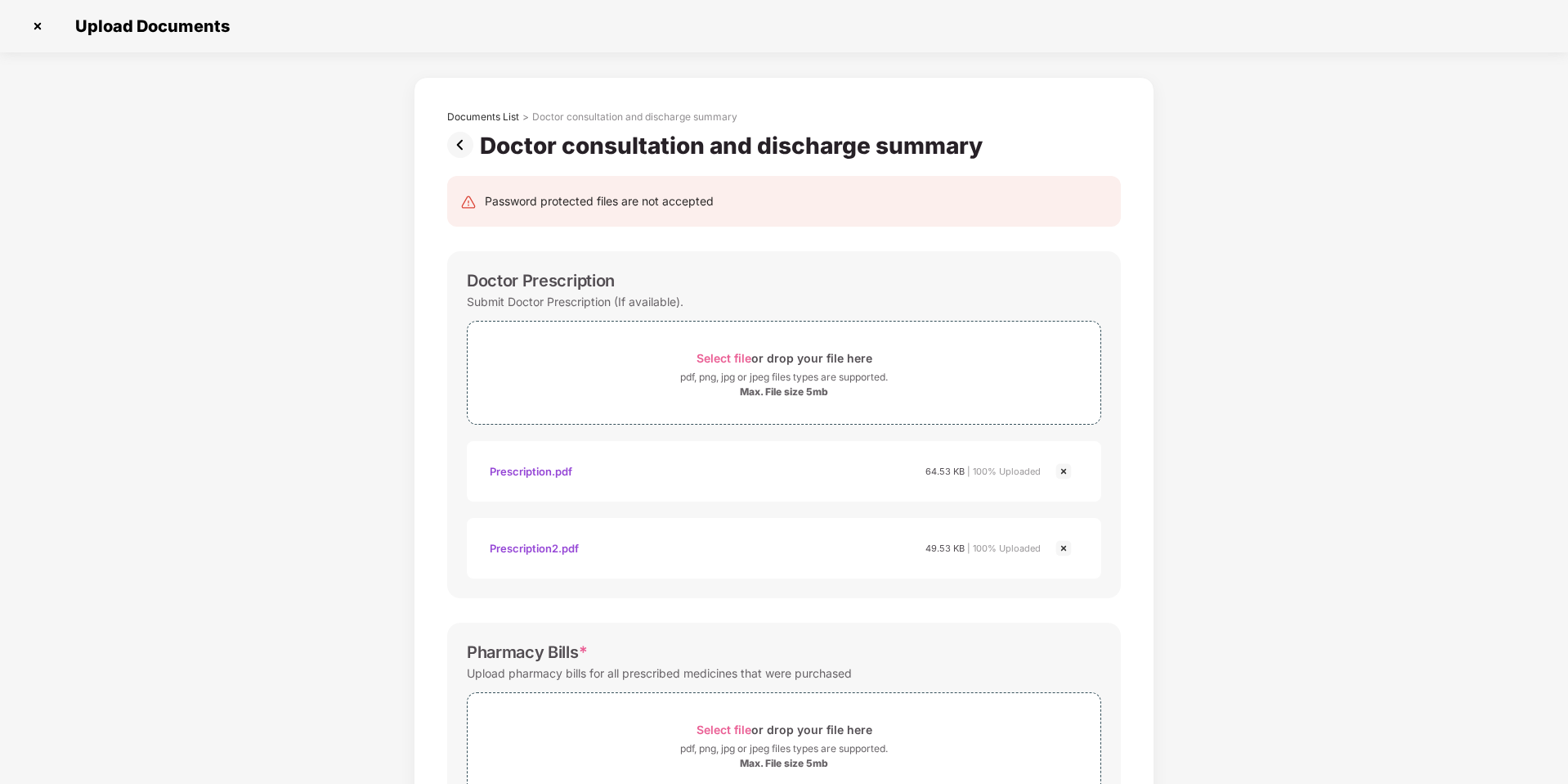
click at [461, 145] on img at bounding box center [463, 144] width 33 height 26
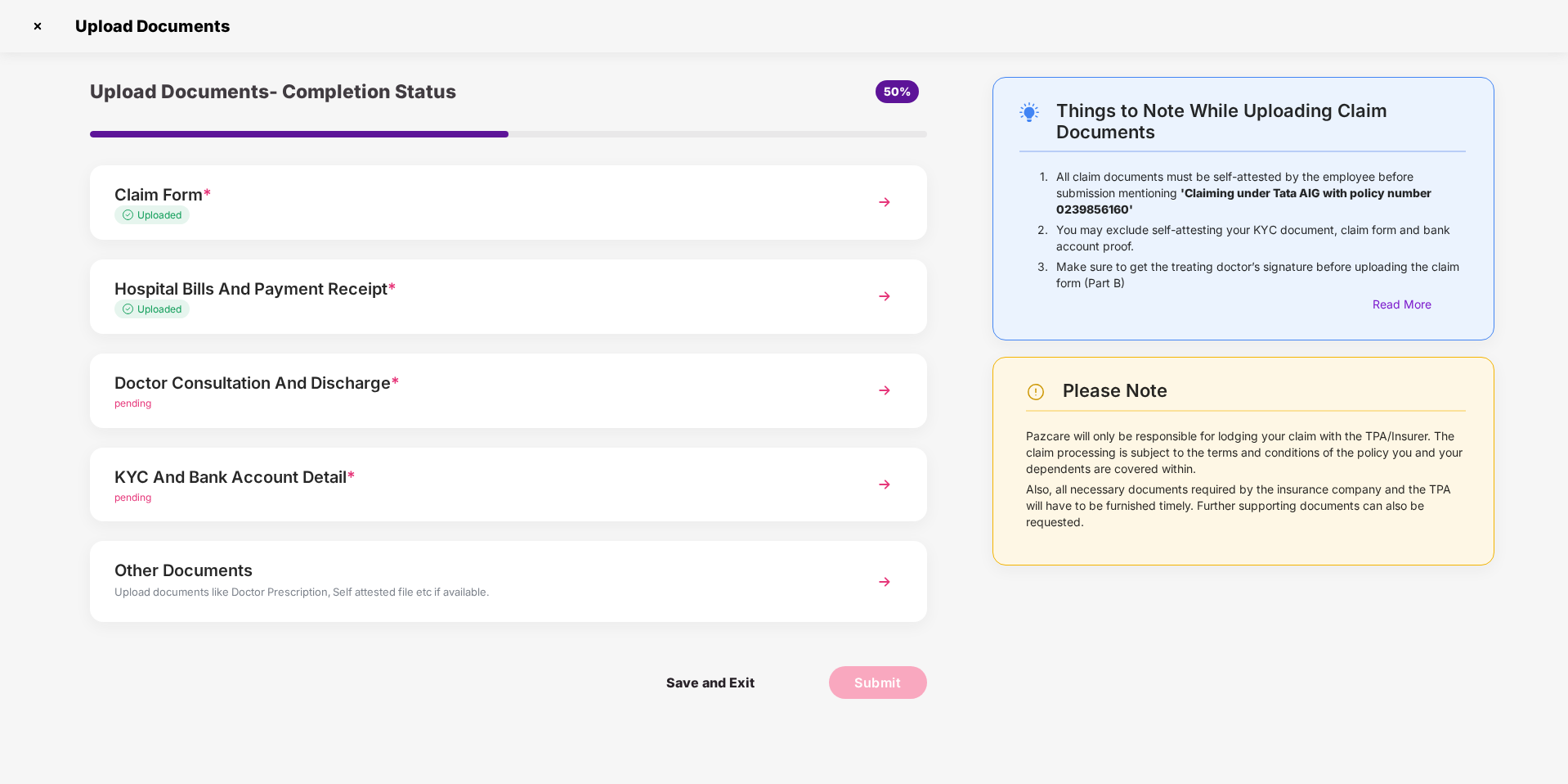
click at [375, 498] on div "pending" at bounding box center [475, 498] width 722 height 15
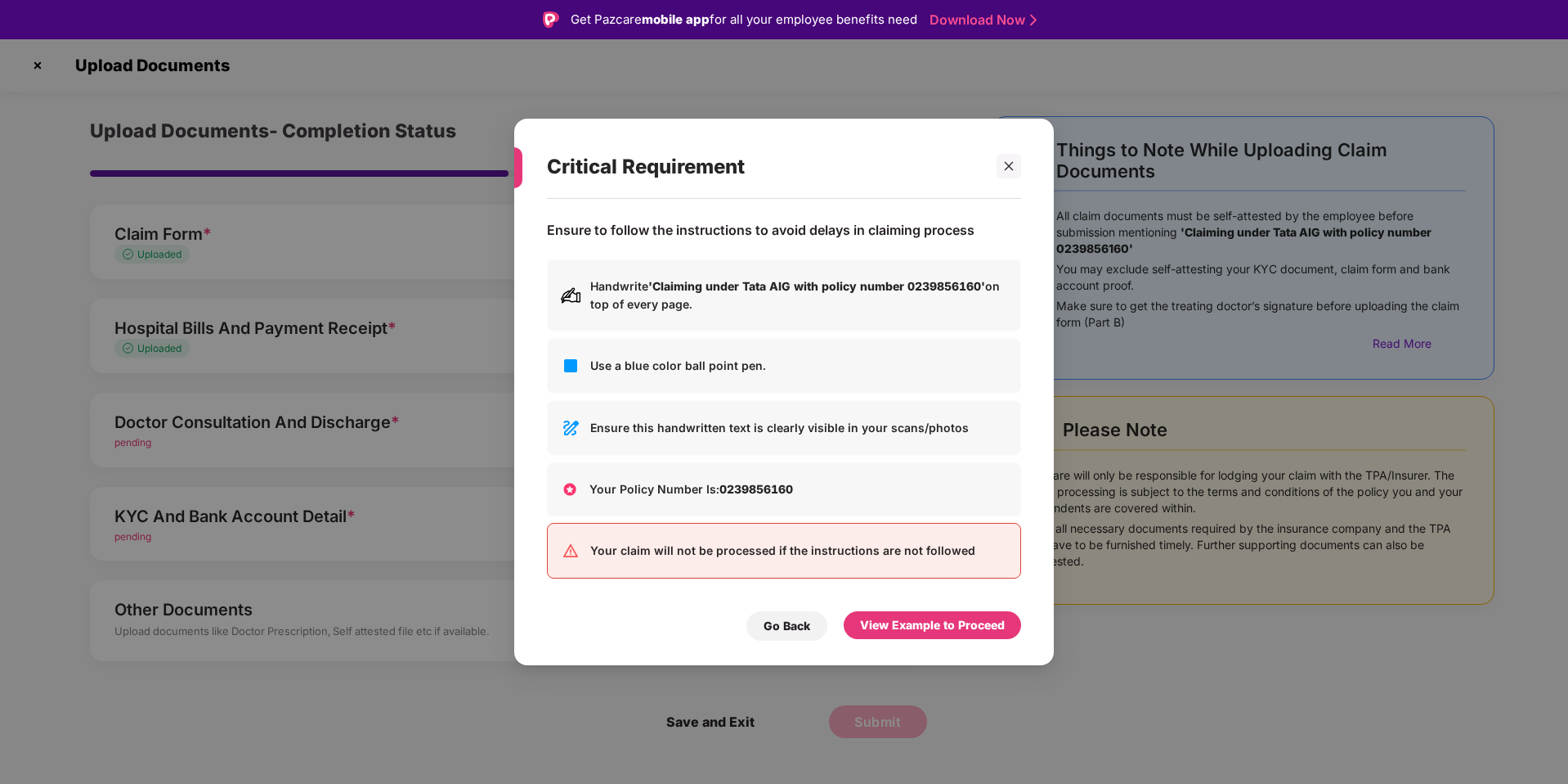
drag, startPoint x: 805, startPoint y: 630, endPoint x: 763, endPoint y: 607, distance: 47.9
click at [804, 630] on div "Go Back" at bounding box center [787, 625] width 46 height 18
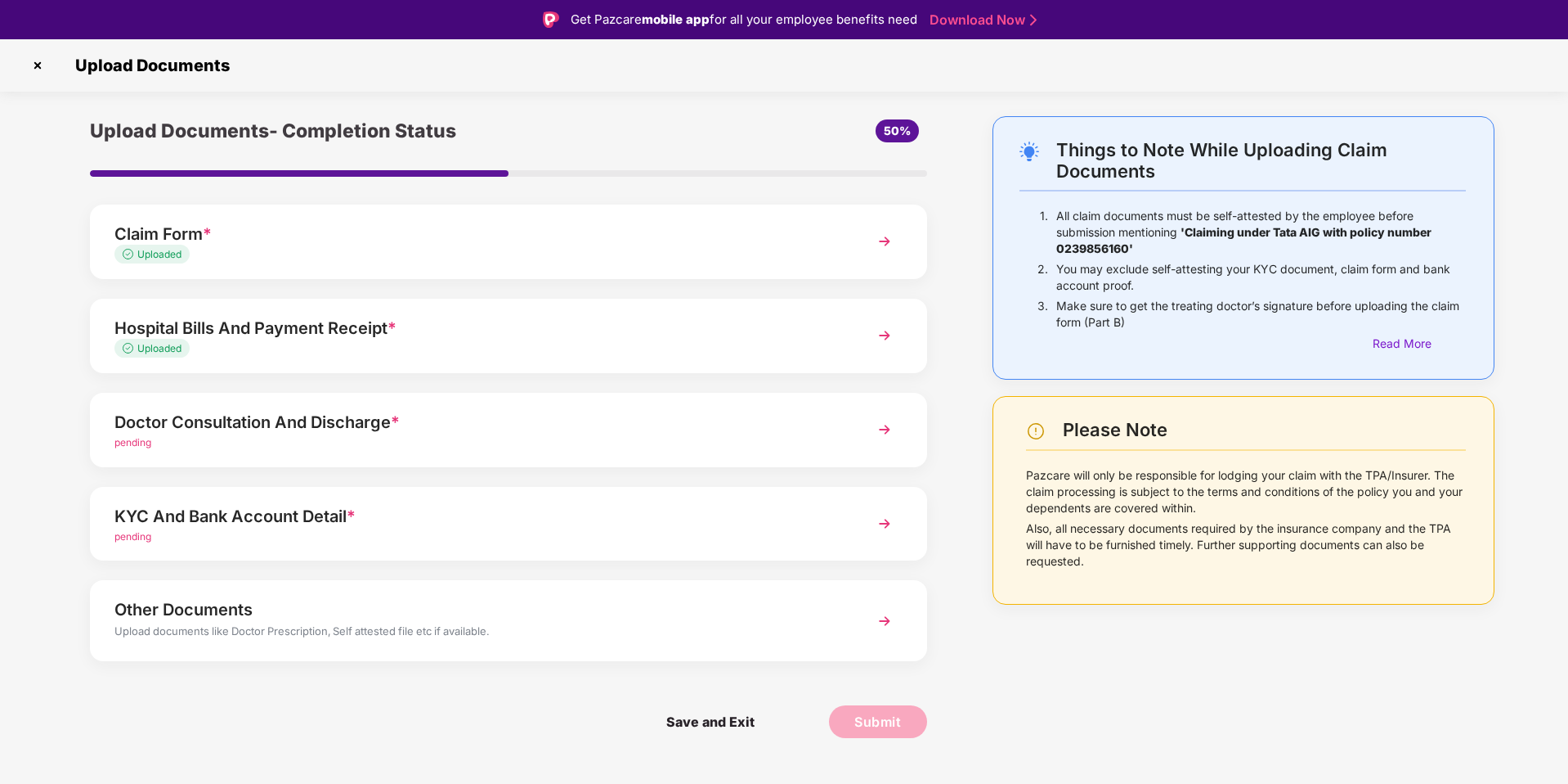
click at [466, 425] on div "Doctor Consultation And Discharge *" at bounding box center [475, 422] width 722 height 26
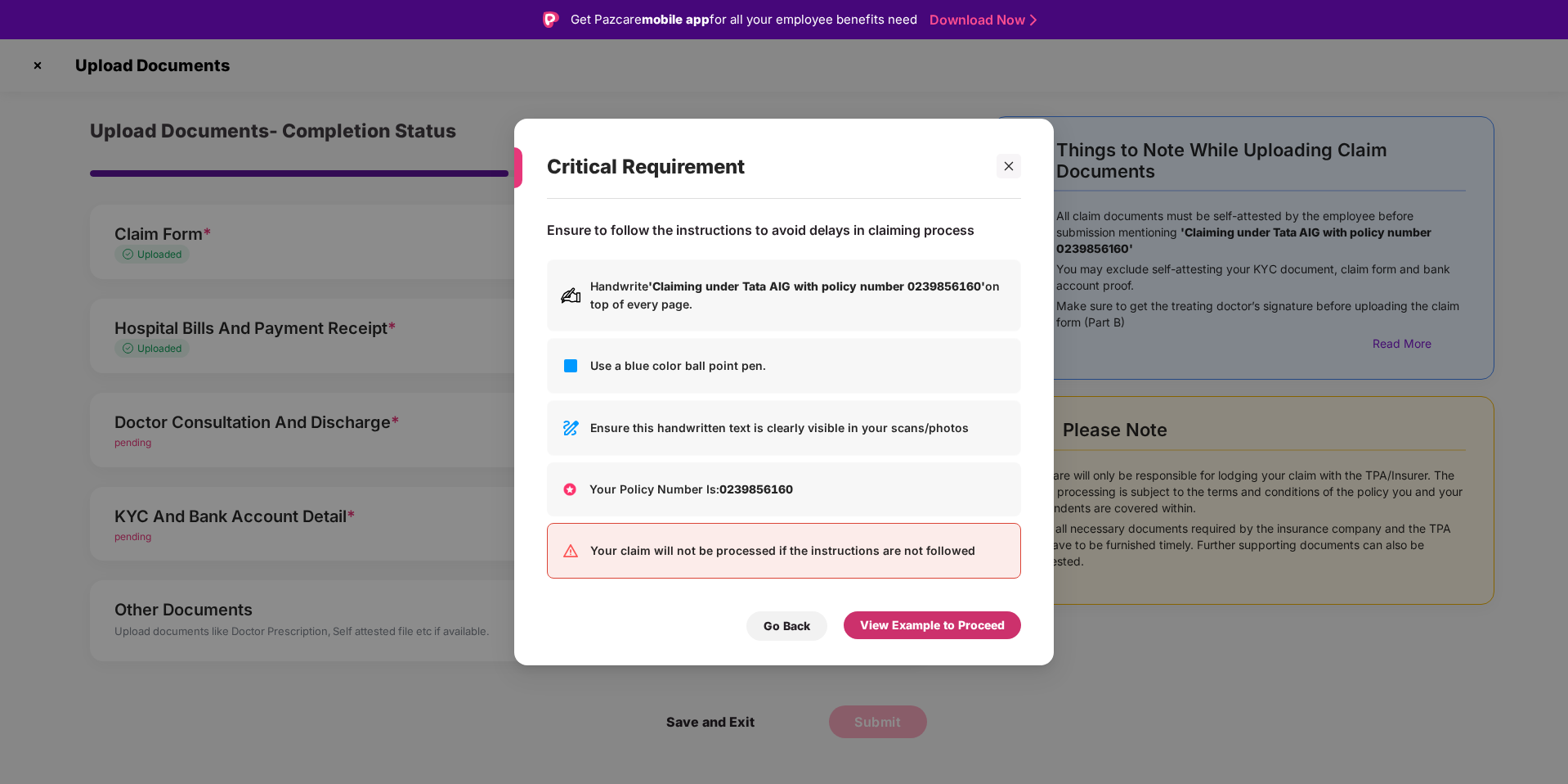
click at [885, 622] on div "View Example to Proceed" at bounding box center [932, 624] width 144 height 18
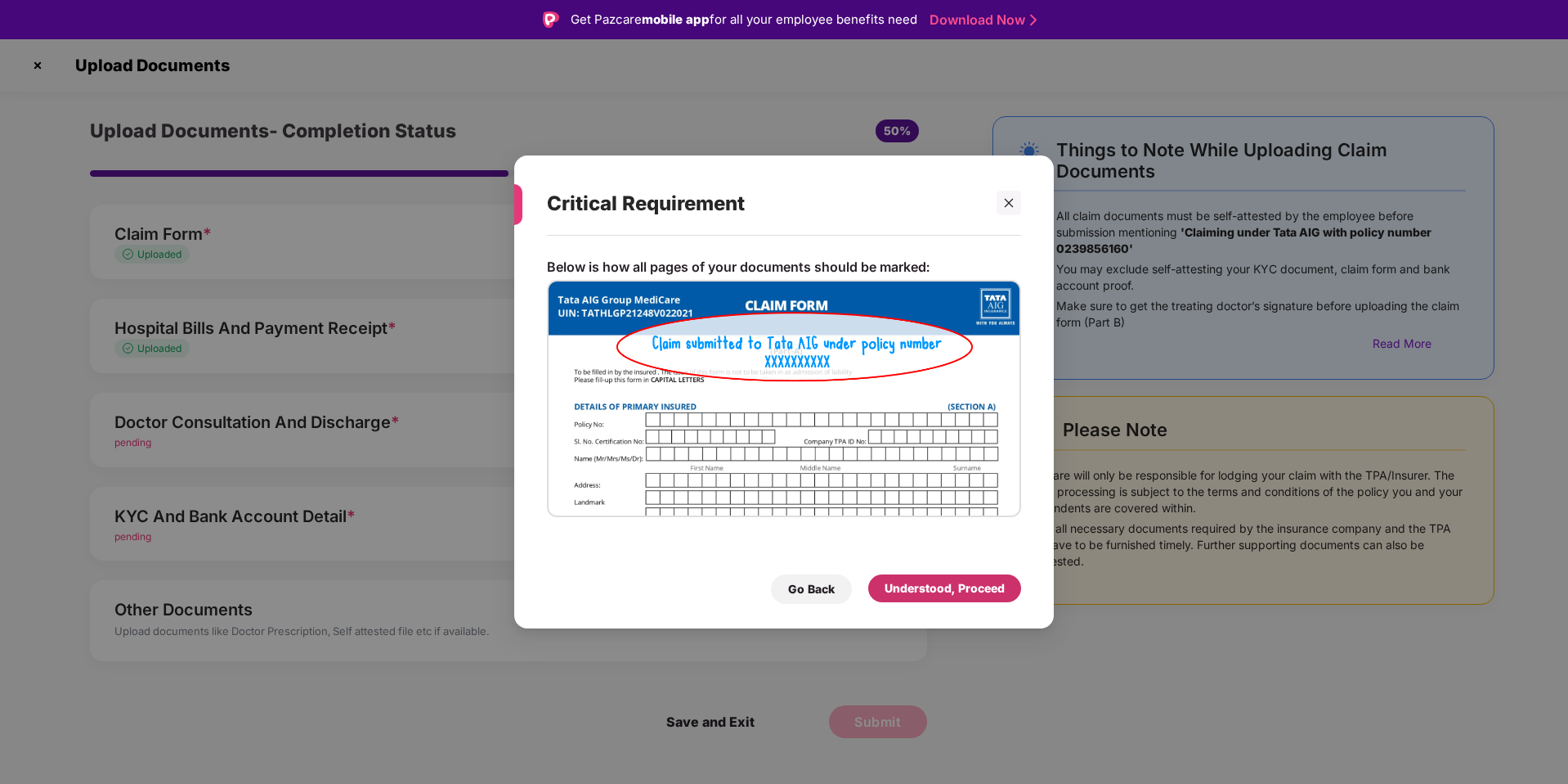
click at [941, 596] on div "Understood, Proceed" at bounding box center [945, 588] width 120 height 18
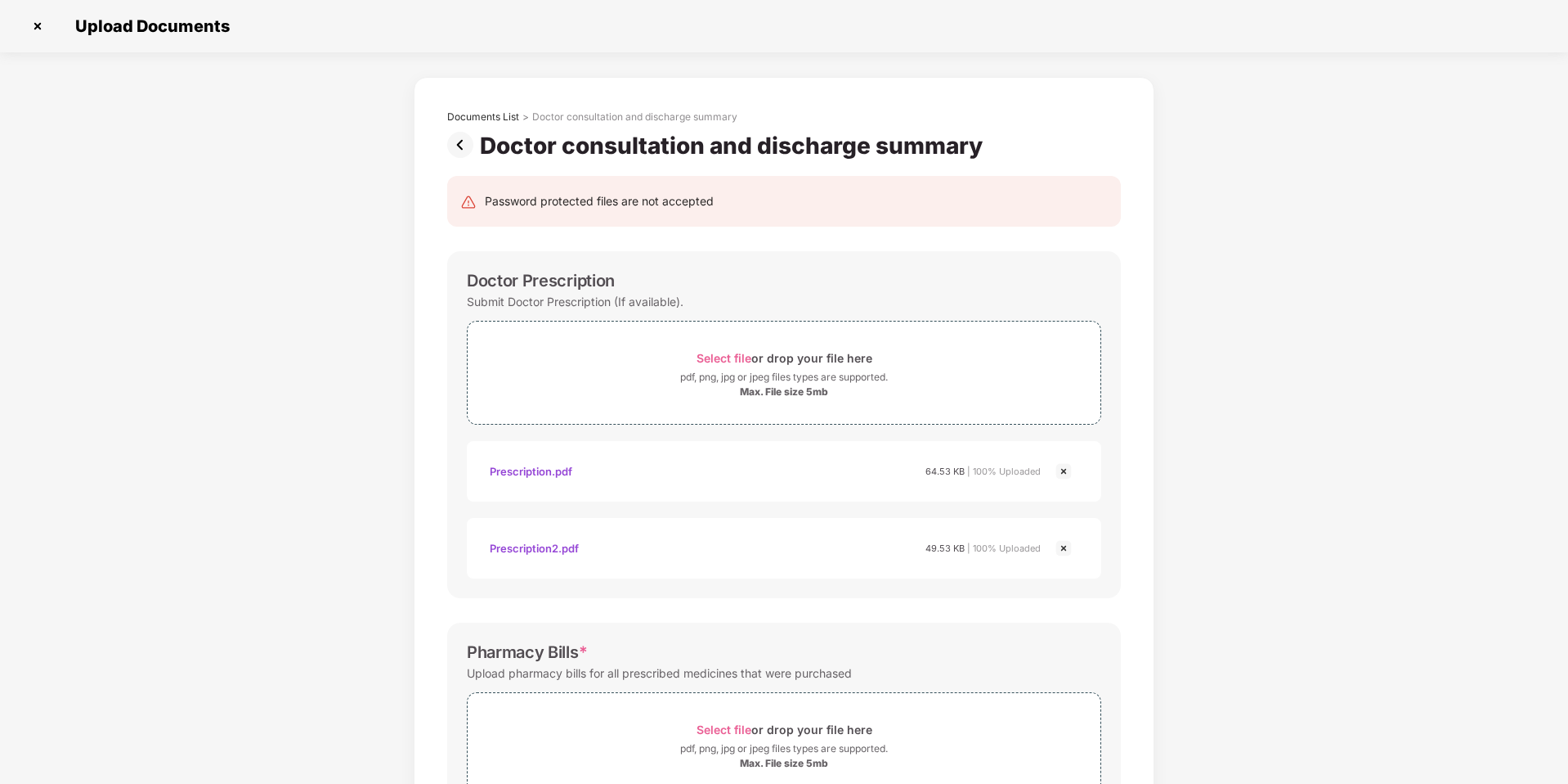
click at [456, 138] on img at bounding box center [463, 144] width 33 height 26
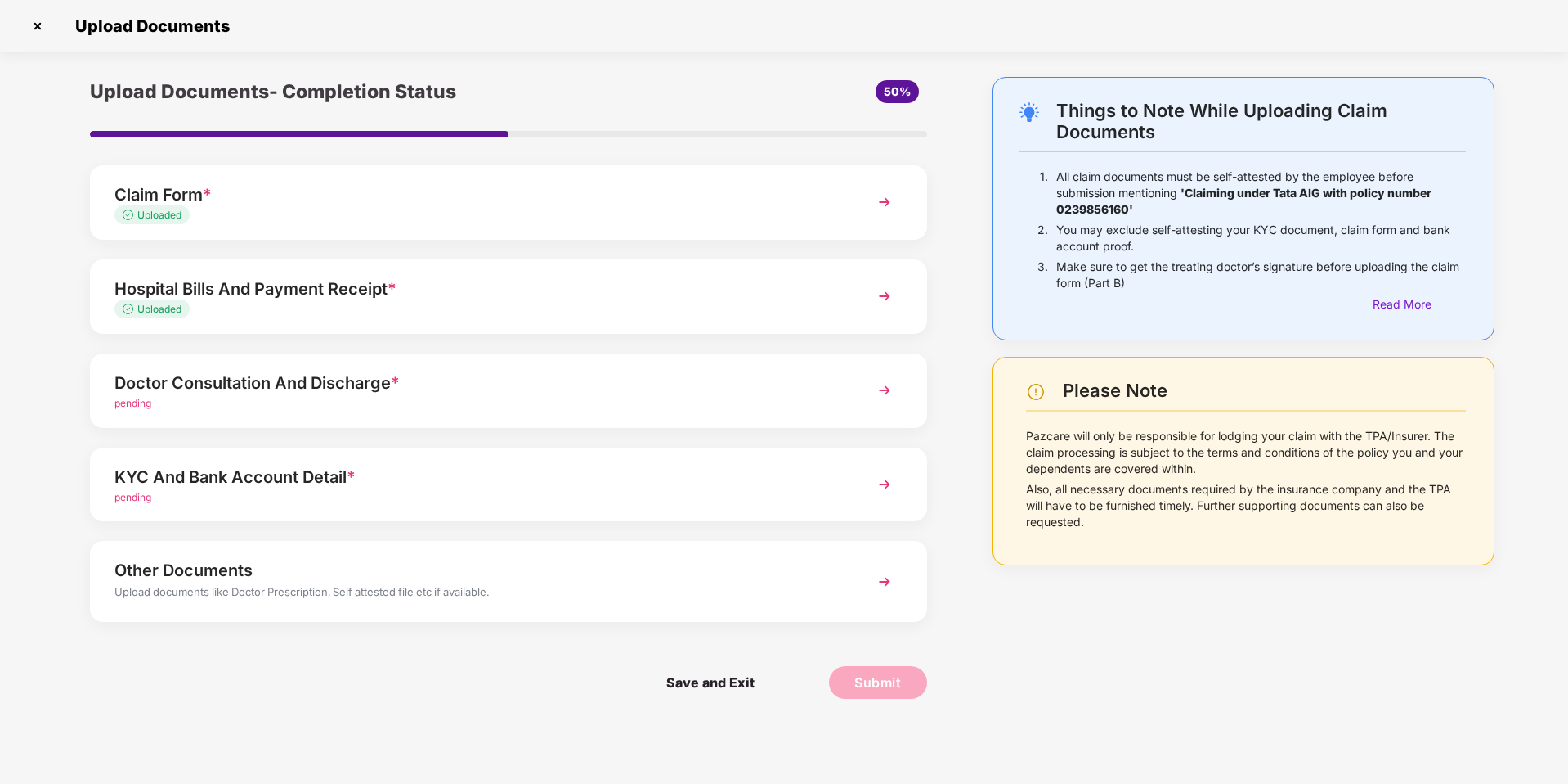
click at [649, 413] on div "Doctor Consultation And Discharge * pending" at bounding box center [509, 390] width 837 height 75
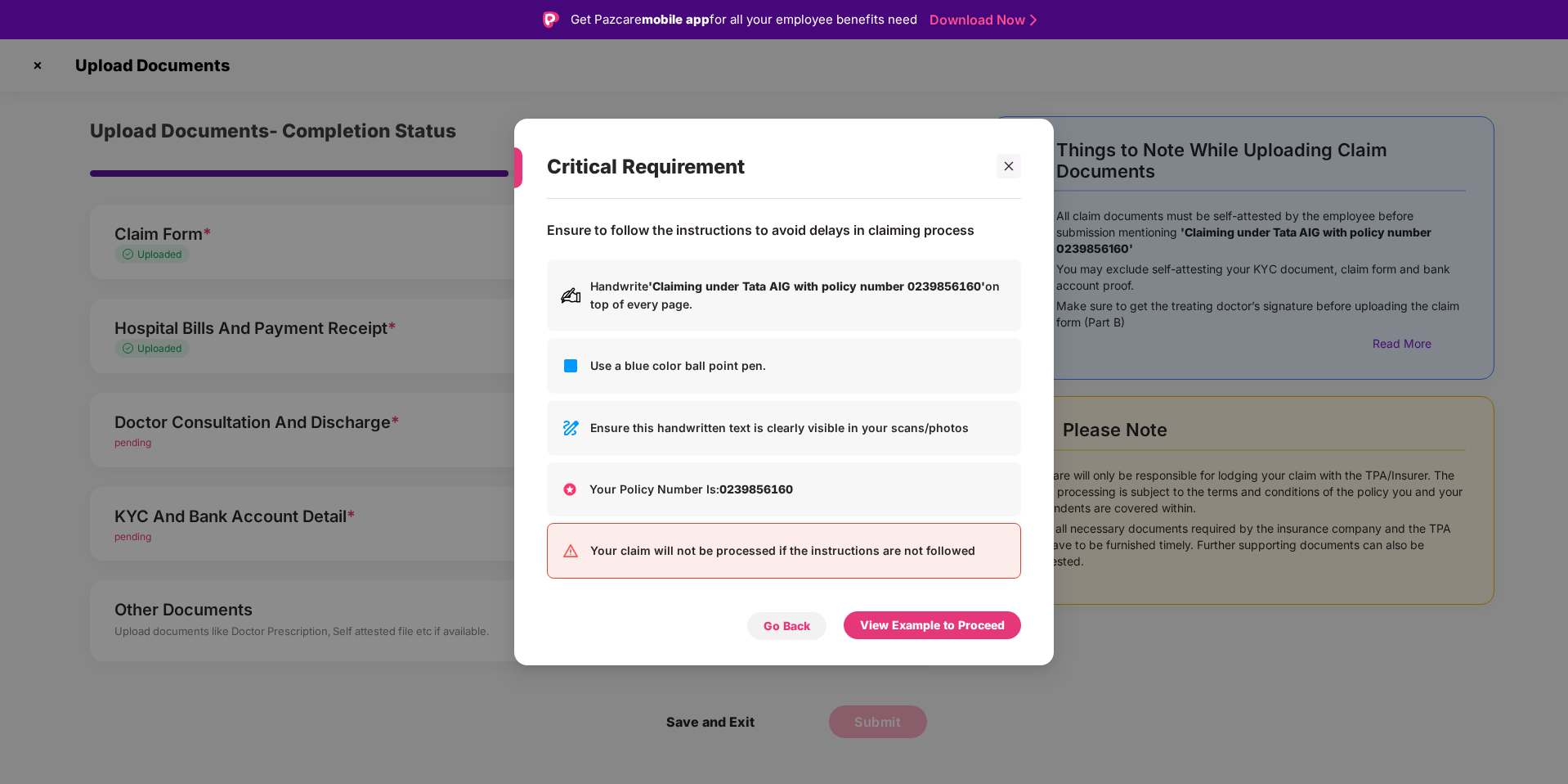
click at [778, 630] on div "Go Back" at bounding box center [787, 625] width 46 height 18
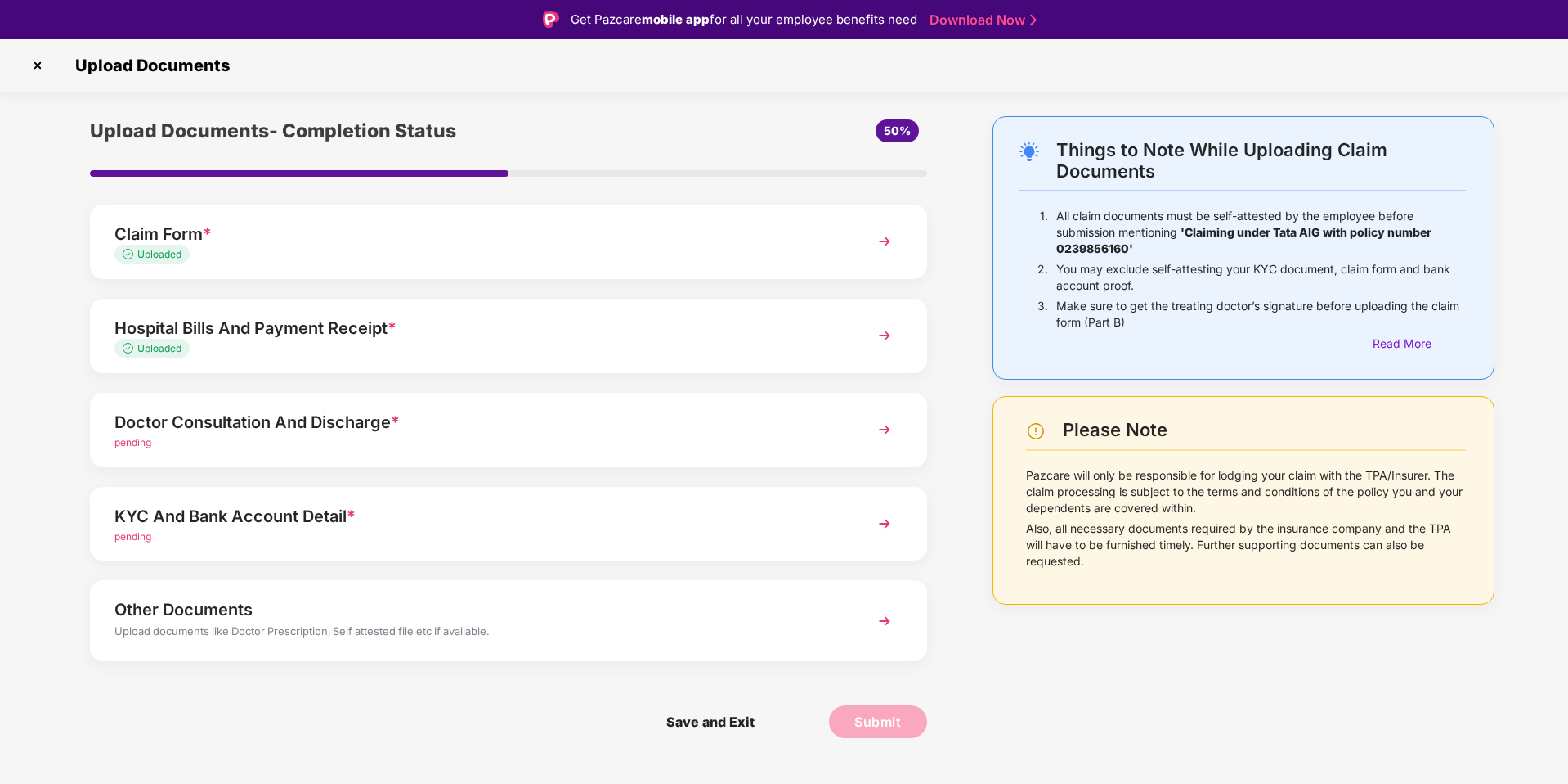
click at [565, 414] on div "Doctor Consultation And Discharge *" at bounding box center [475, 422] width 722 height 26
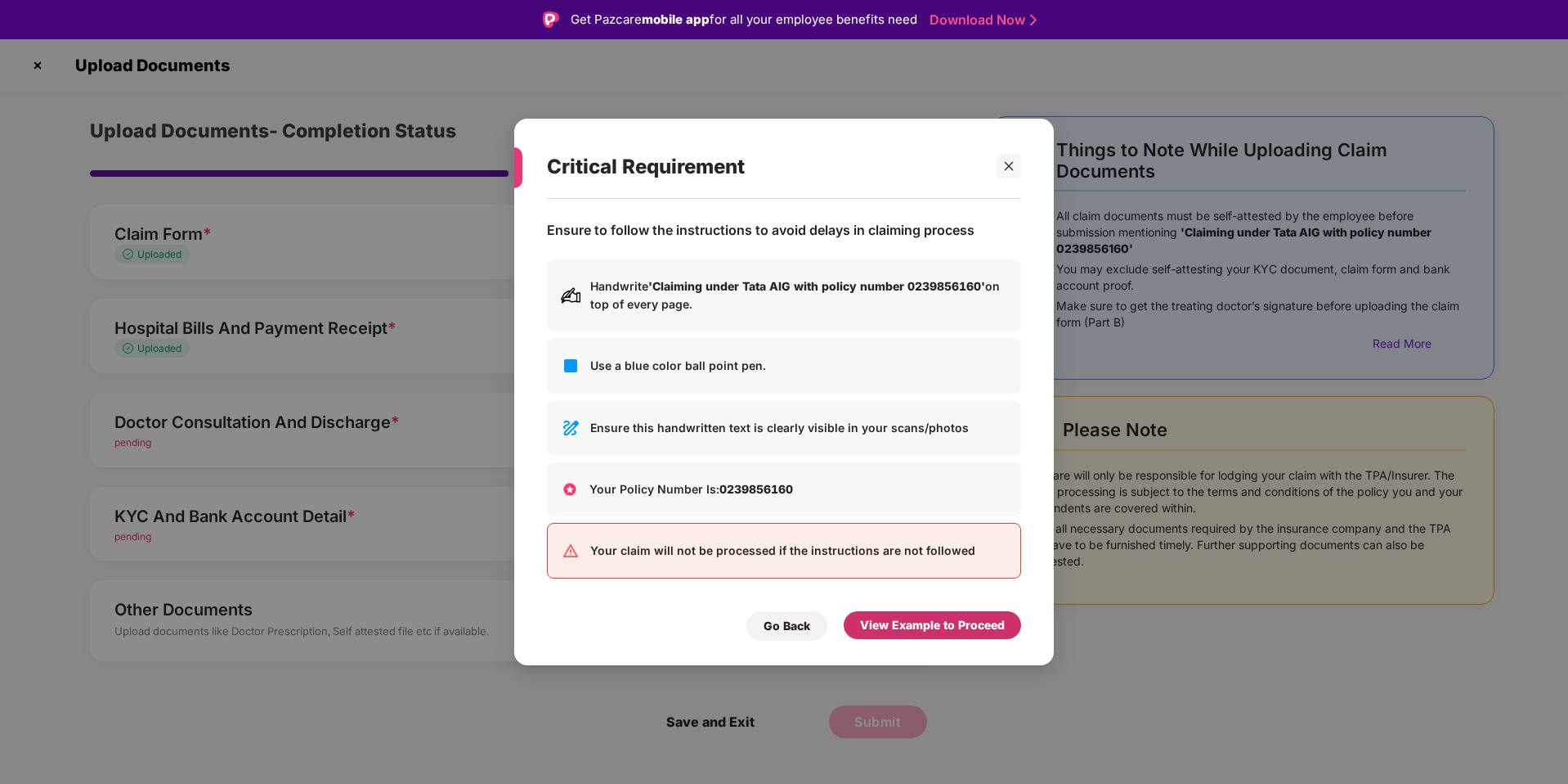
click at [1010, 633] on div "View Example to Proceed" at bounding box center [932, 625] width 177 height 28
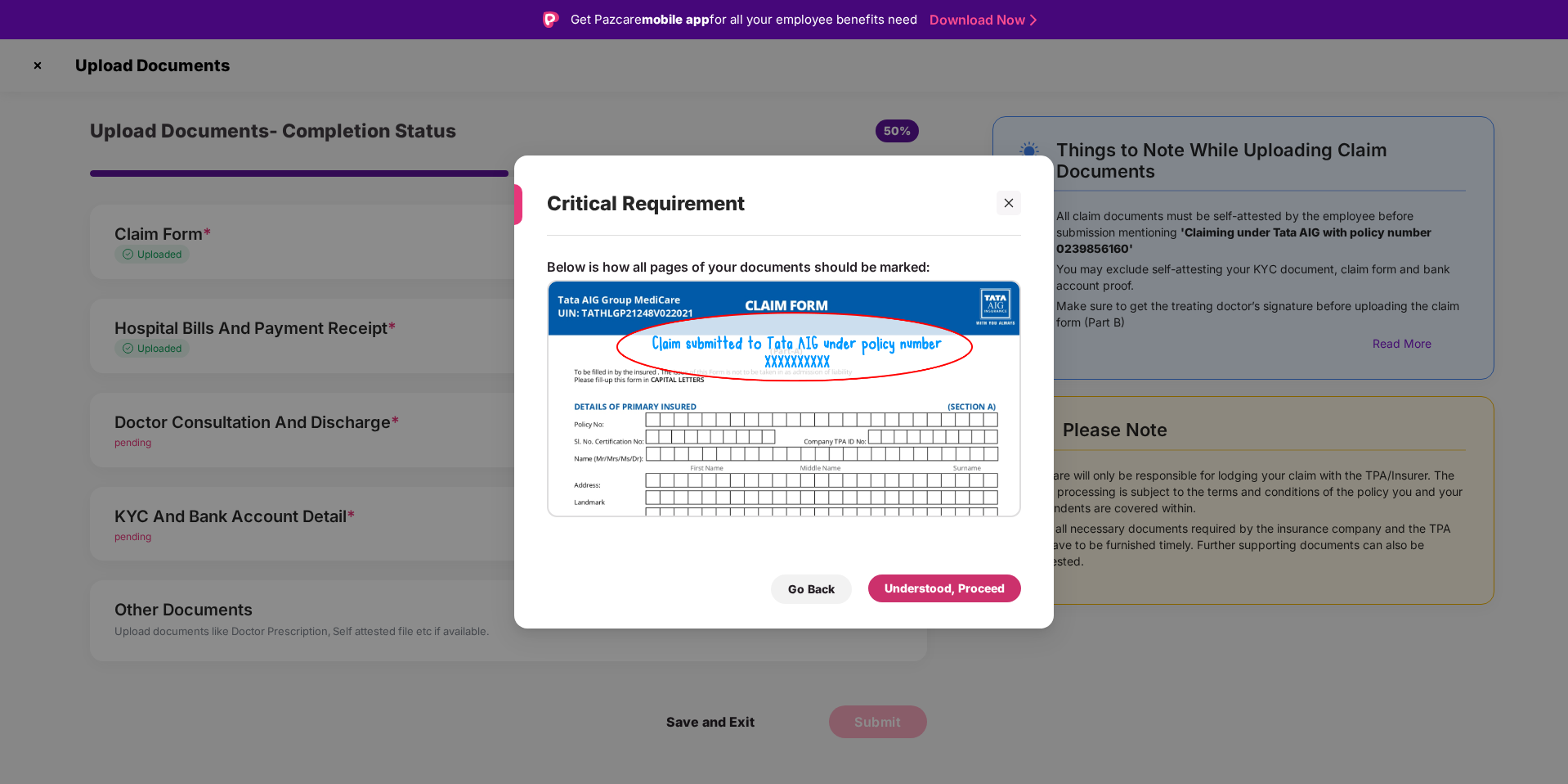
click at [998, 598] on div "Understood, Proceed" at bounding box center [944, 588] width 153 height 28
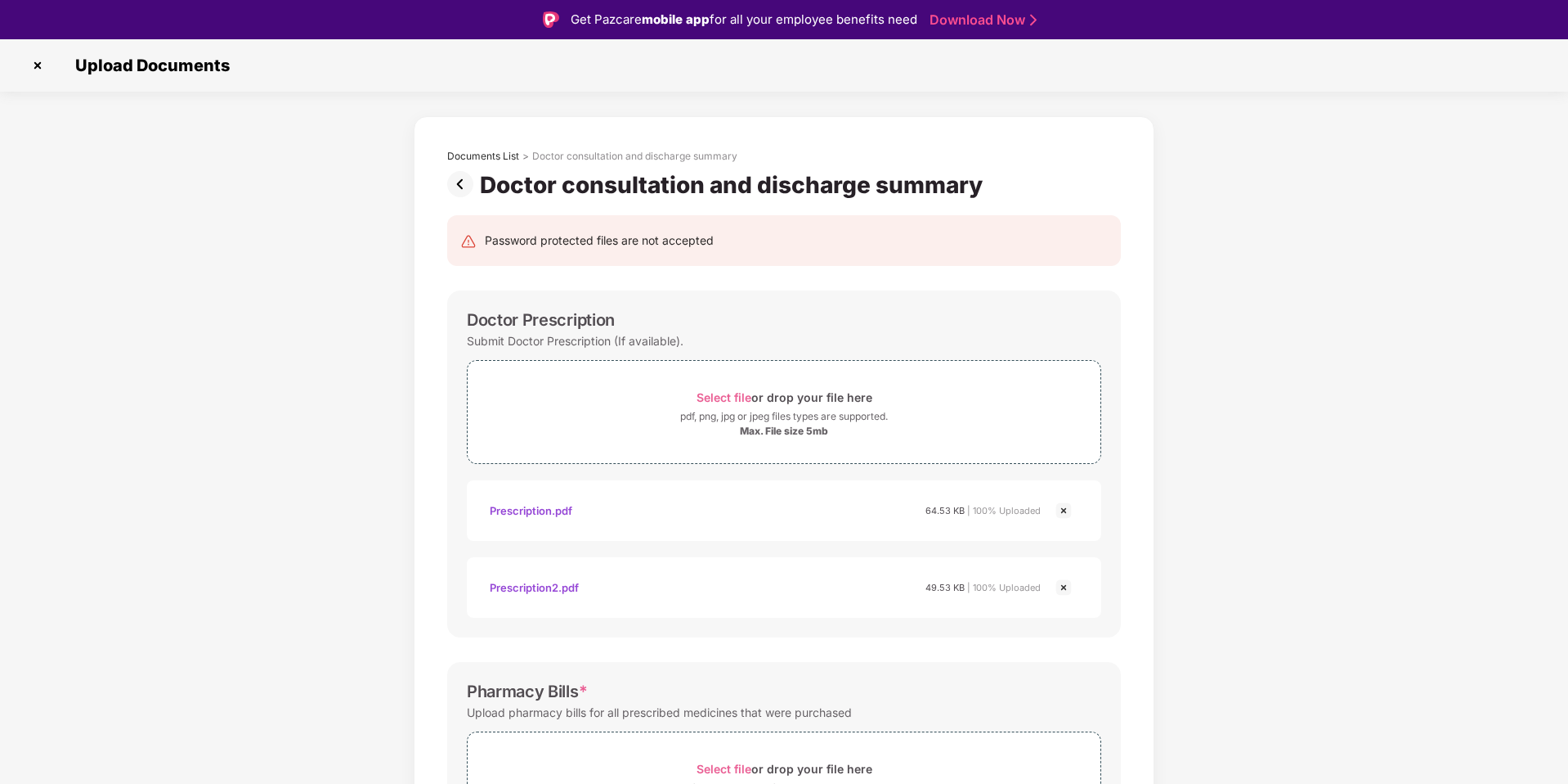
click at [455, 179] on img at bounding box center [463, 184] width 33 height 26
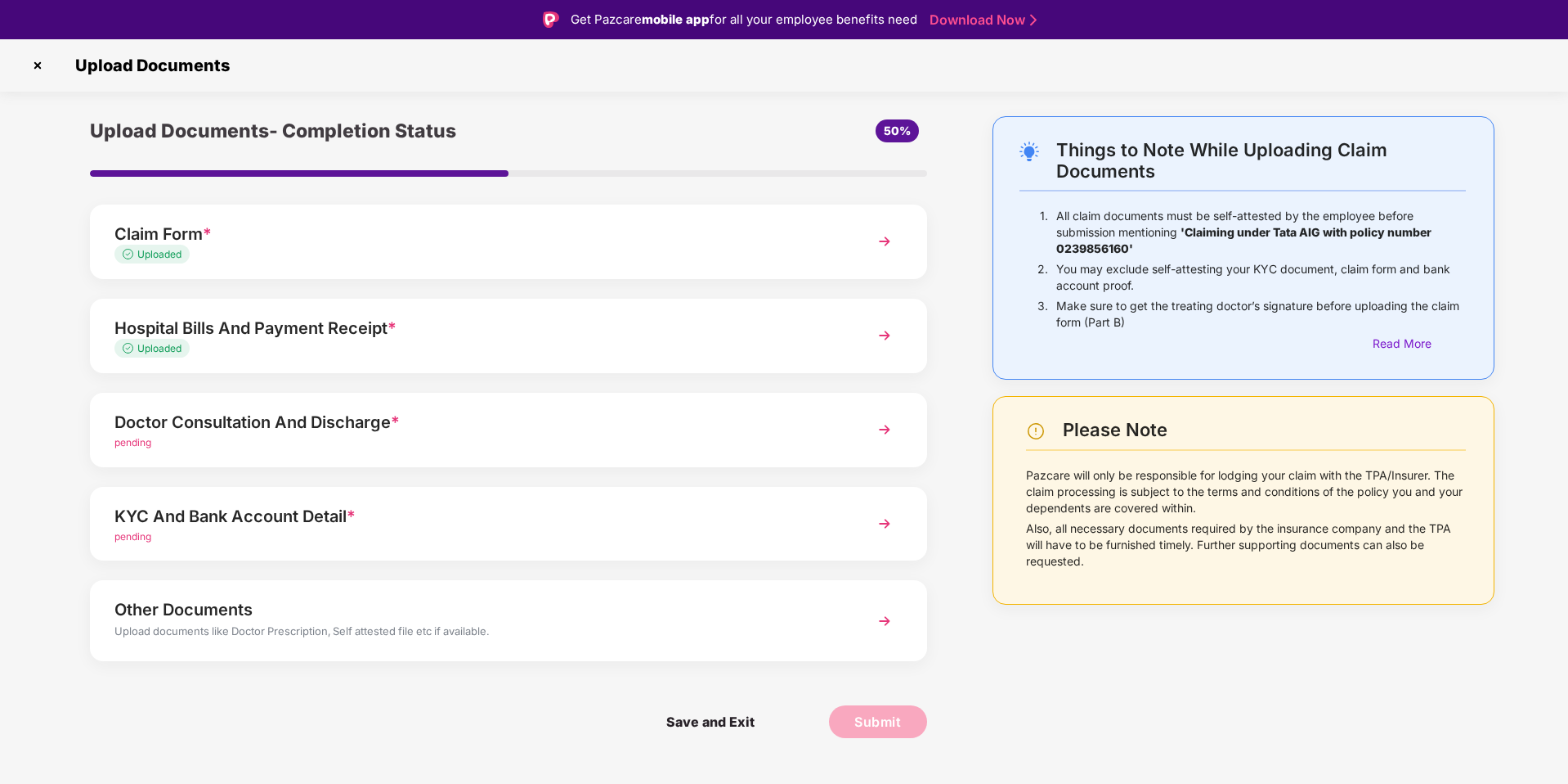
click at [566, 426] on div "Doctor Consultation And Discharge *" at bounding box center [475, 422] width 722 height 26
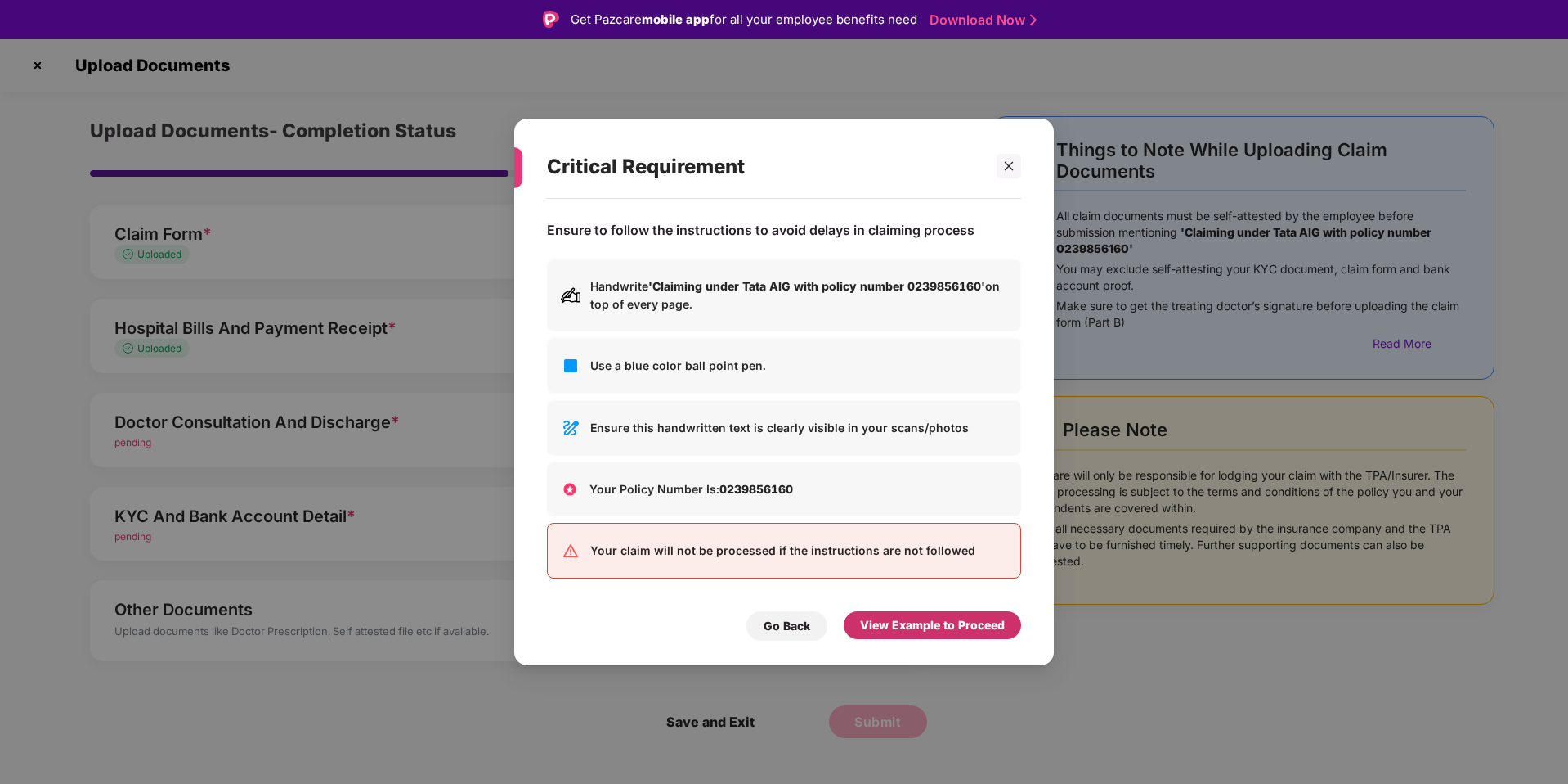
click at [910, 635] on div "View Example to Proceed" at bounding box center [932, 625] width 177 height 28
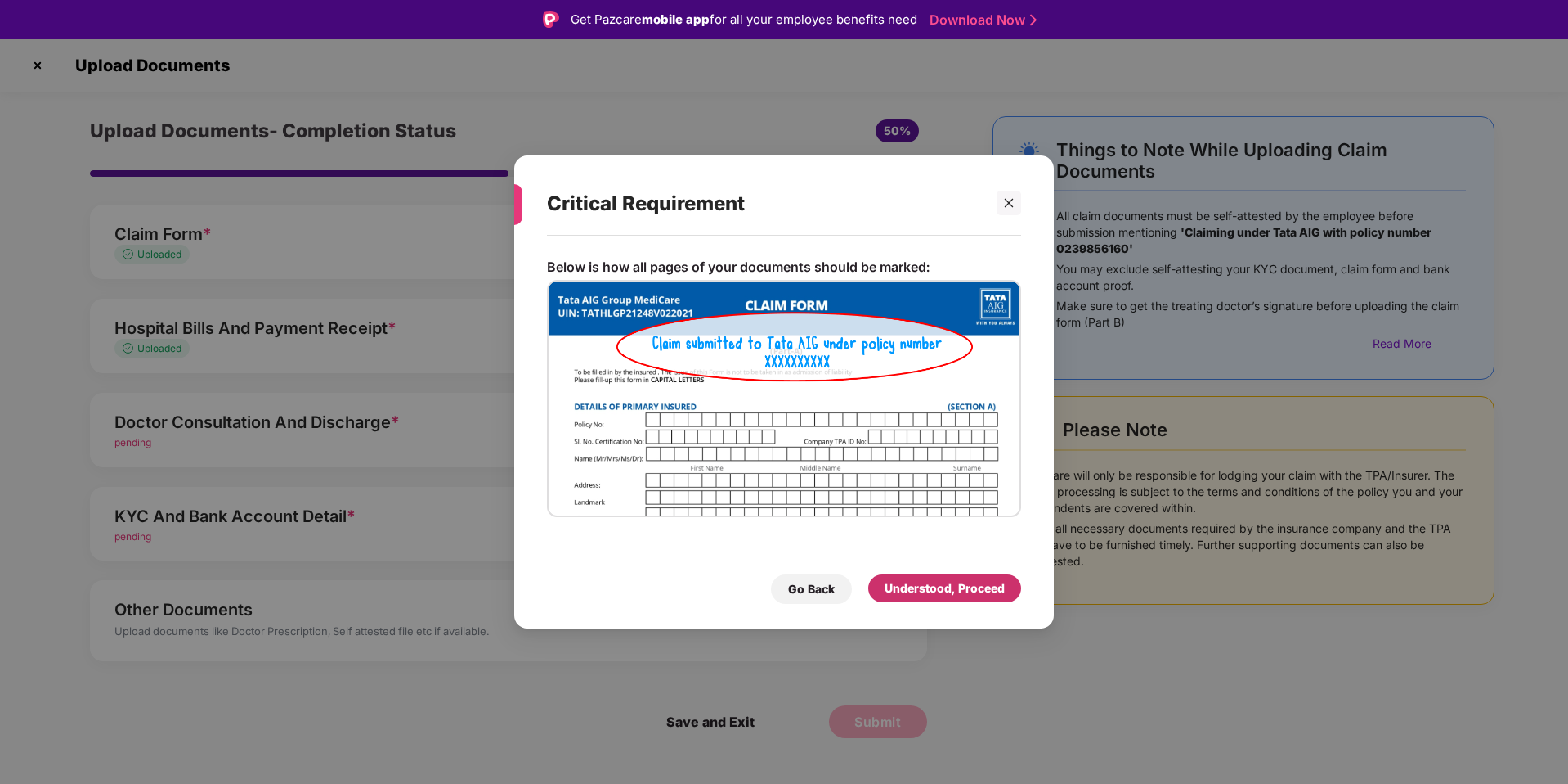
click at [927, 578] on div "Understood, Proceed" at bounding box center [944, 588] width 153 height 28
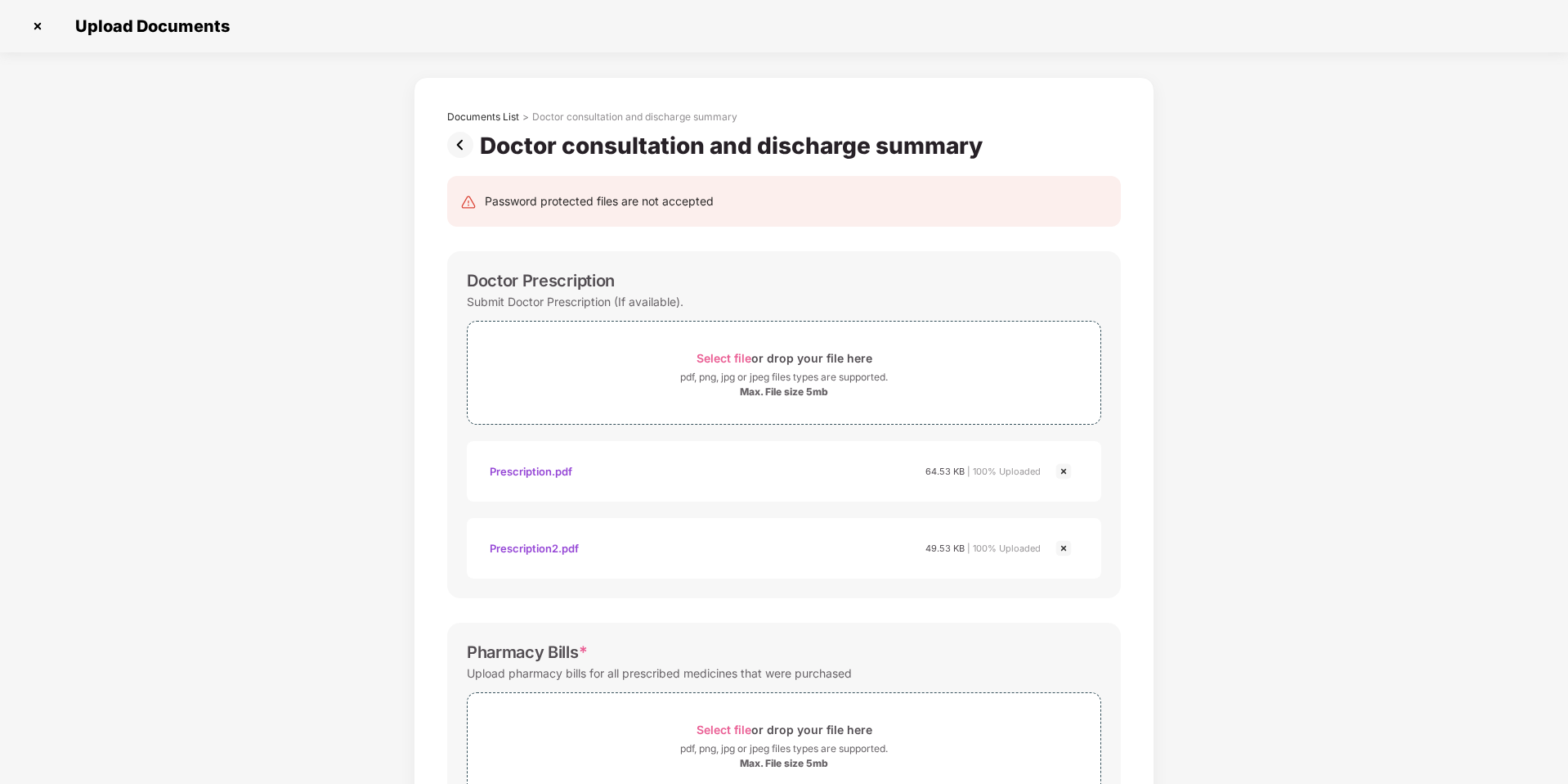
click at [460, 153] on img at bounding box center [463, 144] width 33 height 26
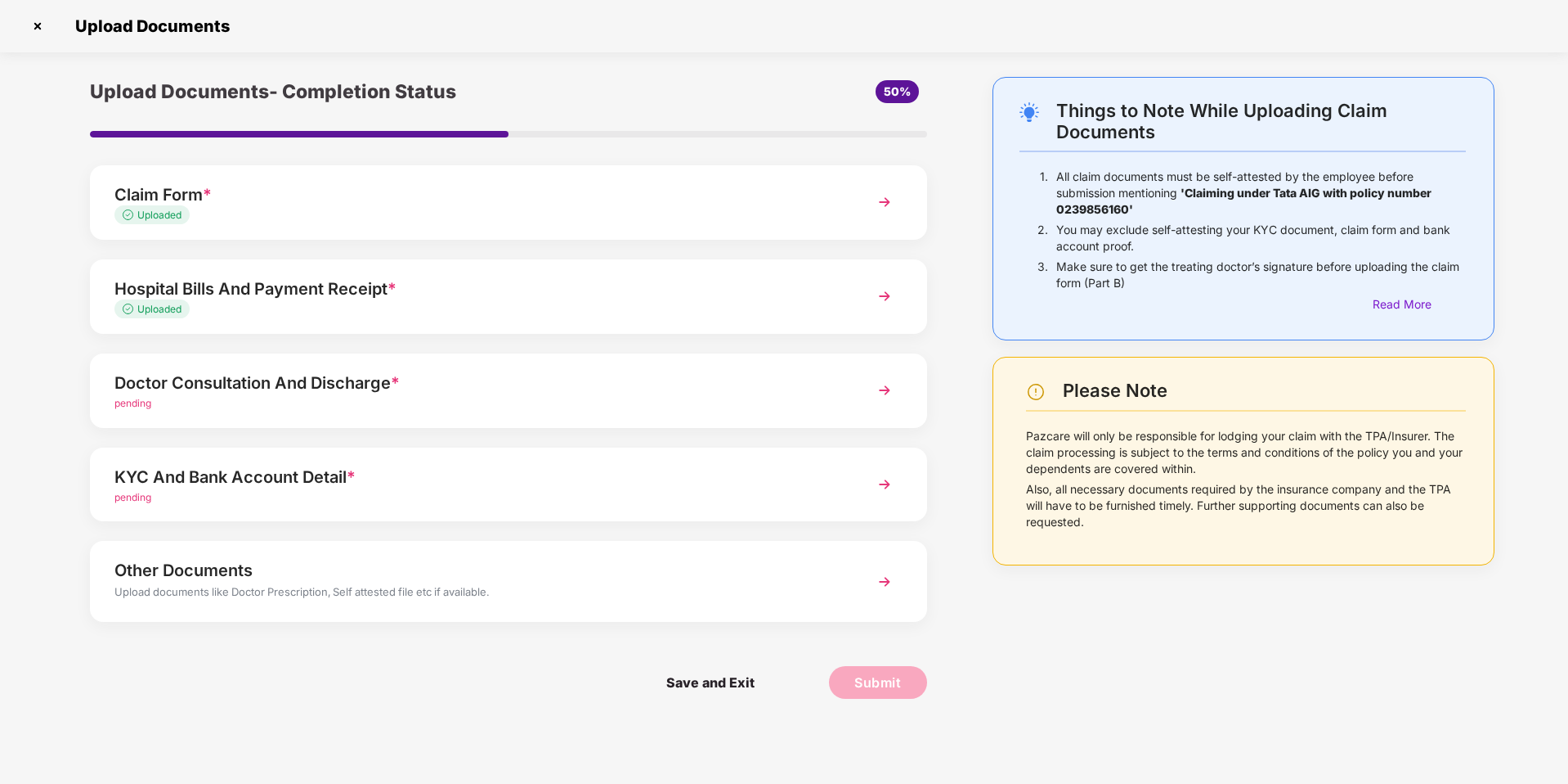
click at [367, 283] on div "Hospital Bills And Payment Receipt *" at bounding box center [475, 289] width 722 height 26
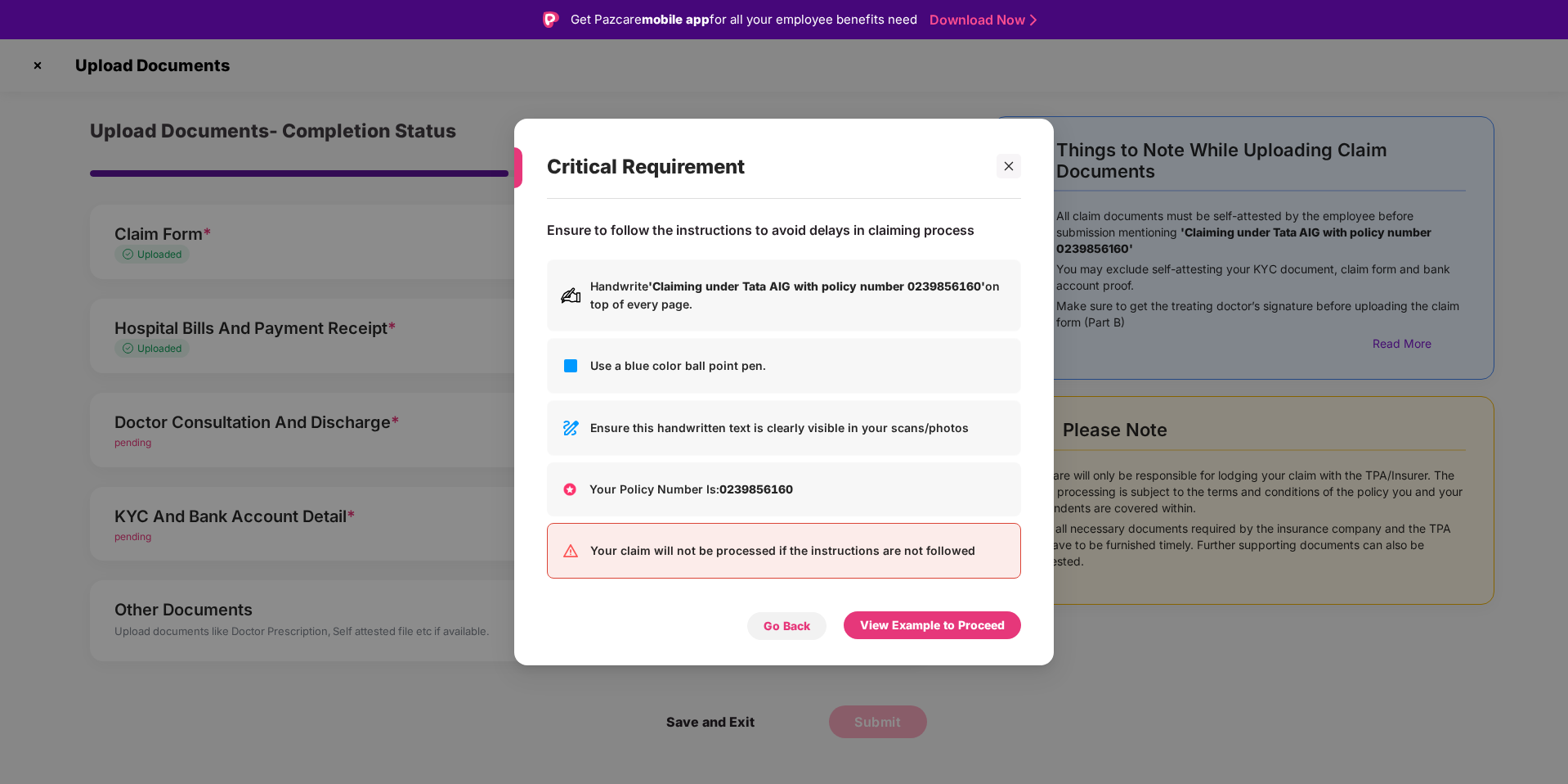
click at [774, 629] on div "Go Back" at bounding box center [787, 625] width 46 height 18
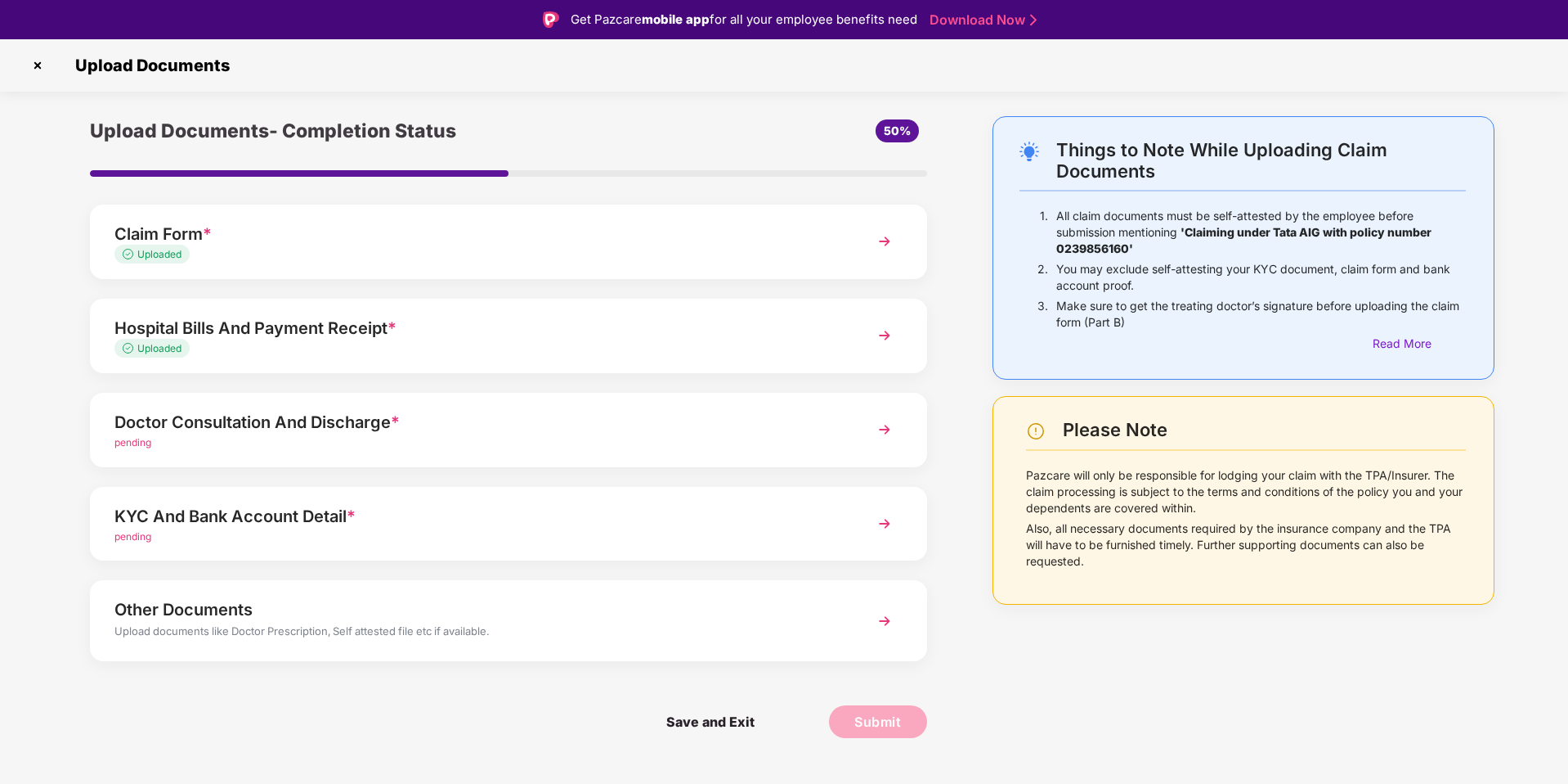
click at [737, 327] on div "Hospital Bills And Payment Receipt *" at bounding box center [475, 328] width 722 height 26
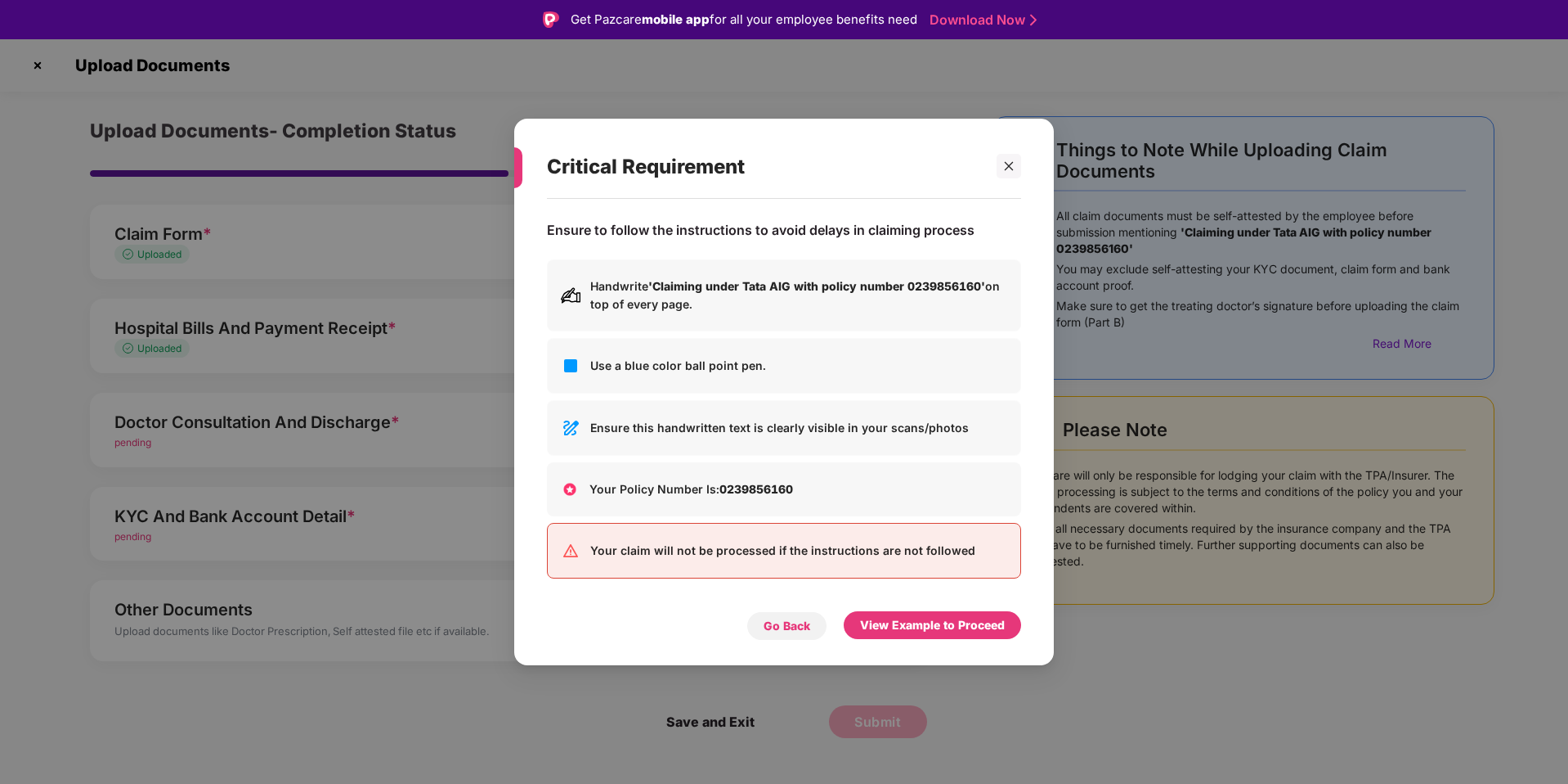
click at [801, 631] on div "Go Back" at bounding box center [787, 625] width 46 height 18
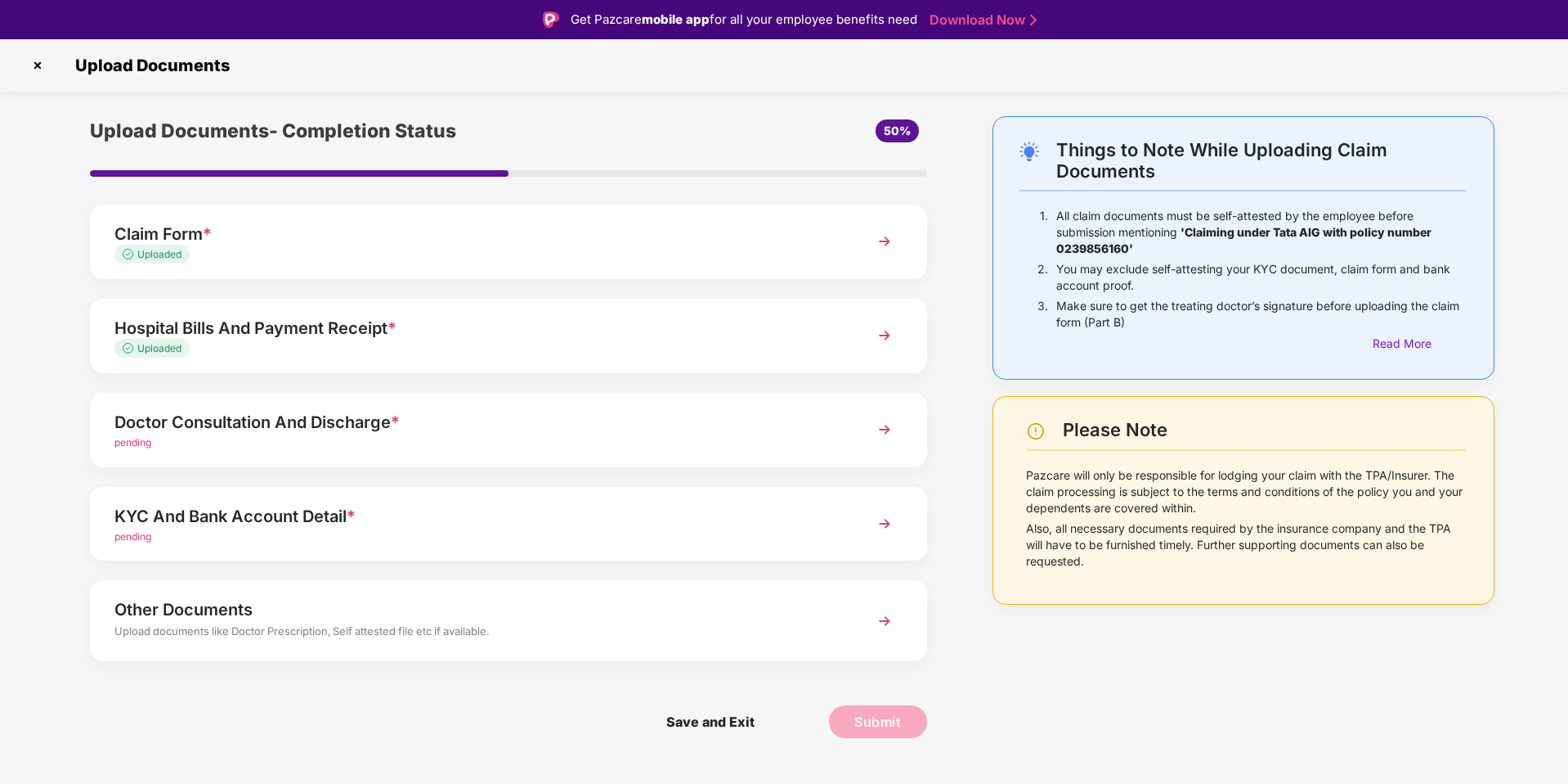
click at [514, 450] on div "Doctor Consultation And Discharge * pending" at bounding box center [509, 430] width 837 height 75
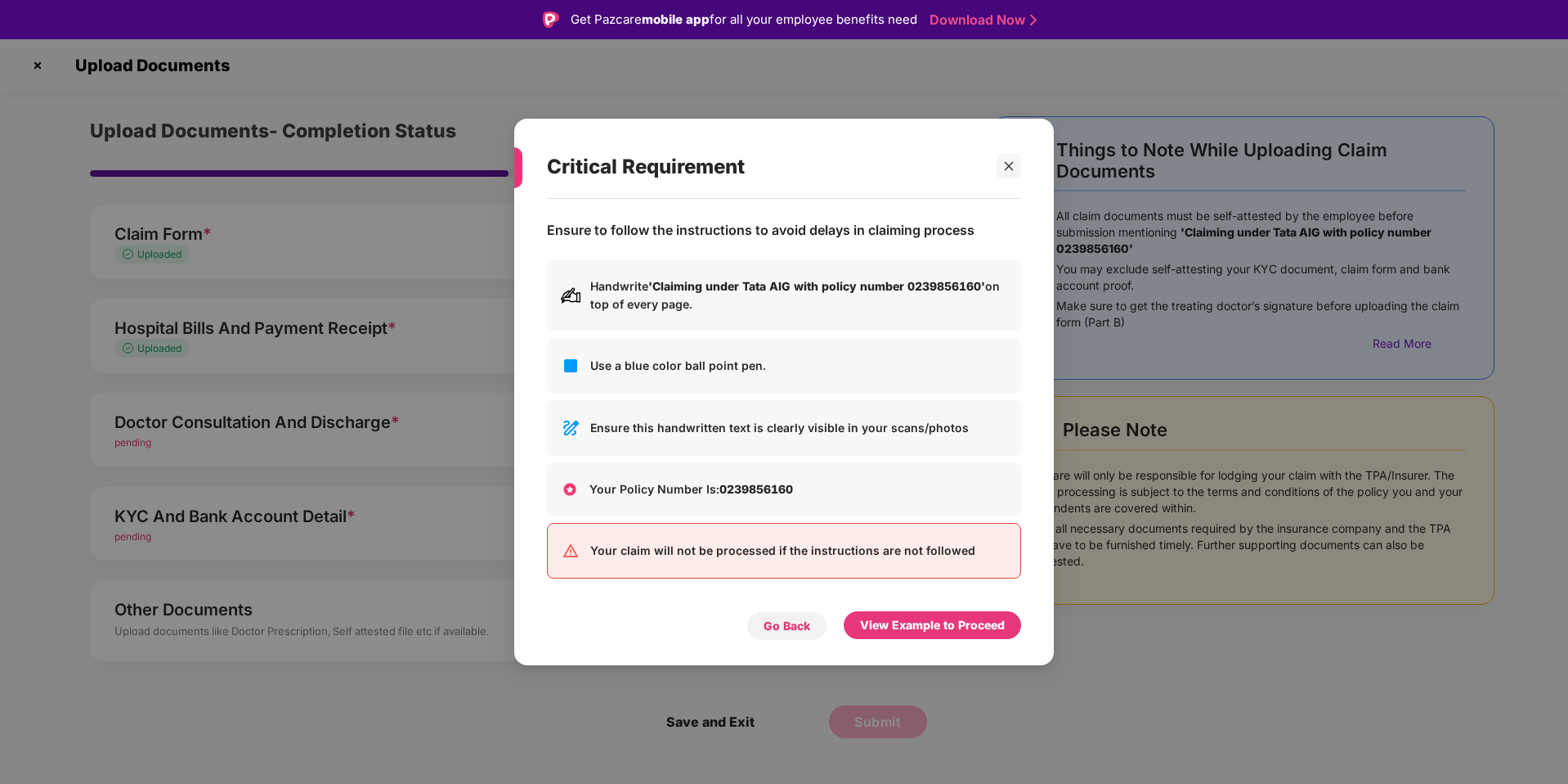
click at [791, 616] on div "Go Back" at bounding box center [787, 625] width 46 height 18
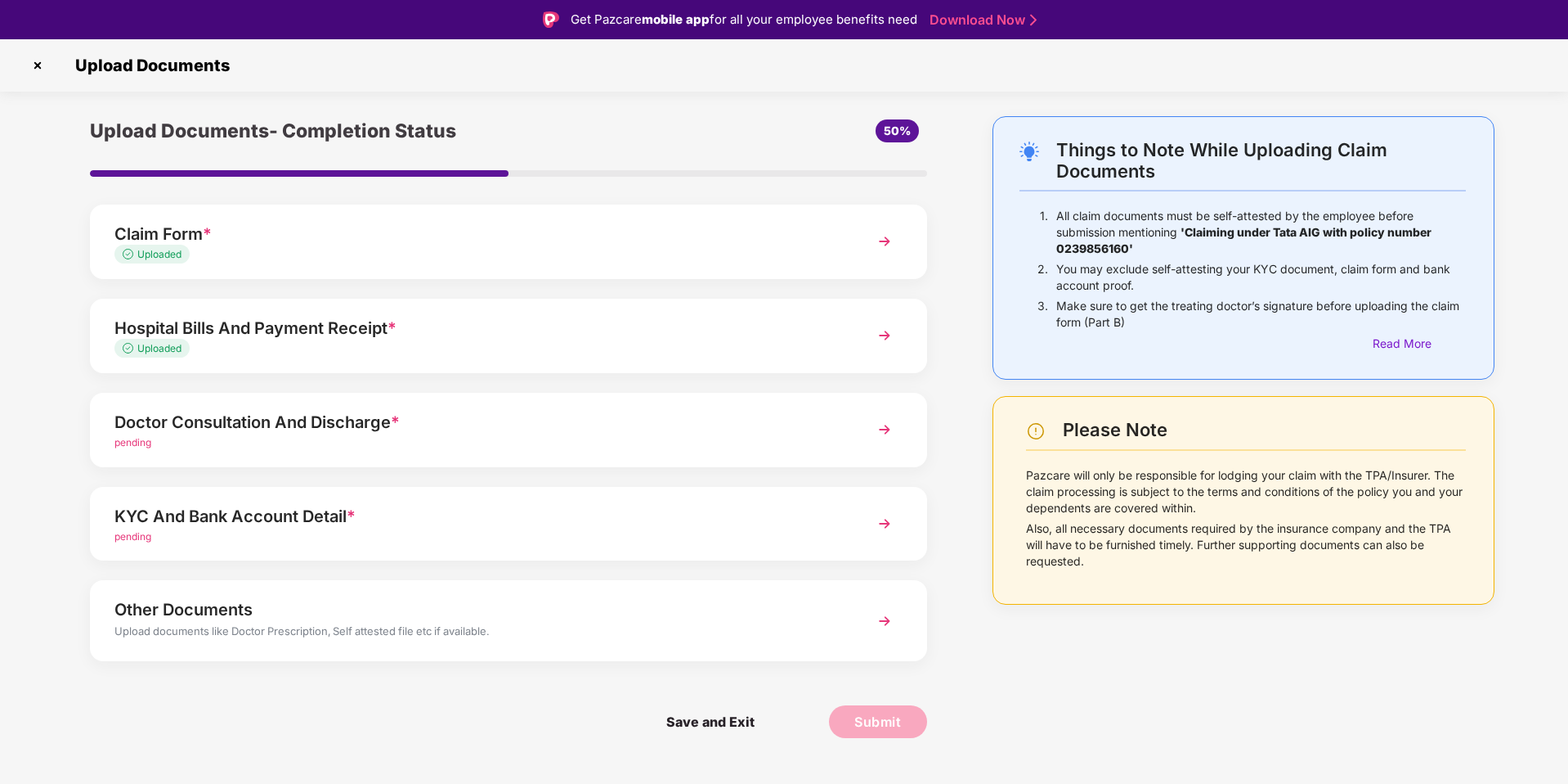
scroll to position [40, 0]
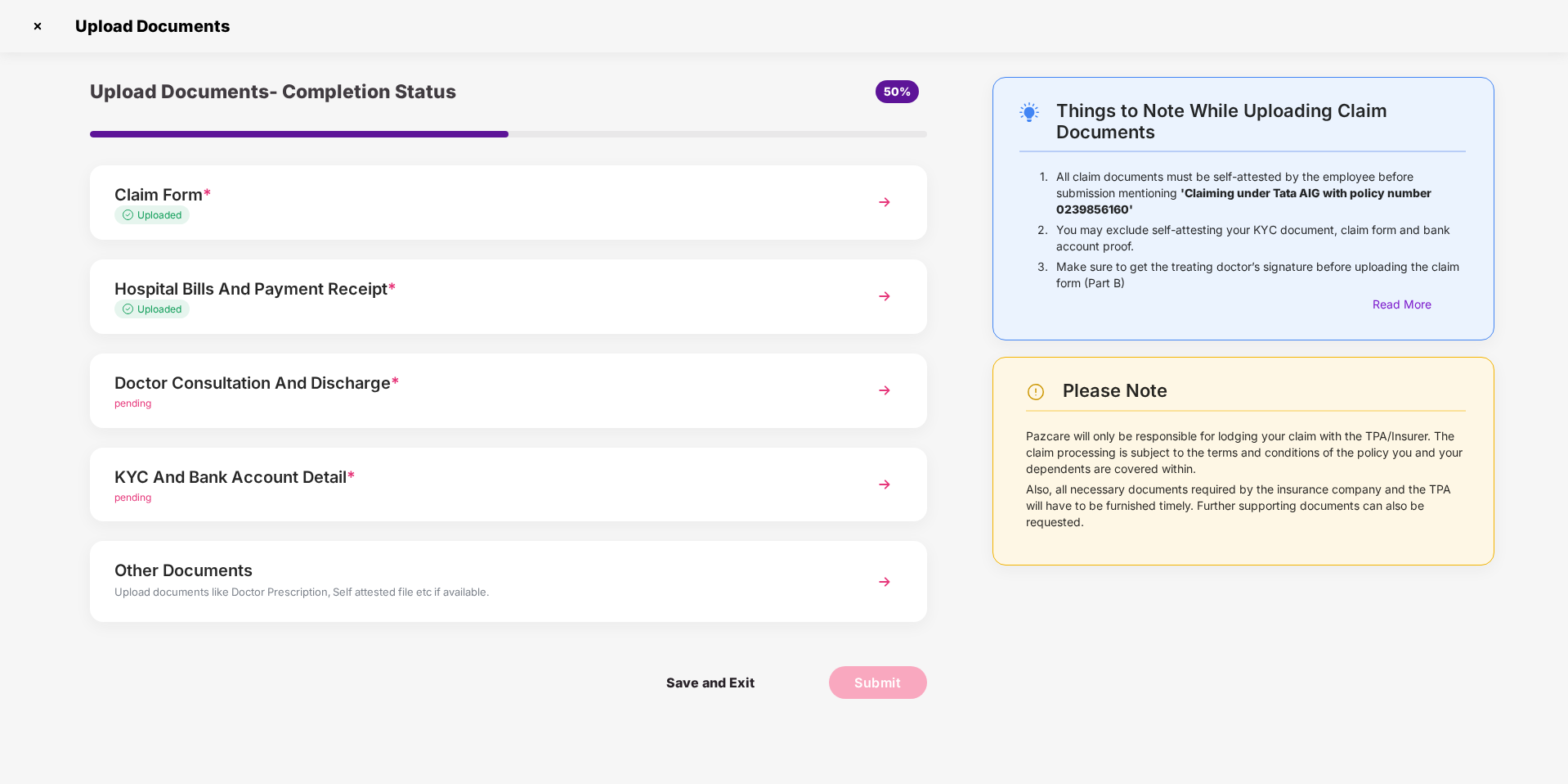
click at [522, 450] on div "KYC And Bank Account Detail * pending" at bounding box center [509, 484] width 837 height 75
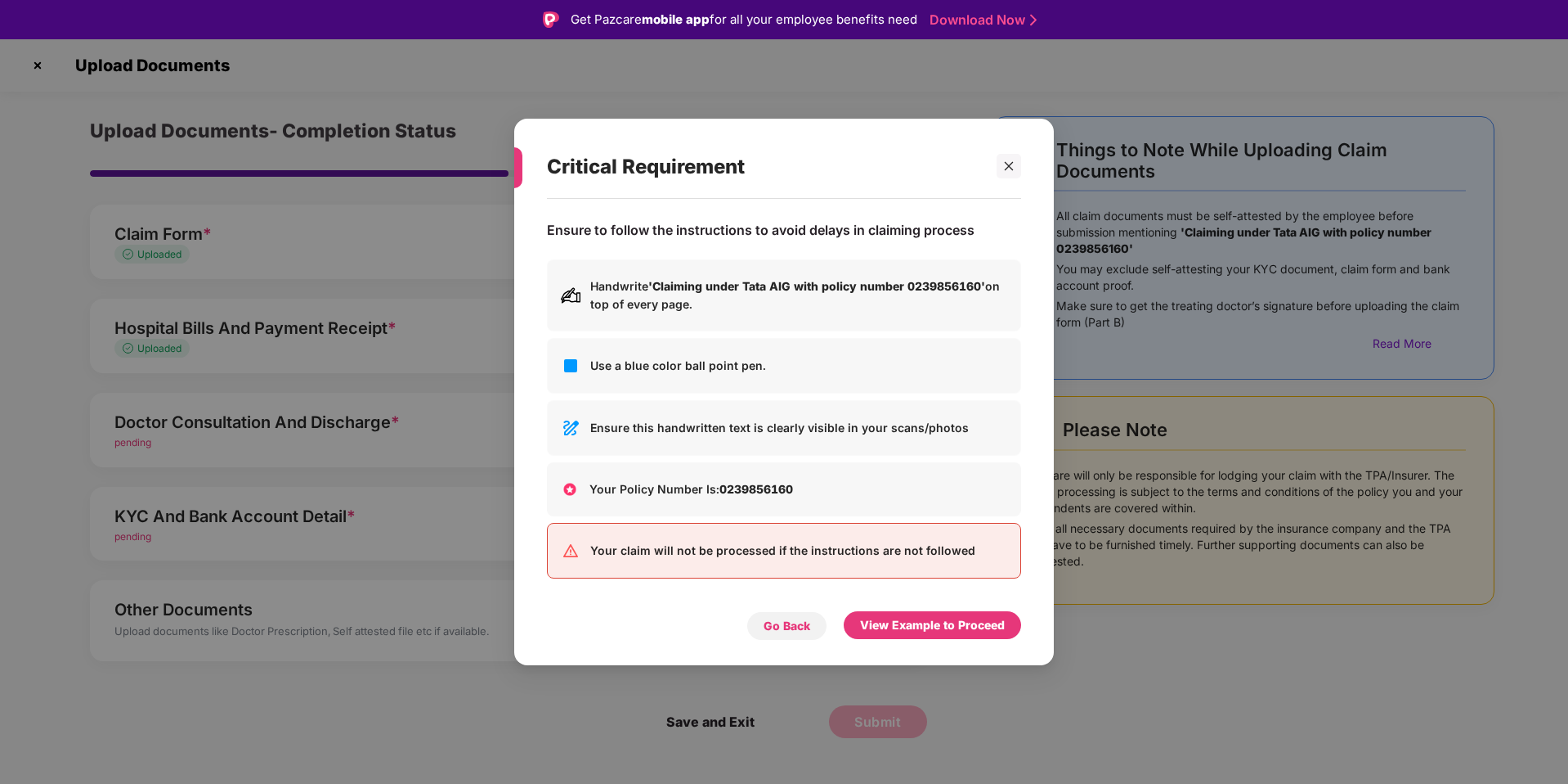
click at [800, 627] on div "Go Back" at bounding box center [787, 625] width 46 height 18
